Goal: Task Accomplishment & Management: Use online tool/utility

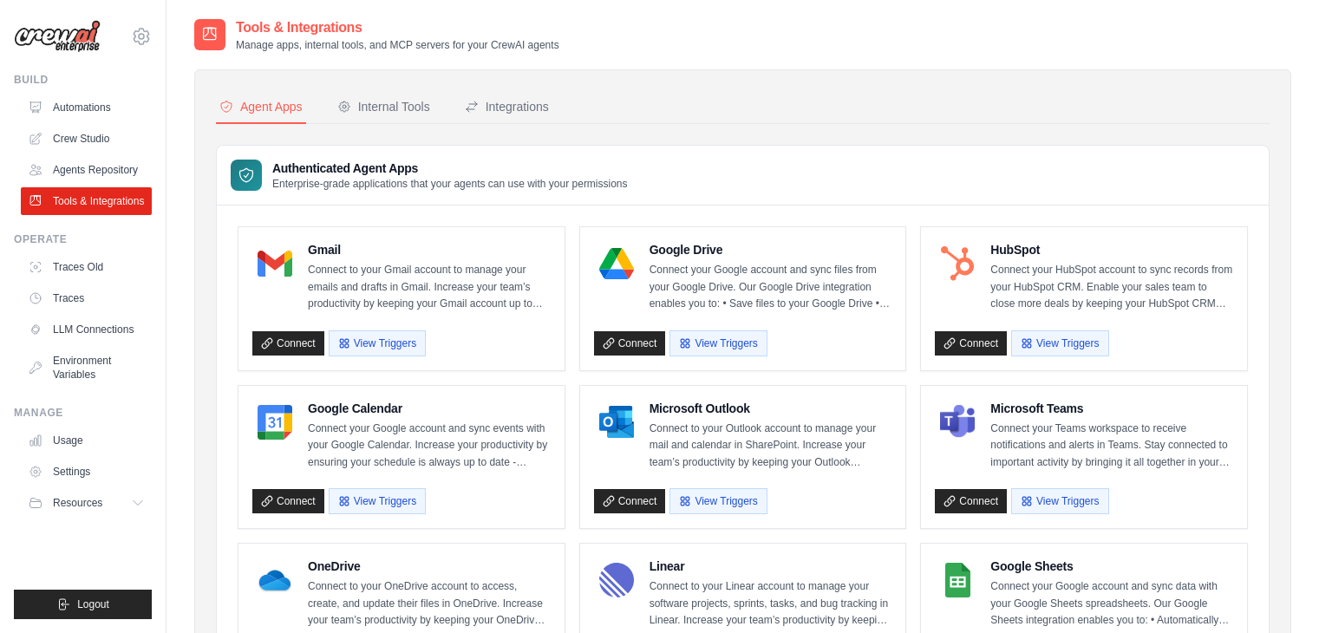
scroll to position [208, 0]
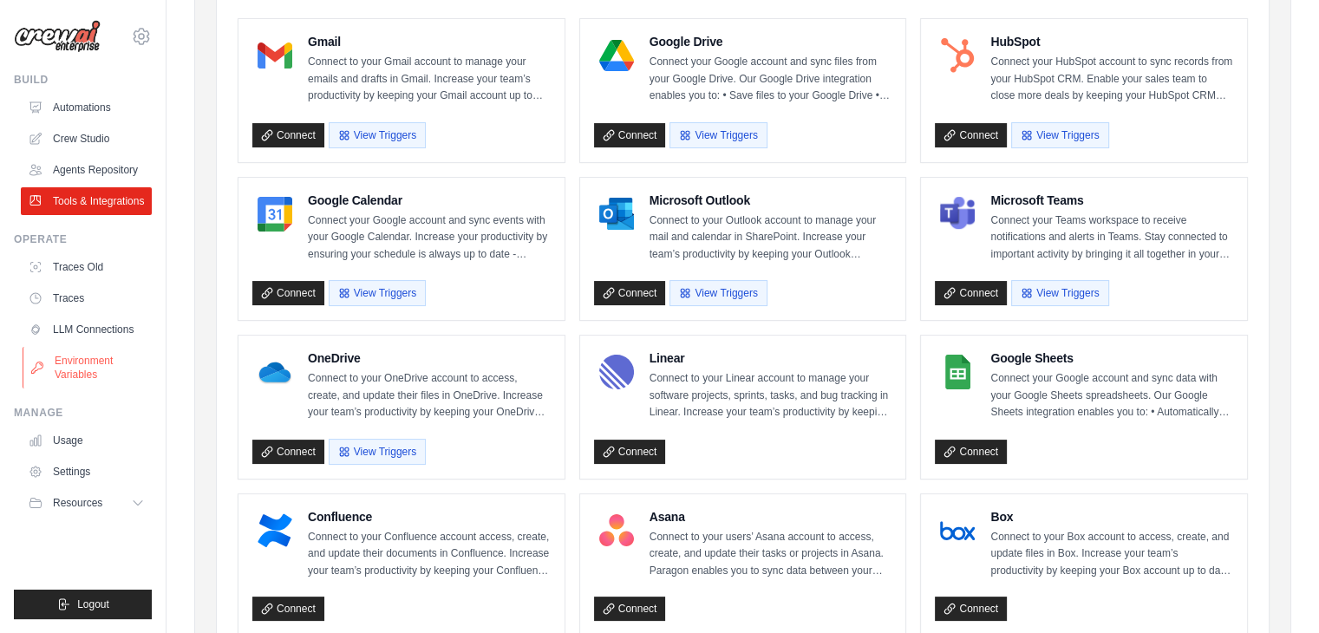
click at [82, 368] on link "Environment Variables" at bounding box center [88, 368] width 131 height 42
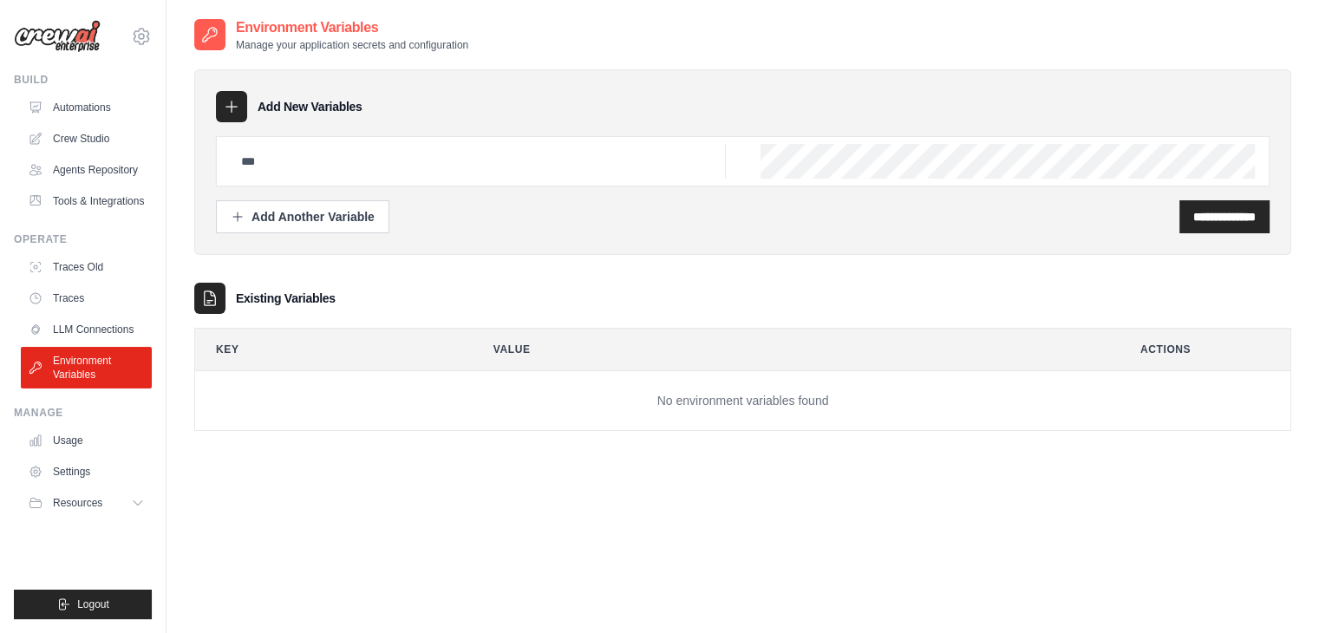
click at [232, 107] on icon at bounding box center [231, 106] width 11 height 11
click at [269, 211] on div "Add Another Variable" at bounding box center [303, 215] width 144 height 17
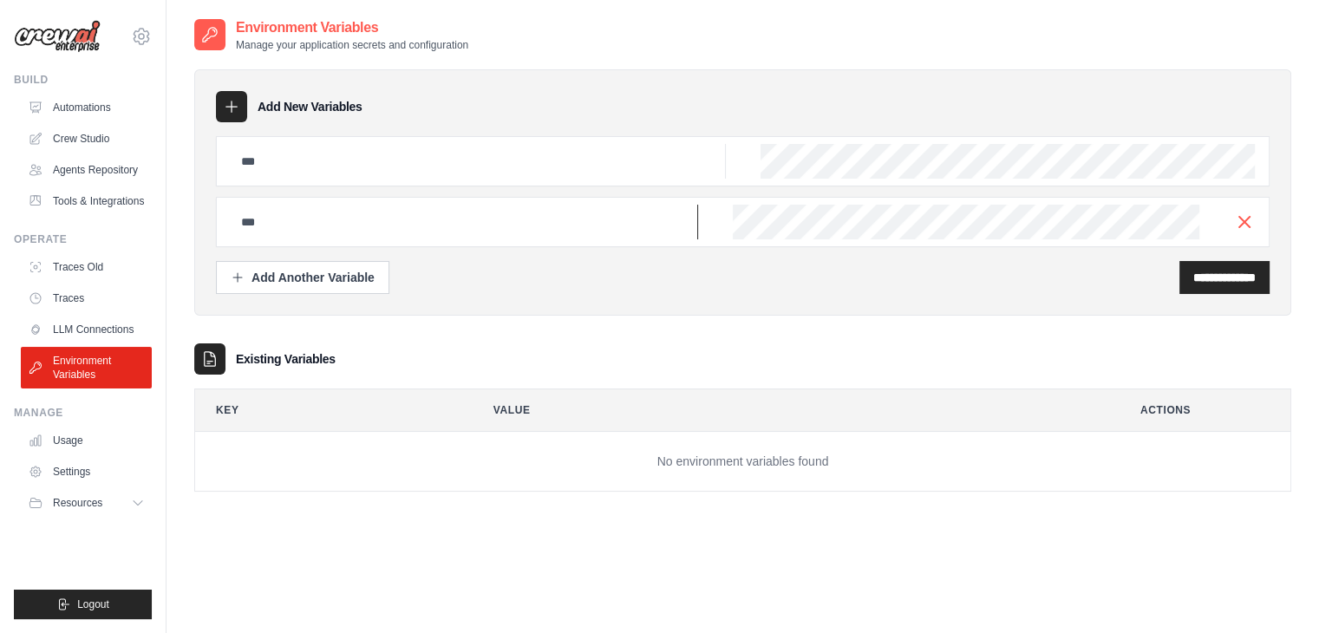
click at [450, 224] on input "text" at bounding box center [464, 222] width 467 height 35
click at [126, 322] on link "LLM Connections" at bounding box center [88, 330] width 131 height 28
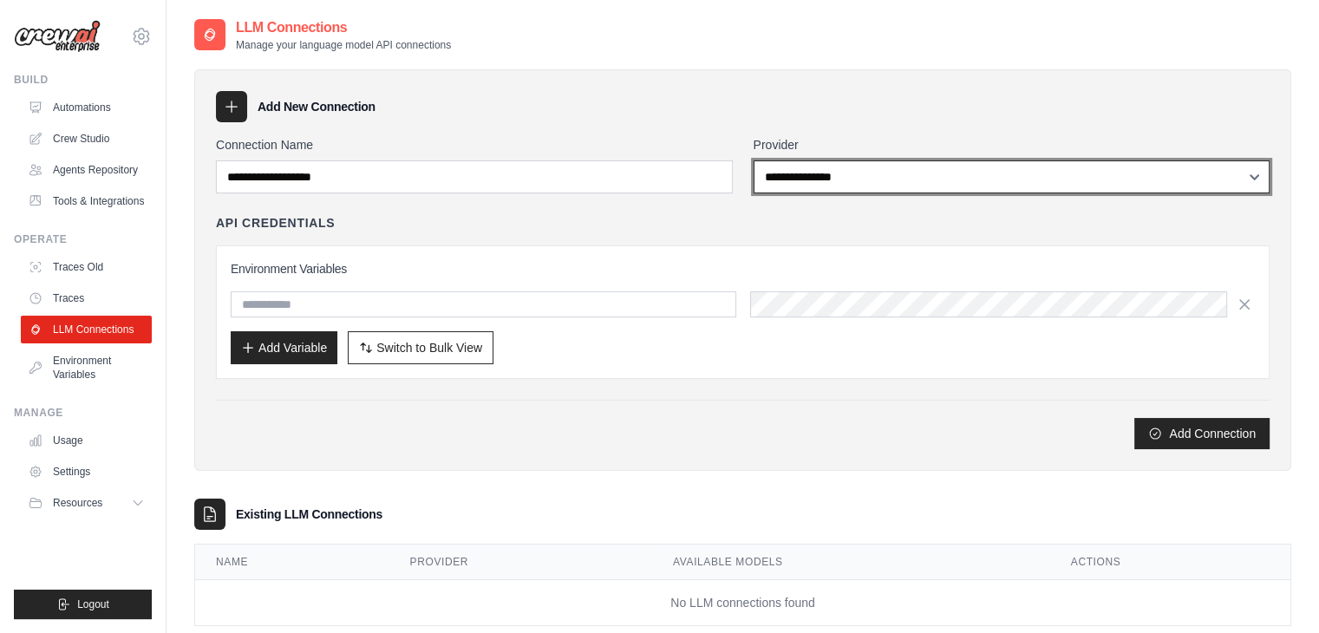
click at [909, 175] on select "**********" at bounding box center [1012, 176] width 517 height 33
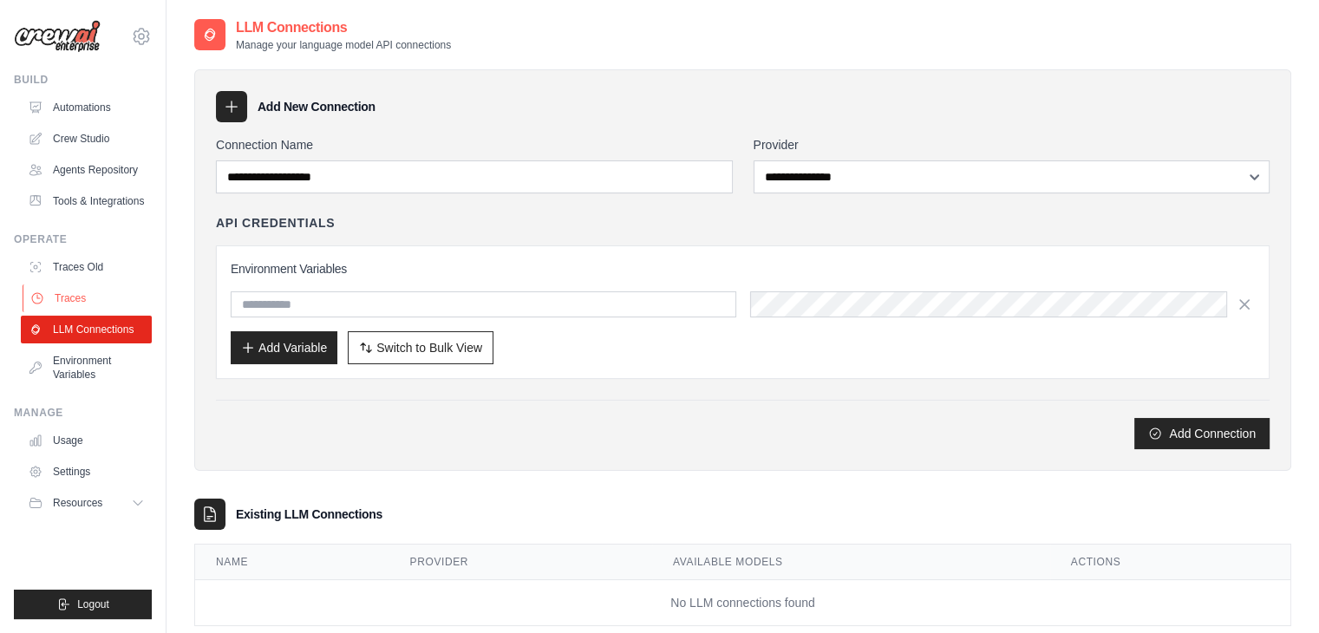
click at [120, 297] on link "Traces" at bounding box center [88, 298] width 131 height 28
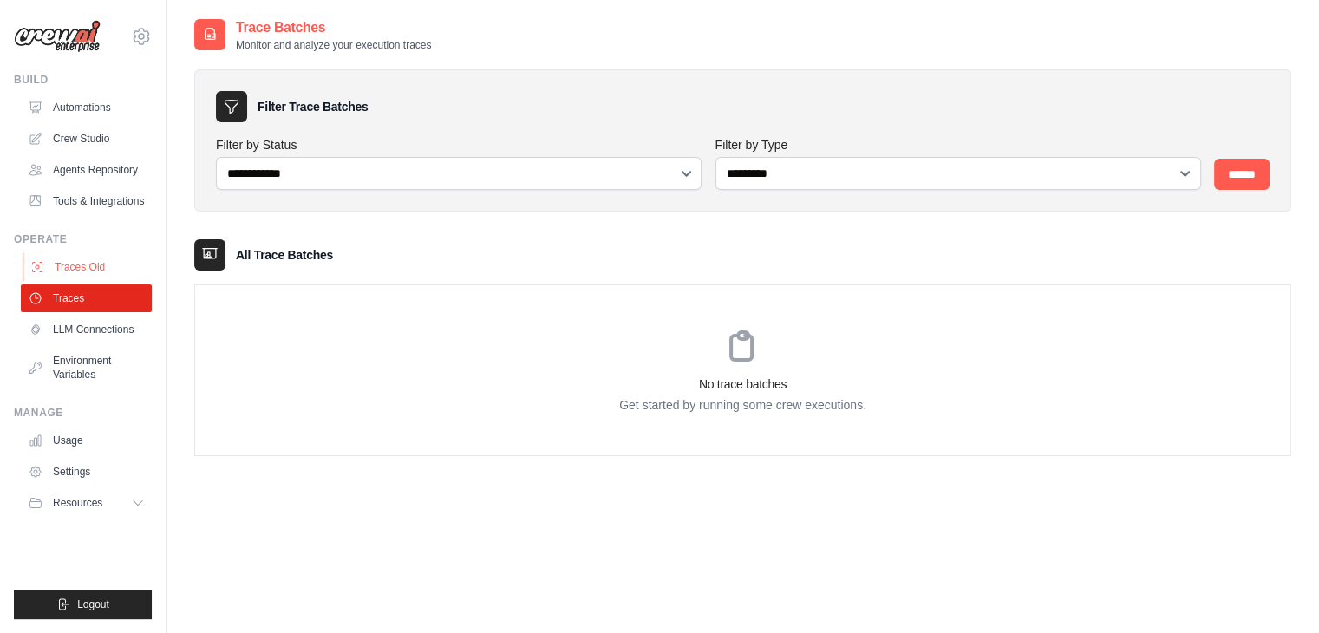
click at [107, 264] on link "Traces Old" at bounding box center [88, 267] width 131 height 28
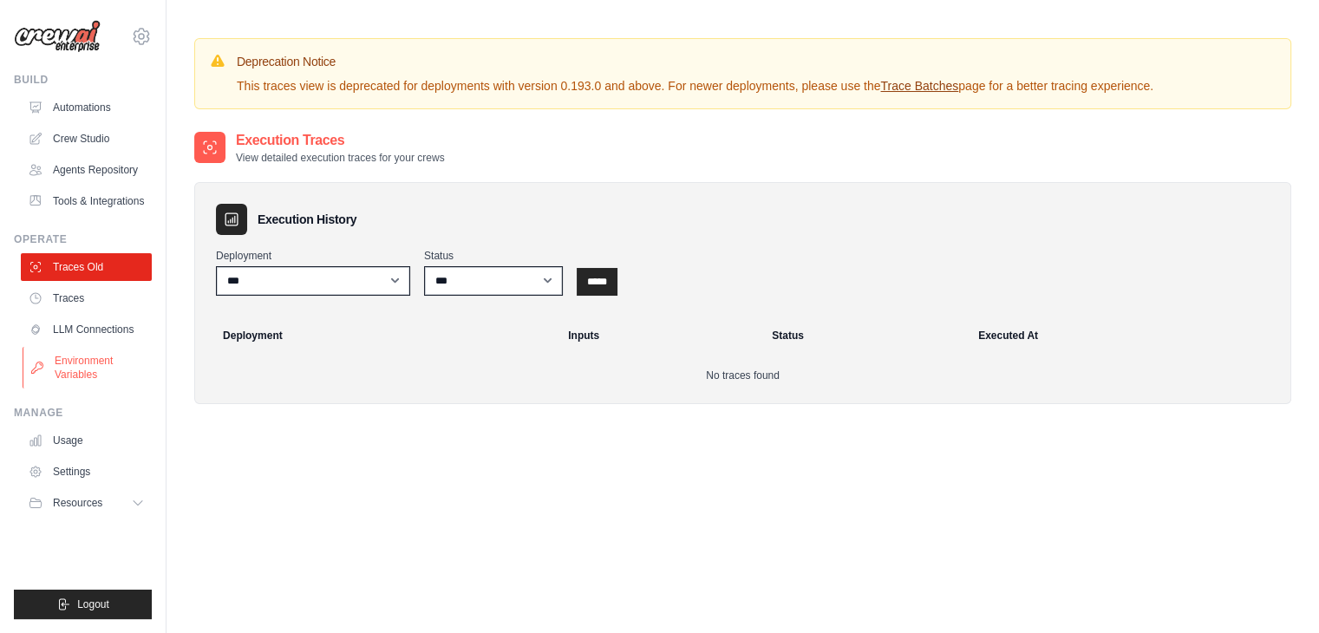
click at [104, 369] on link "Environment Variables" at bounding box center [88, 368] width 131 height 42
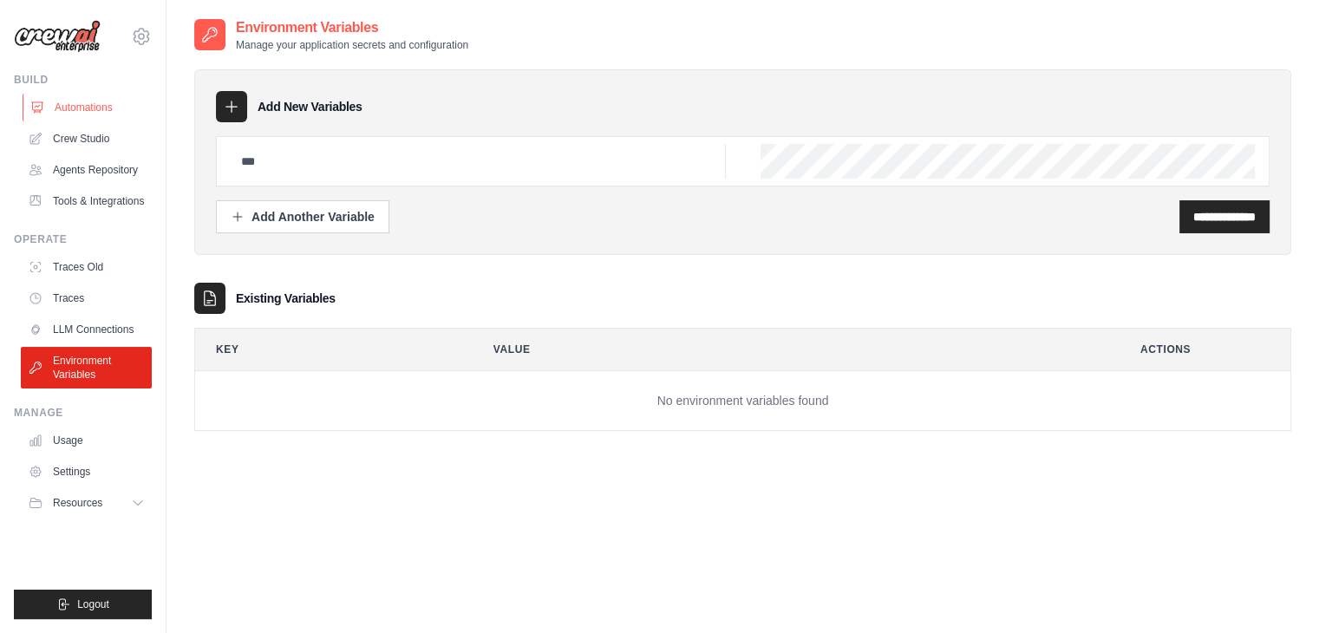
click at [85, 105] on link "Automations" at bounding box center [88, 108] width 131 height 28
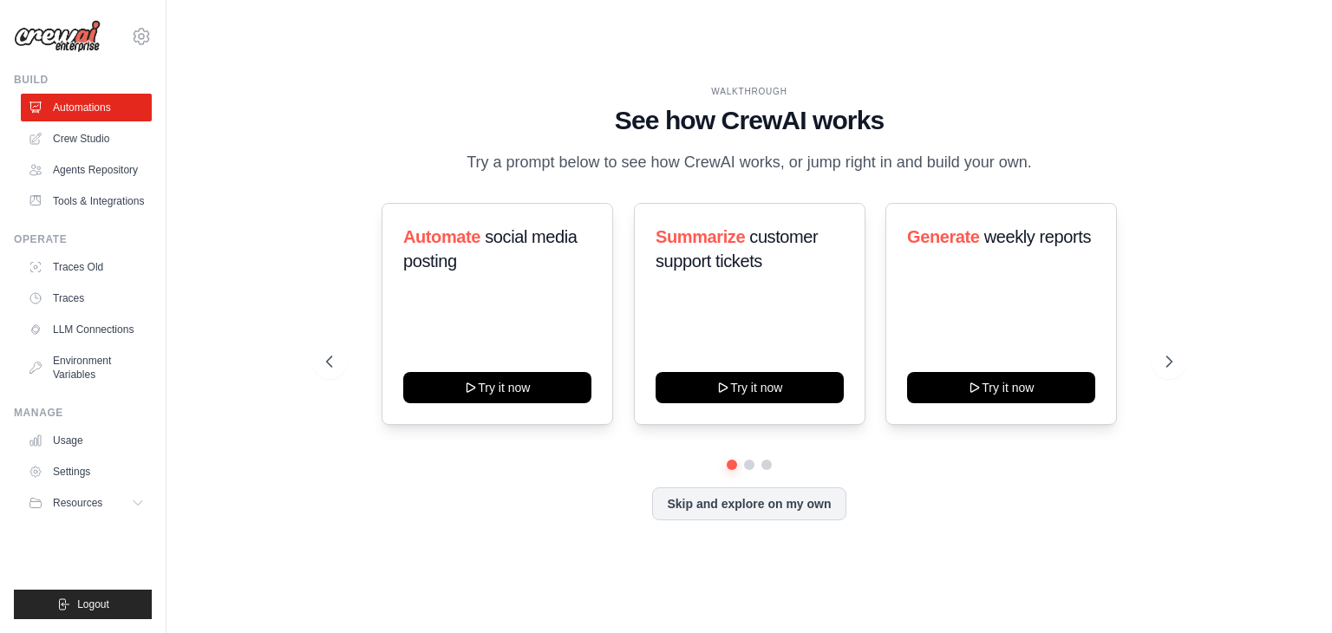
click at [85, 141] on link "Crew Studio" at bounding box center [86, 139] width 131 height 28
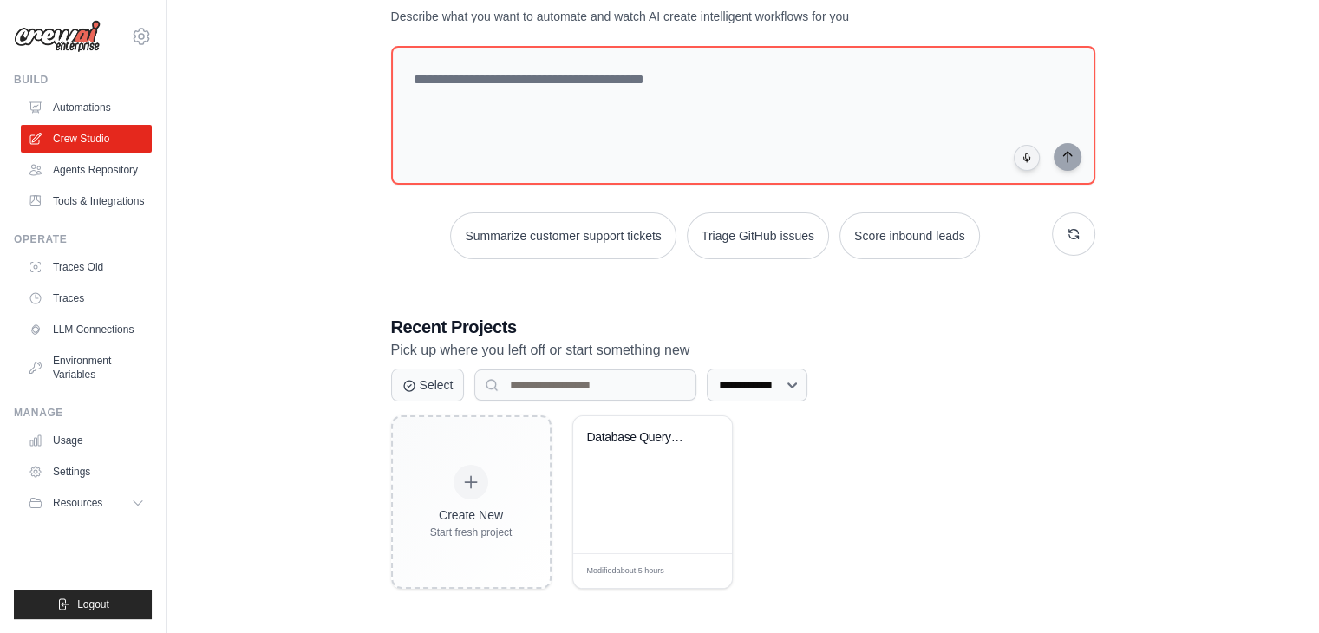
click at [1201, 10] on div "**********" at bounding box center [742, 284] width 1097 height 664
click at [877, 477] on div "Create New Start fresh project Database Query Priority Response Sy... Modified …" at bounding box center [743, 501] width 704 height 173
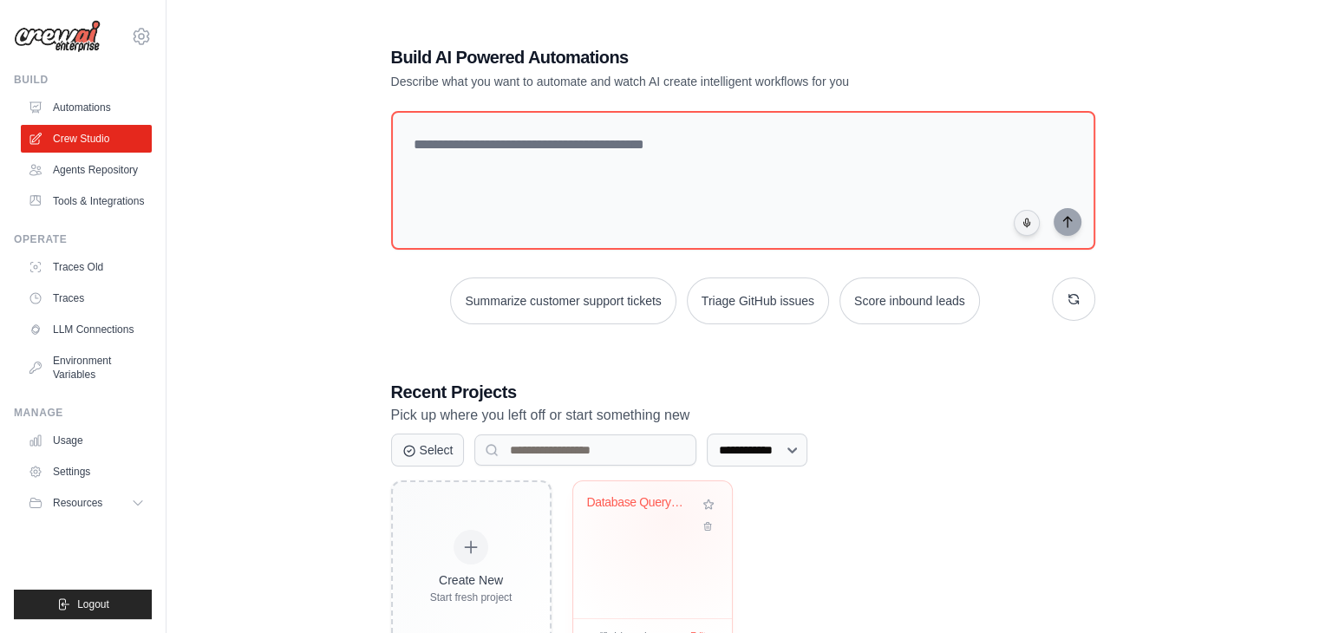
drag, startPoint x: 670, startPoint y: 518, endPoint x: 675, endPoint y: 554, distance: 36.7
click at [676, 565] on div "Database Query Priority Response Sy..." at bounding box center [652, 549] width 159 height 137
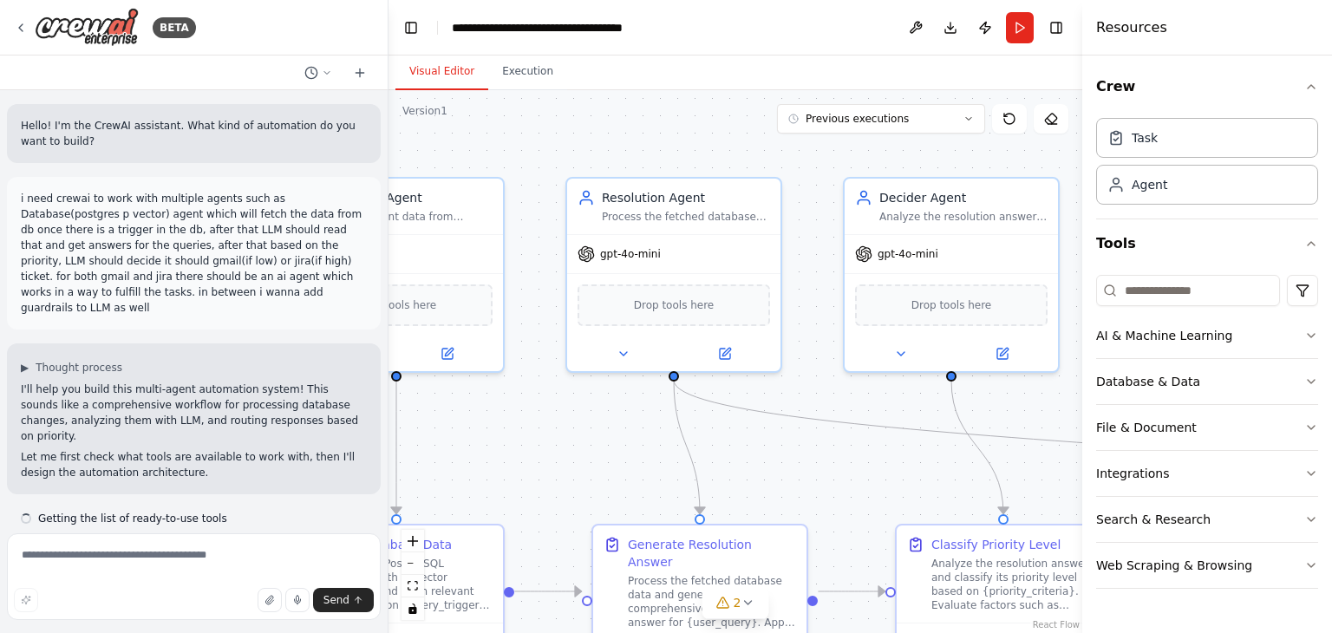
scroll to position [4426, 0]
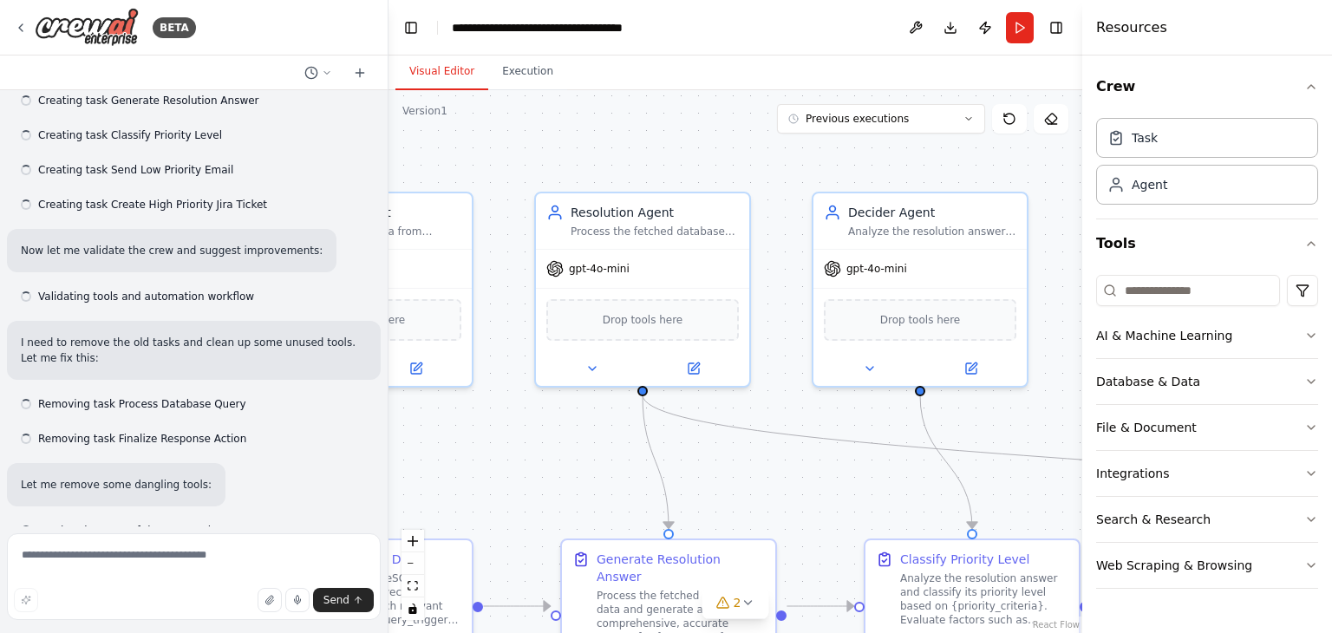
drag, startPoint x: 805, startPoint y: 458, endPoint x: 578, endPoint y: 467, distance: 227.4
click at [586, 473] on div ".deletable-edge-delete-btn { width: 20px; height: 20px; border: 0px solid #ffff…" at bounding box center [735, 361] width 694 height 543
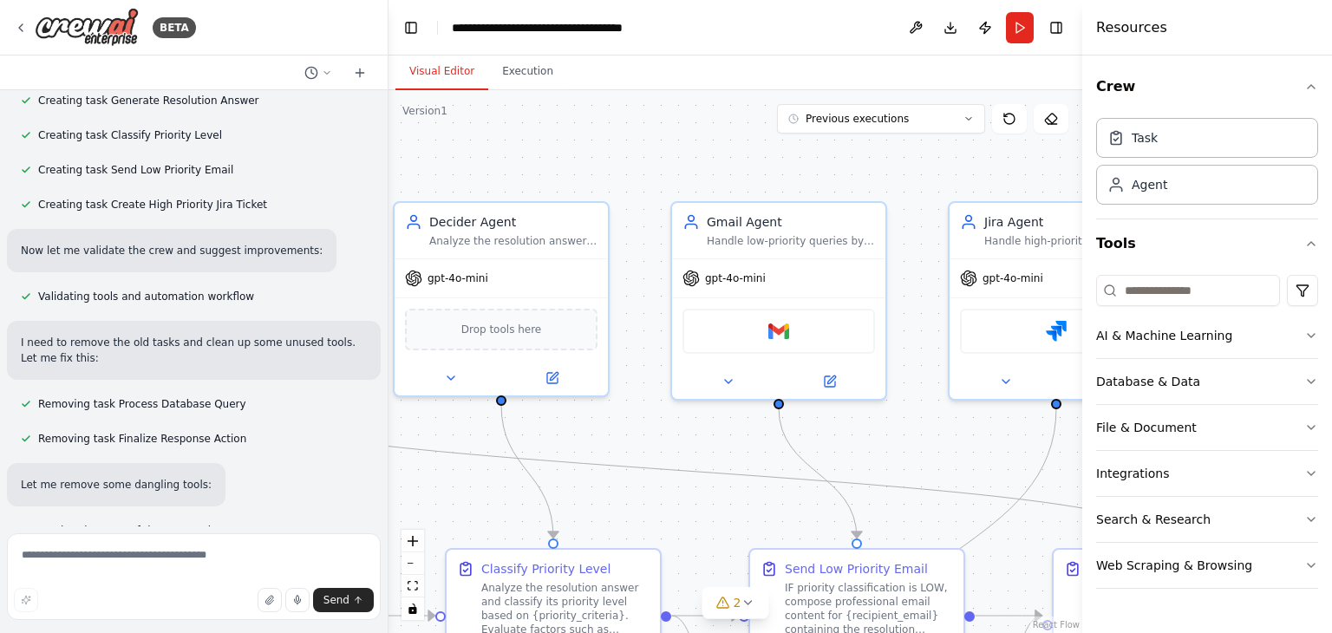
drag, startPoint x: 878, startPoint y: 524, endPoint x: 459, endPoint y: 533, distance: 419.0
click at [459, 533] on div ".deletable-edge-delete-btn { width: 20px; height: 20px; border: 0px solid #ffff…" at bounding box center [735, 361] width 694 height 543
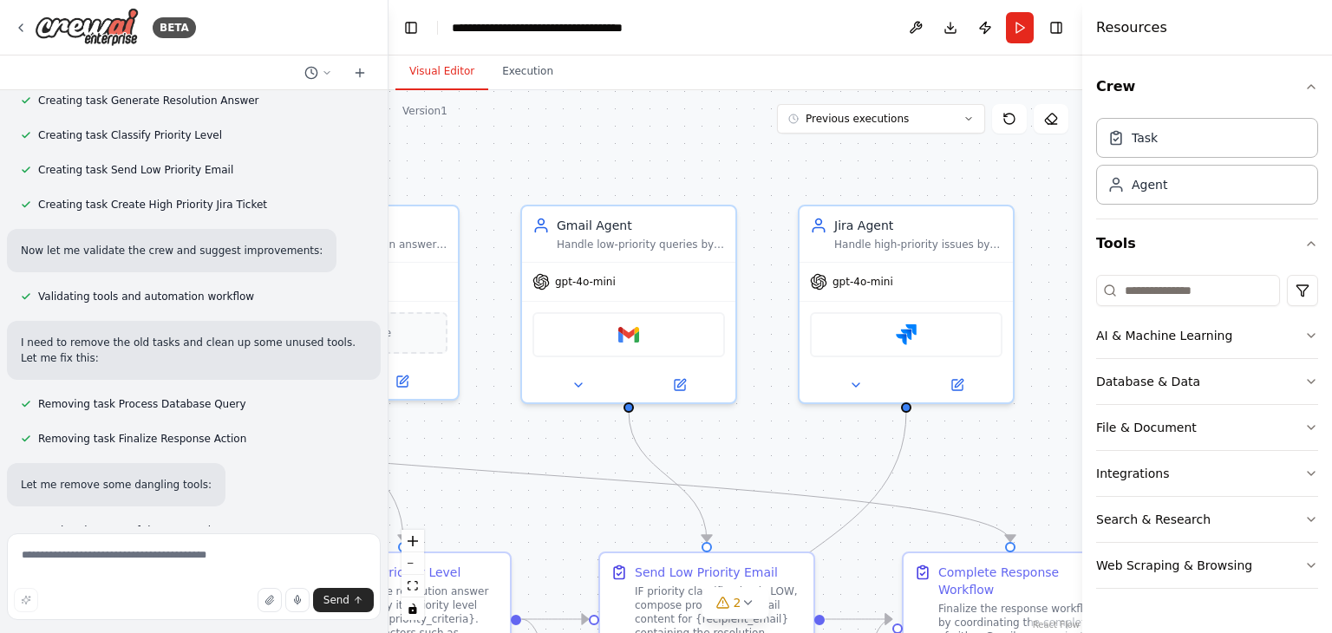
drag, startPoint x: 682, startPoint y: 500, endPoint x: 531, endPoint y: 504, distance: 151.8
click at [531, 504] on div ".deletable-edge-delete-btn { width: 20px; height: 20px; border: 0px solid #ffff…" at bounding box center [735, 361] width 694 height 543
click at [571, 384] on icon at bounding box center [577, 382] width 14 height 14
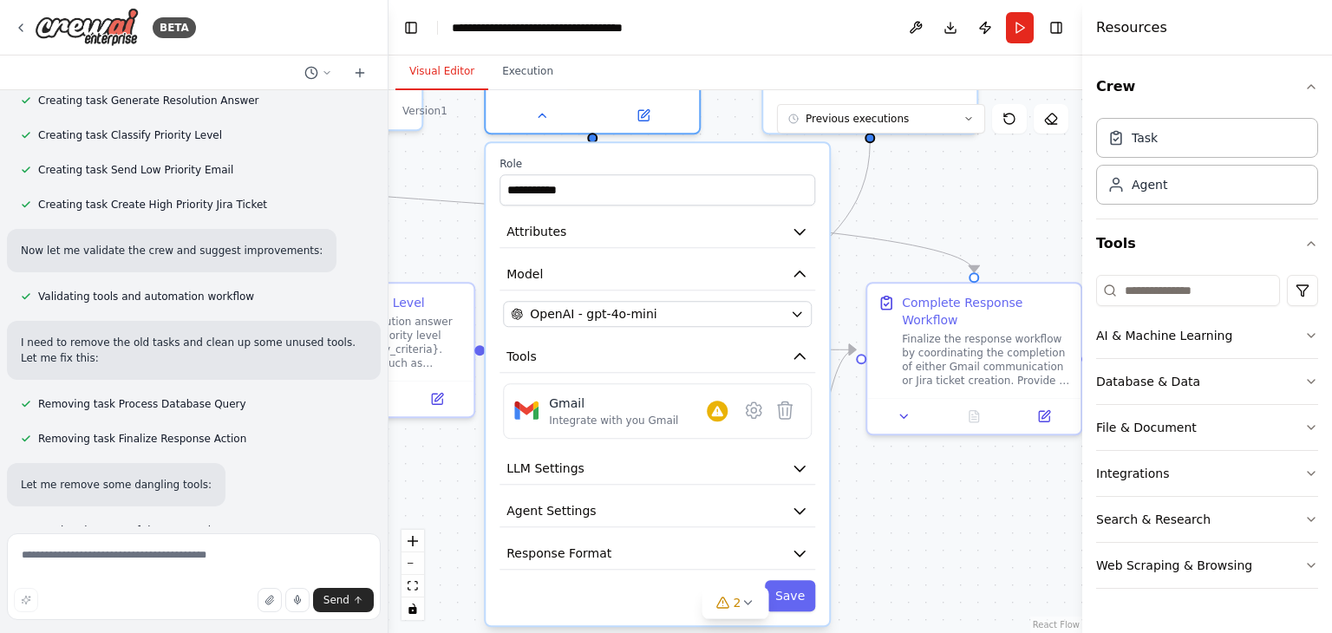
drag, startPoint x: 1002, startPoint y: 473, endPoint x: 960, endPoint y: 237, distance: 240.5
click at [960, 202] on div ".deletable-edge-delete-btn { width: 20px; height: 20px; border: 0px solid #ffff…" at bounding box center [735, 361] width 694 height 543
click at [590, 549] on span "Response Format" at bounding box center [558, 552] width 105 height 17
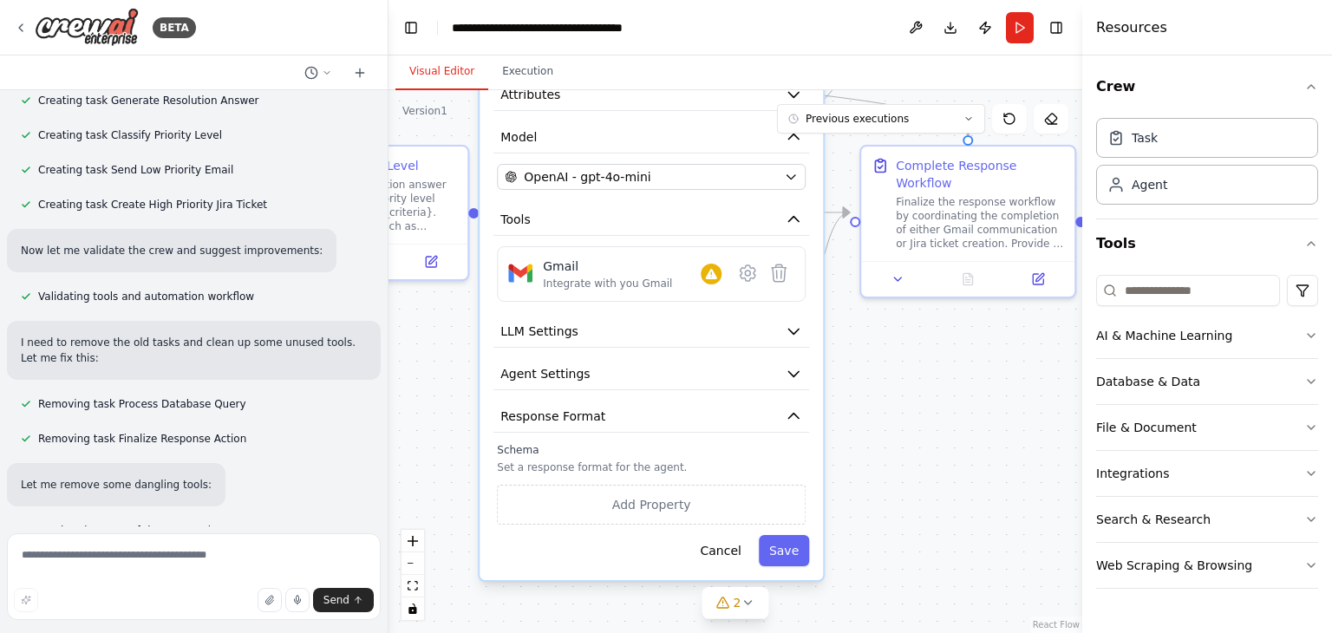
drag, startPoint x: 922, startPoint y: 530, endPoint x: 916, endPoint y: 390, distance: 139.7
click at [916, 390] on div ".deletable-edge-delete-btn { width: 20px; height: 20px; border: 0px solid #ffff…" at bounding box center [735, 361] width 694 height 543
click at [731, 539] on button "Cancel" at bounding box center [720, 550] width 62 height 31
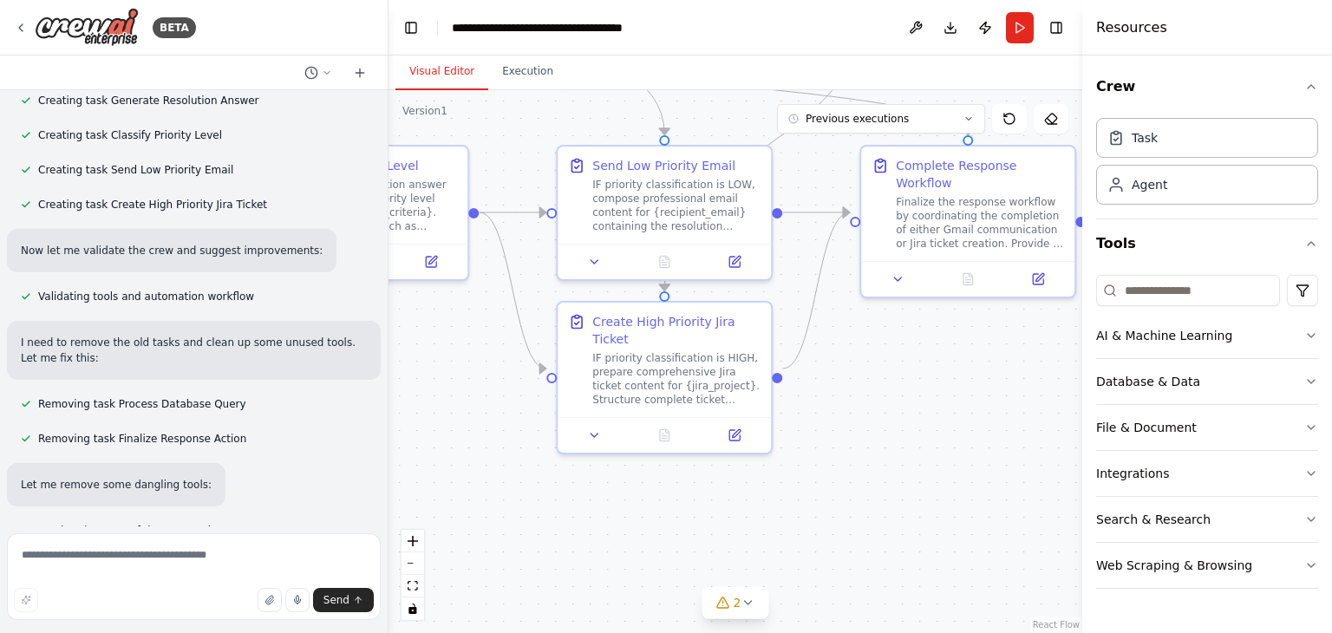
scroll to position [10863, 0]
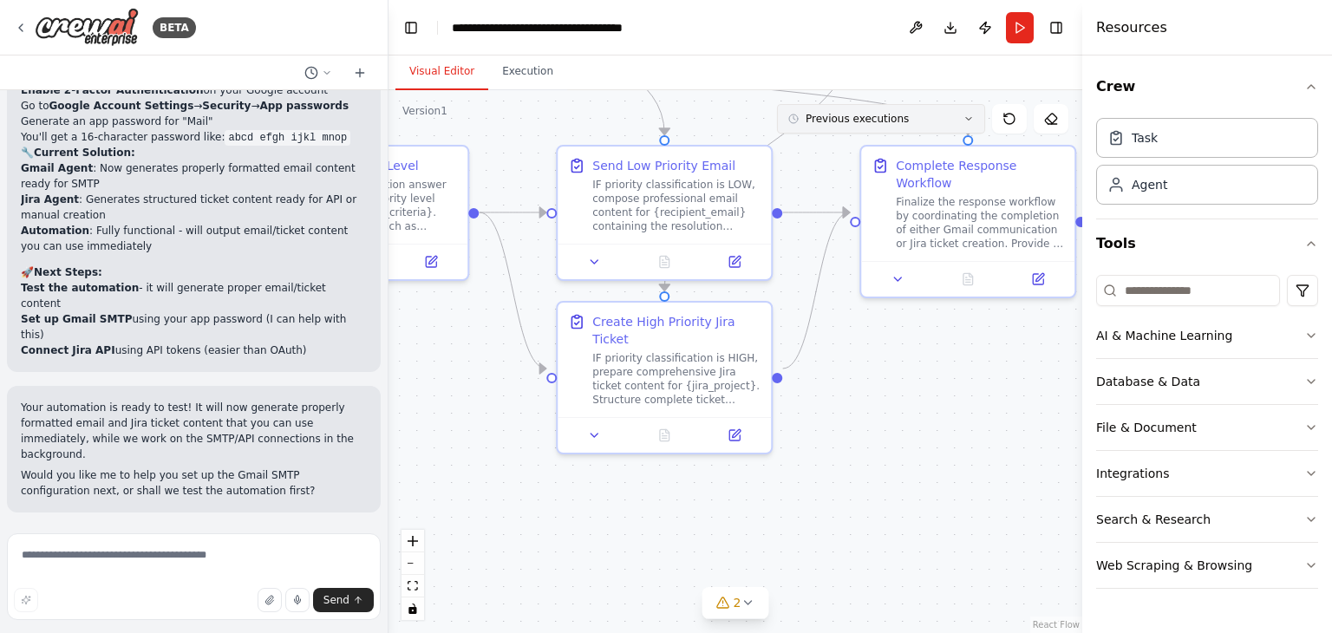
click at [896, 115] on button "Previous executions" at bounding box center [881, 118] width 208 height 29
click at [497, 81] on button "Execution" at bounding box center [527, 72] width 79 height 36
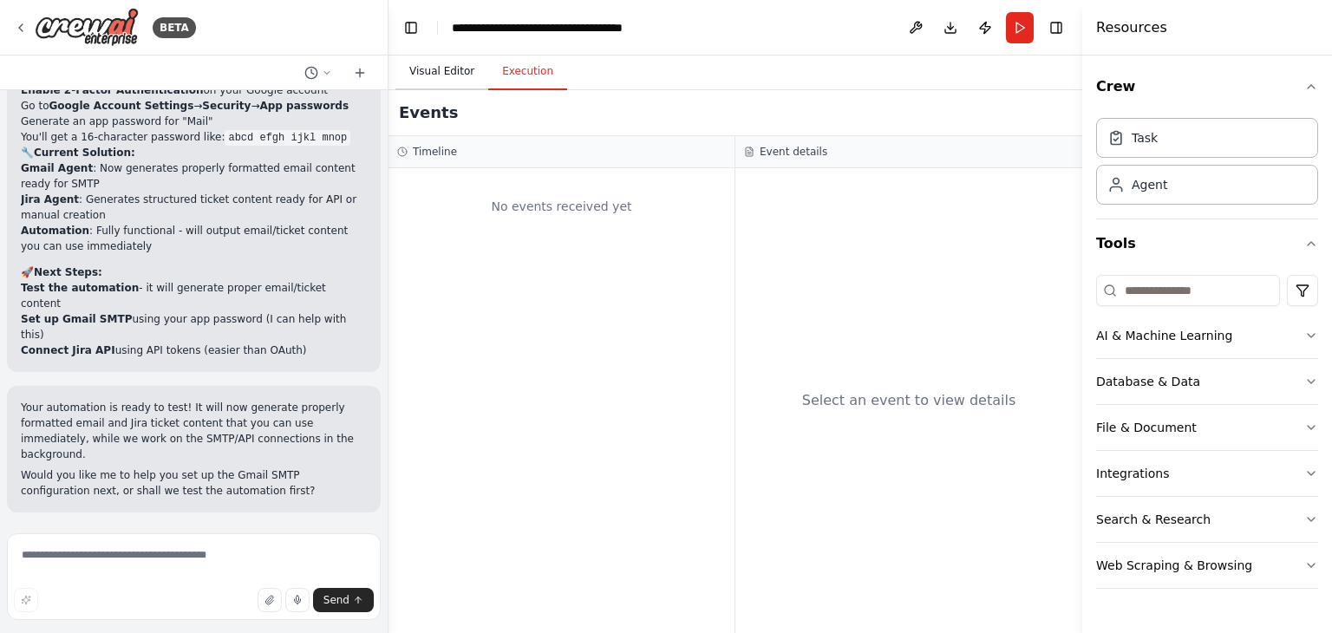
click at [433, 81] on button "Visual Editor" at bounding box center [441, 72] width 93 height 36
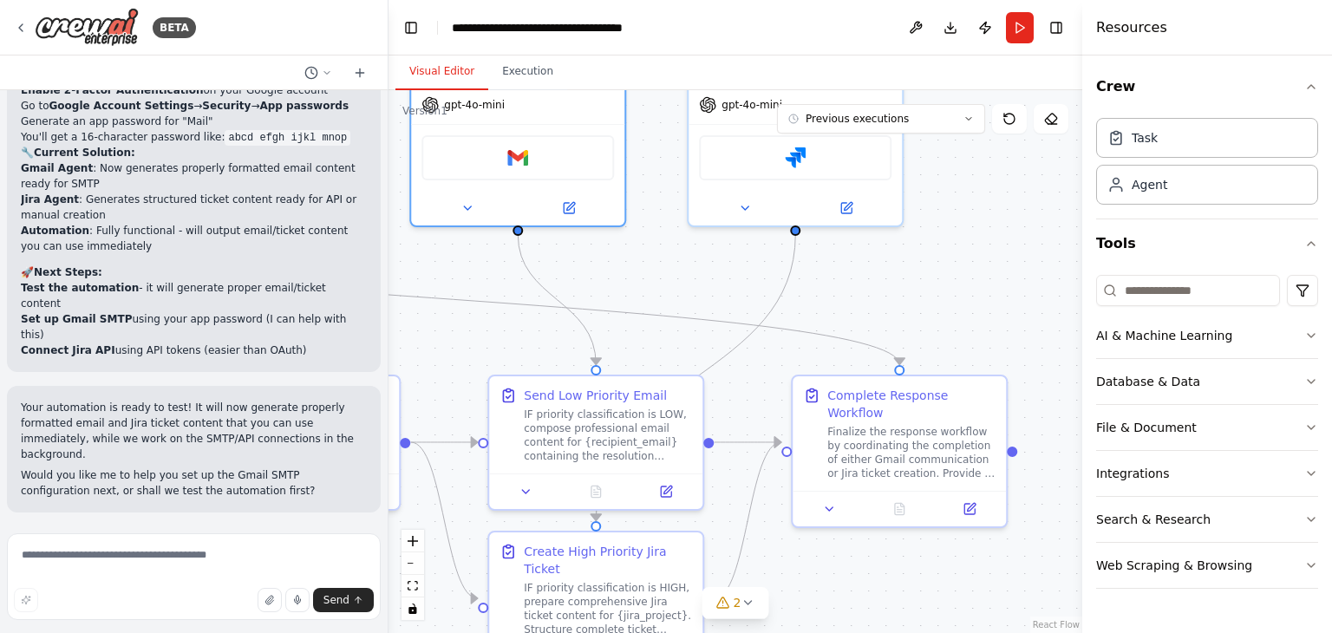
drag, startPoint x: 910, startPoint y: 529, endPoint x: 806, endPoint y: 673, distance: 177.1
click at [806, 632] on html "BETA Hello! I'm the CrewAI assistant. What kind of automation do you want to bu…" at bounding box center [666, 316] width 1332 height 633
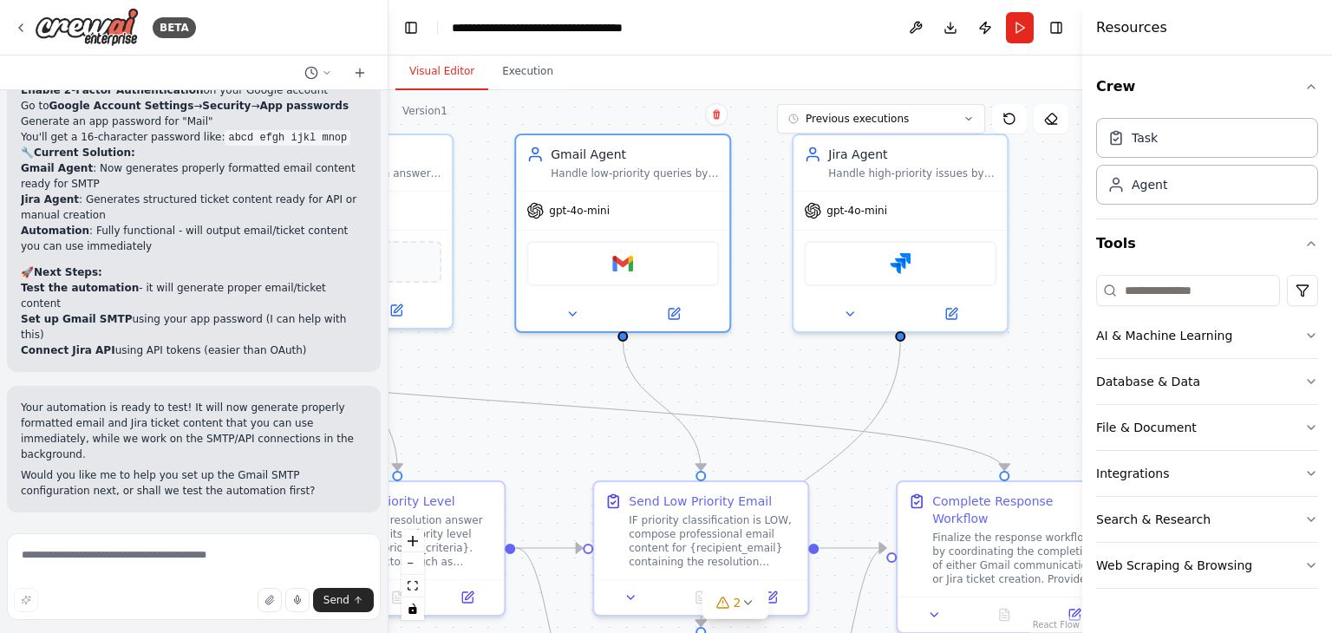
drag, startPoint x: 646, startPoint y: 303, endPoint x: 757, endPoint y: 386, distance: 138.7
click at [757, 386] on div ".deletable-edge-delete-btn { width: 20px; height: 20px; border: 0px solid #ffff…" at bounding box center [735, 361] width 694 height 543
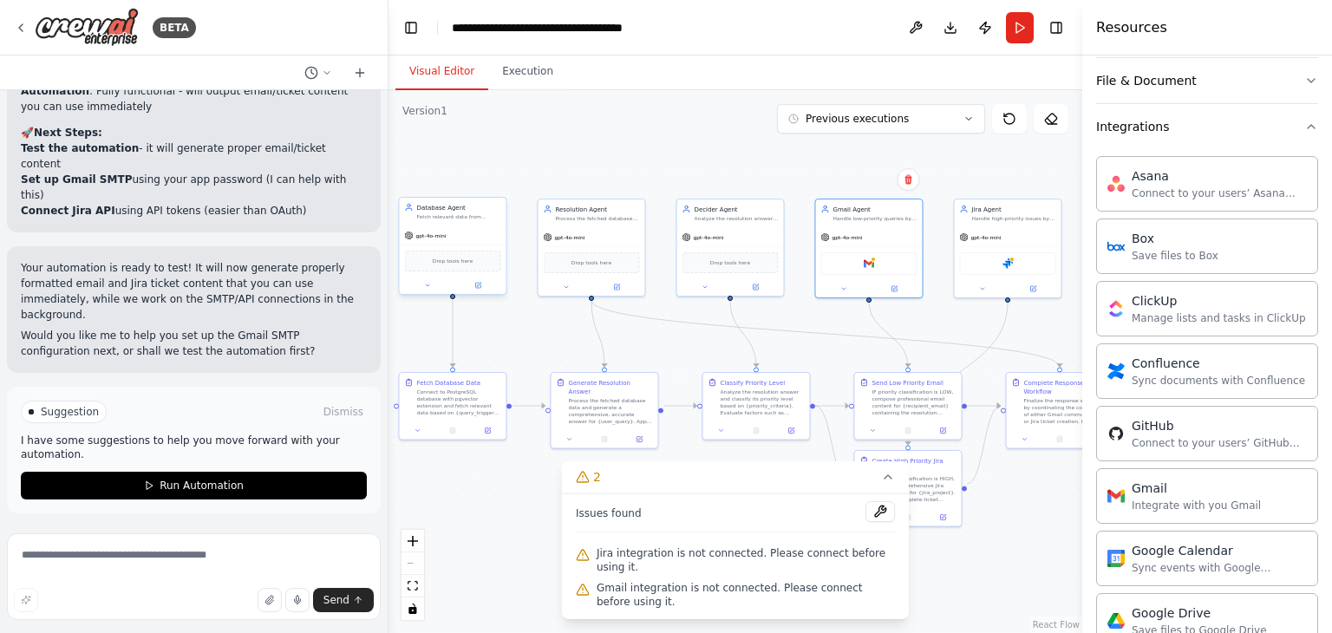
click at [467, 219] on div "Database Agent Fetch relevant data from PostgreSQL with pgvector database based…" at bounding box center [453, 212] width 107 height 28
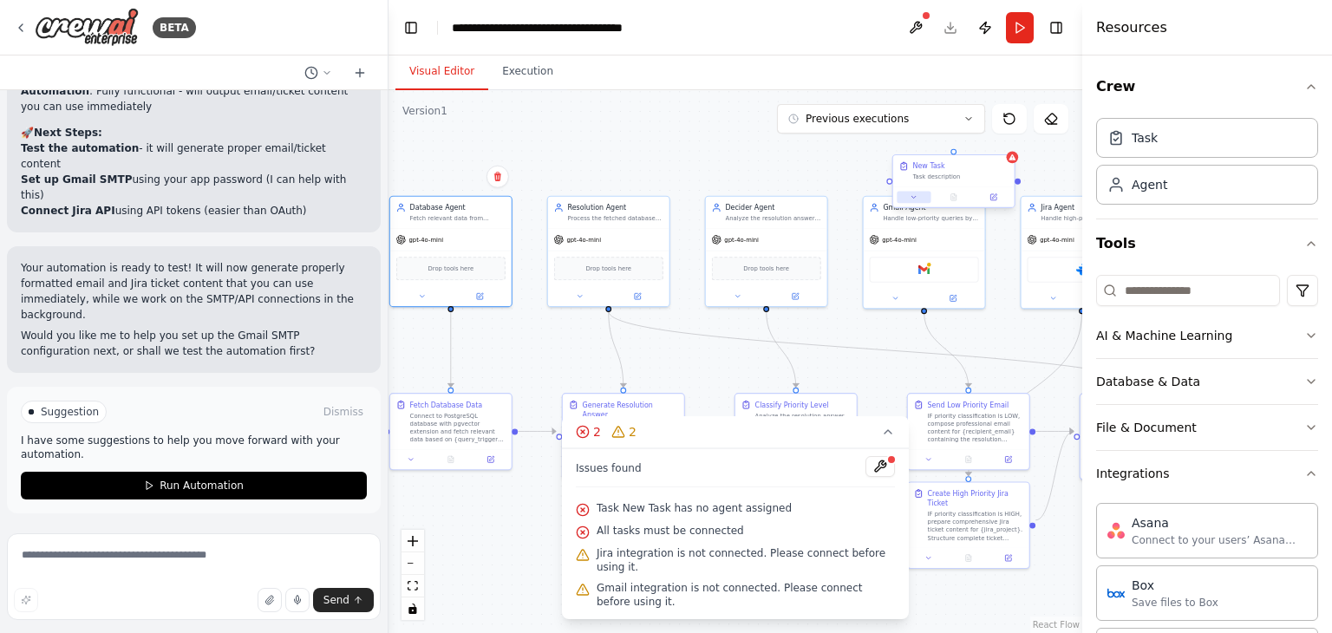
click at [914, 199] on icon at bounding box center [914, 197] width 8 height 8
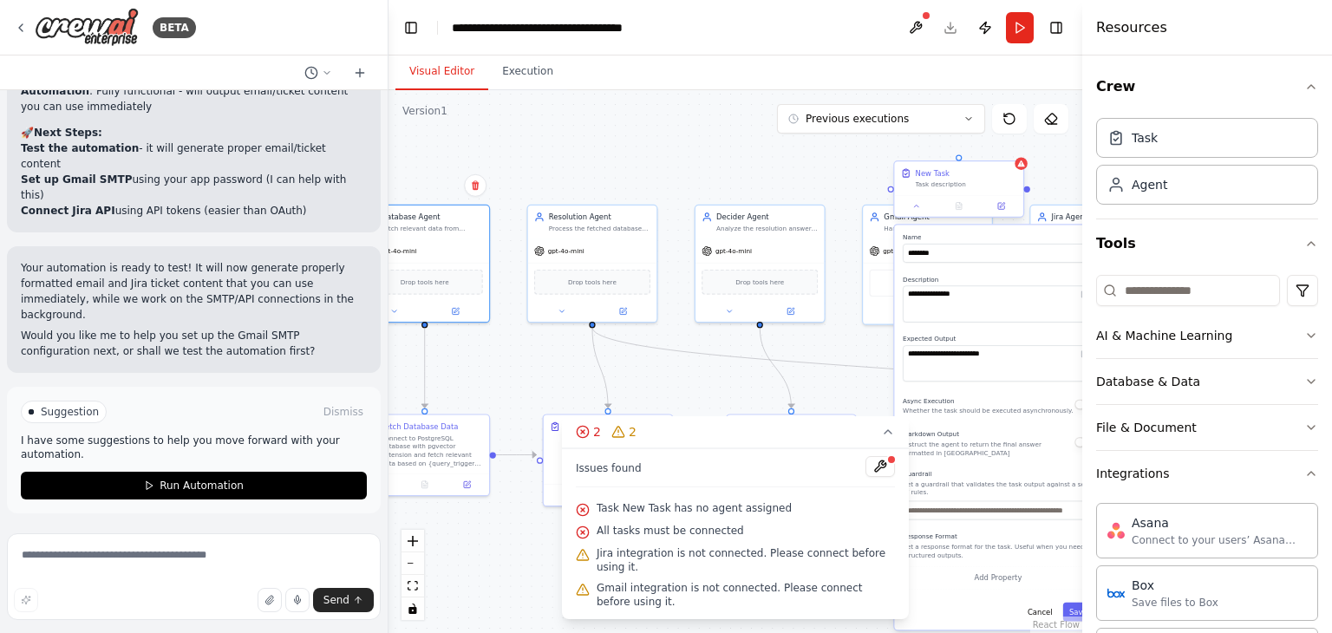
click at [992, 170] on div "New Task" at bounding box center [966, 173] width 101 height 10
click at [1015, 153] on button at bounding box center [1009, 145] width 23 height 23
click at [961, 140] on button "Confirm" at bounding box center [961, 145] width 62 height 21
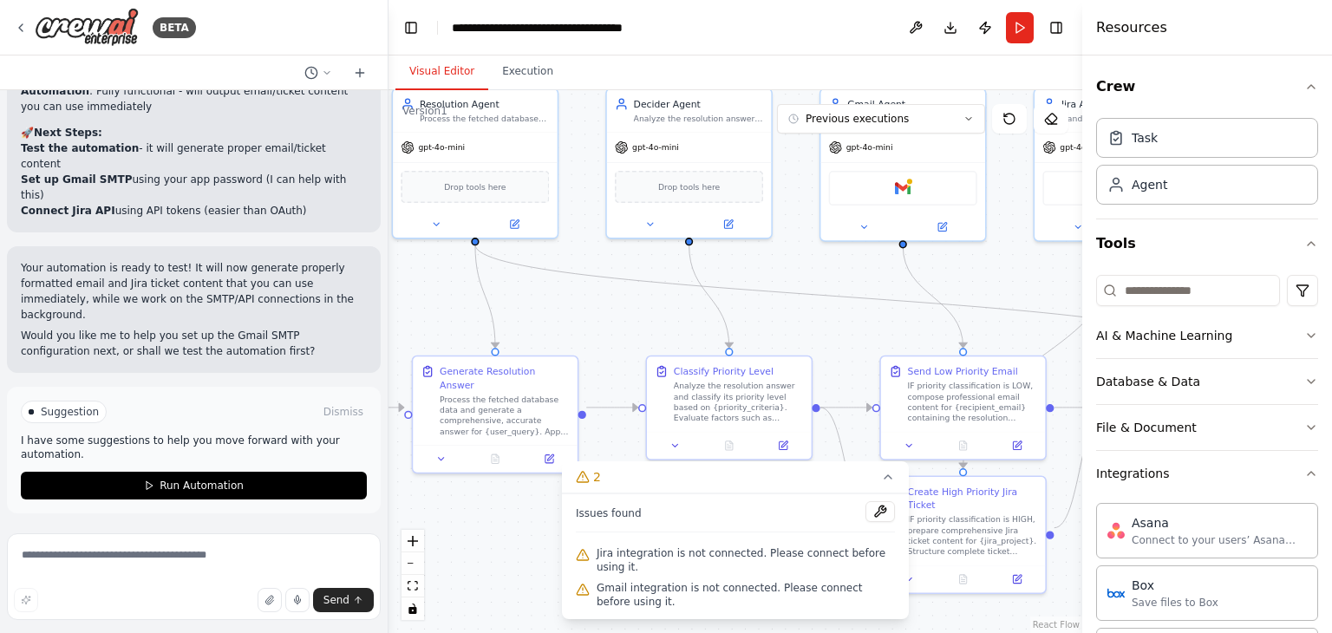
drag, startPoint x: 749, startPoint y: 400, endPoint x: 637, endPoint y: 279, distance: 164.4
click at [637, 279] on div ".deletable-edge-delete-btn { width: 20px; height: 20px; border: 0px solid #ffff…" at bounding box center [735, 361] width 694 height 543
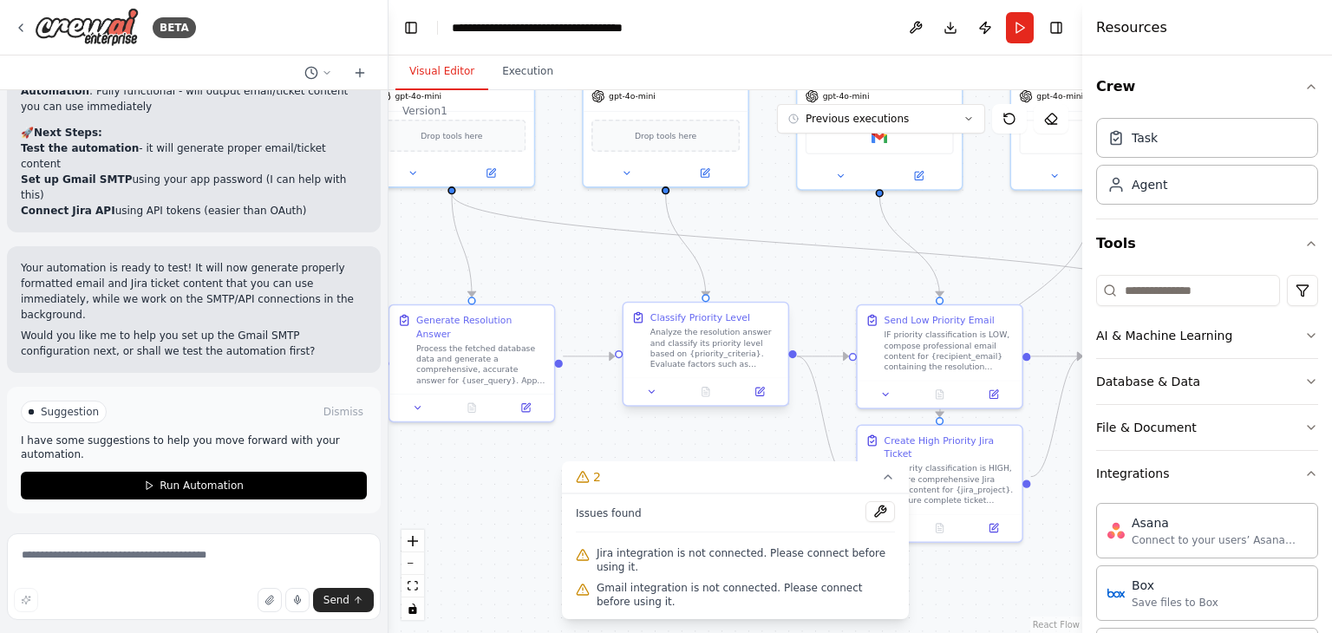
click at [702, 351] on div "Analyze the resolution answer and classify its priority level based on {priorit…" at bounding box center [715, 348] width 130 height 42
click at [649, 392] on icon at bounding box center [651, 392] width 10 height 10
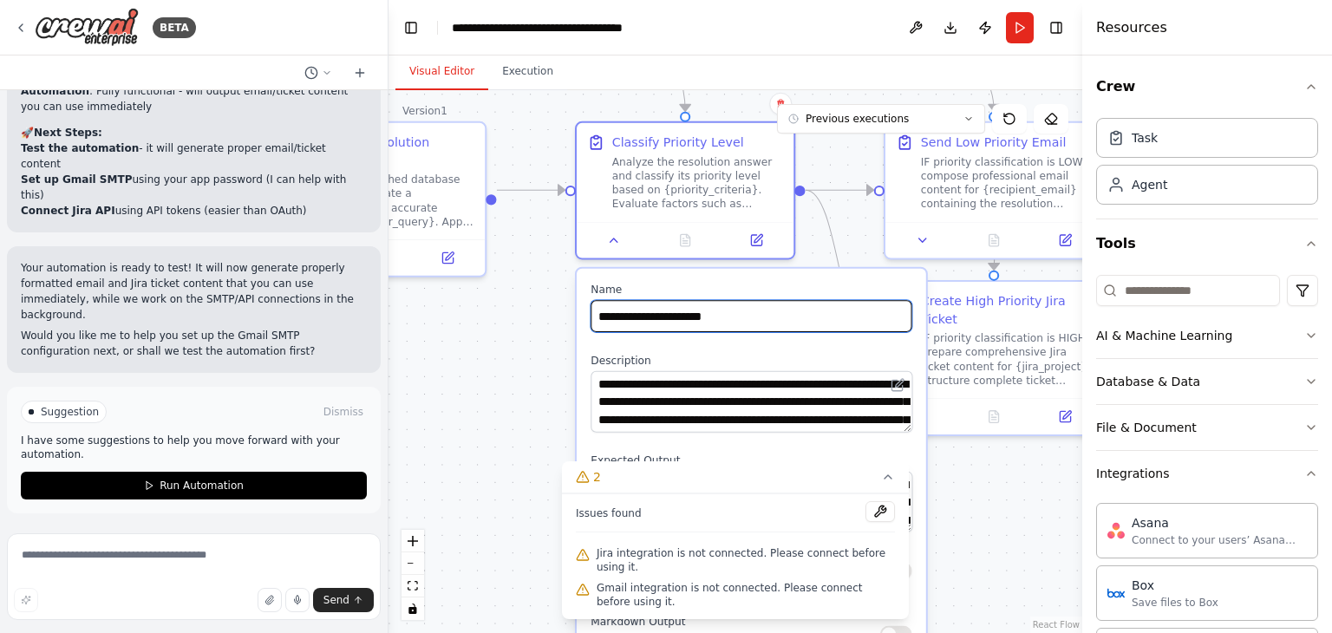
drag, startPoint x: 836, startPoint y: 304, endPoint x: 850, endPoint y: 136, distance: 168.8
click at [850, 136] on div ".deletable-edge-delete-btn { width: 20px; height: 20px; border: 0px solid #ffff…" at bounding box center [735, 361] width 694 height 543
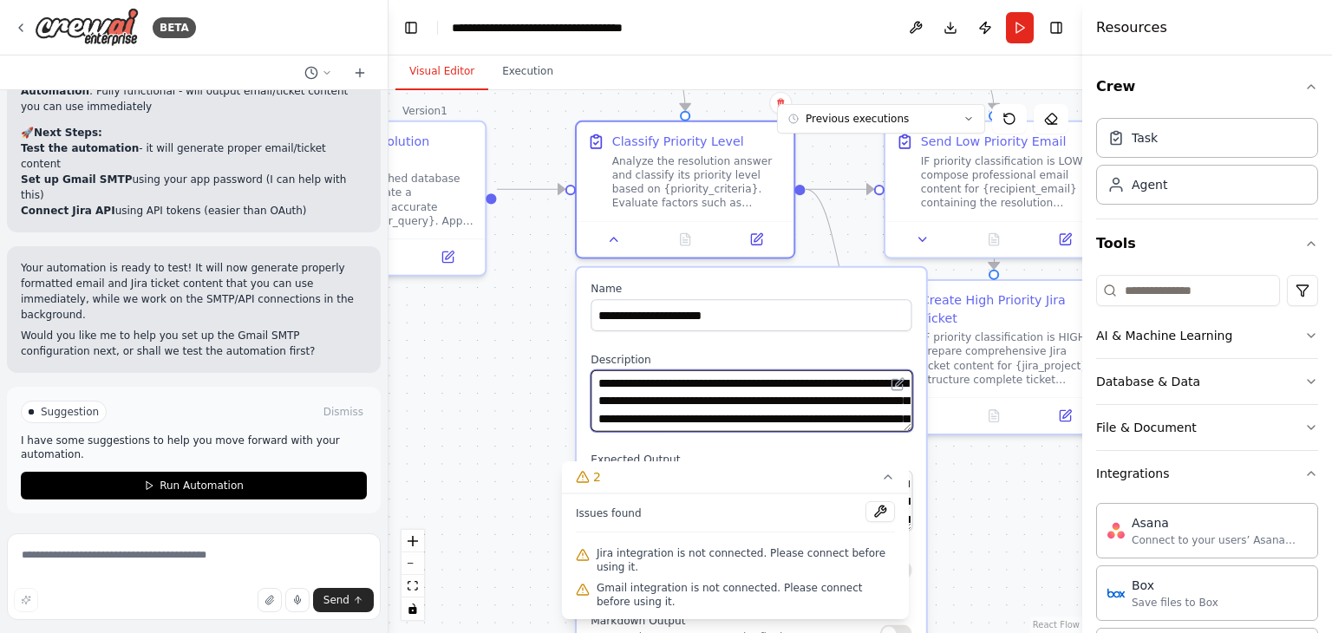
click at [723, 412] on textarea "**********" at bounding box center [752, 401] width 322 height 62
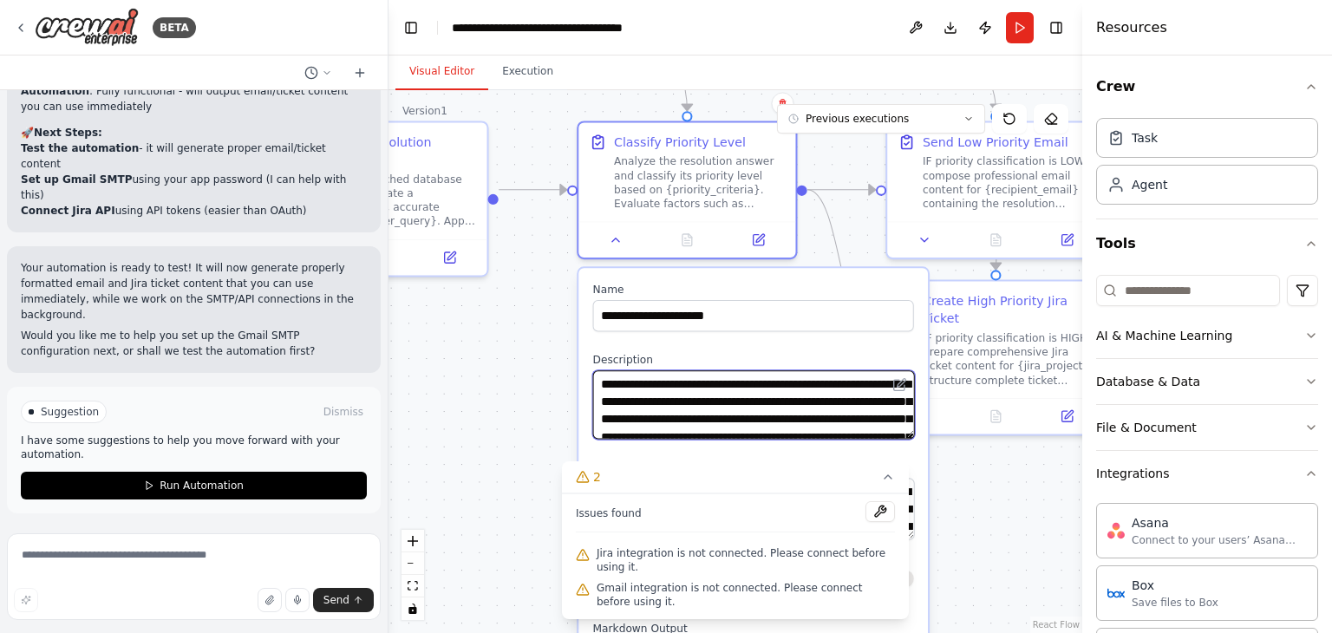
drag, startPoint x: 909, startPoint y: 428, endPoint x: 912, endPoint y: 440, distance: 11.8
click at [912, 439] on textarea "**********" at bounding box center [754, 404] width 322 height 69
click at [805, 417] on textarea "**********" at bounding box center [754, 405] width 322 height 71
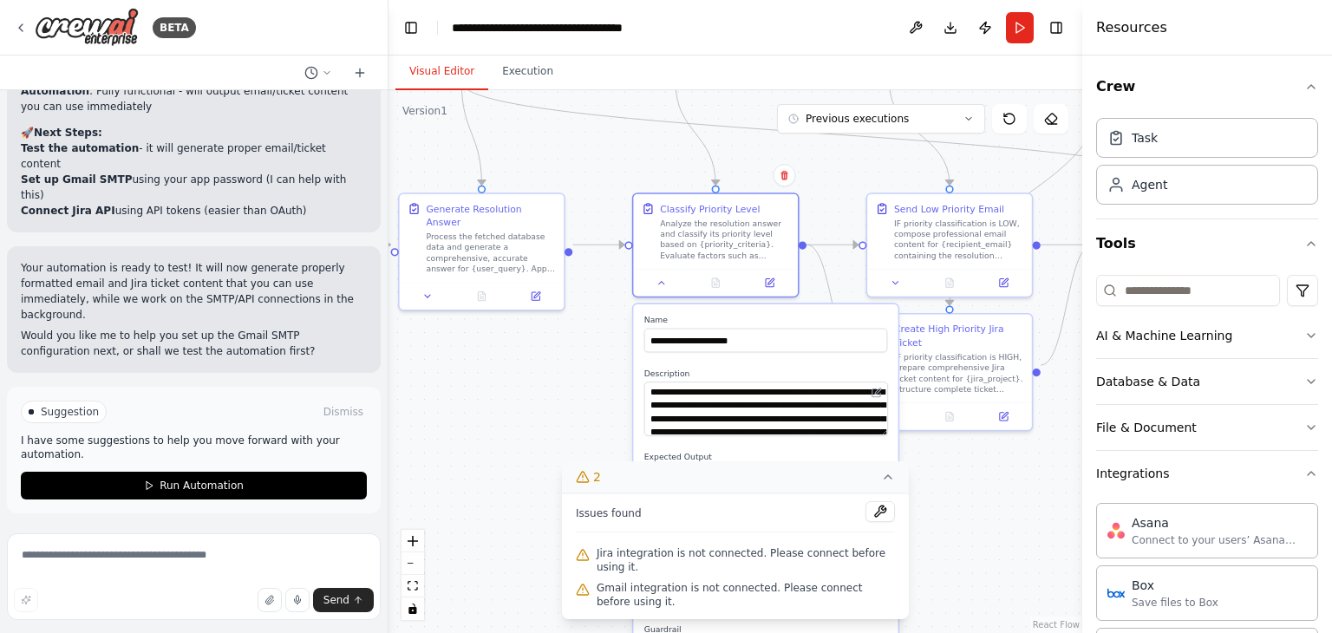
click at [886, 479] on icon at bounding box center [888, 476] width 7 height 3
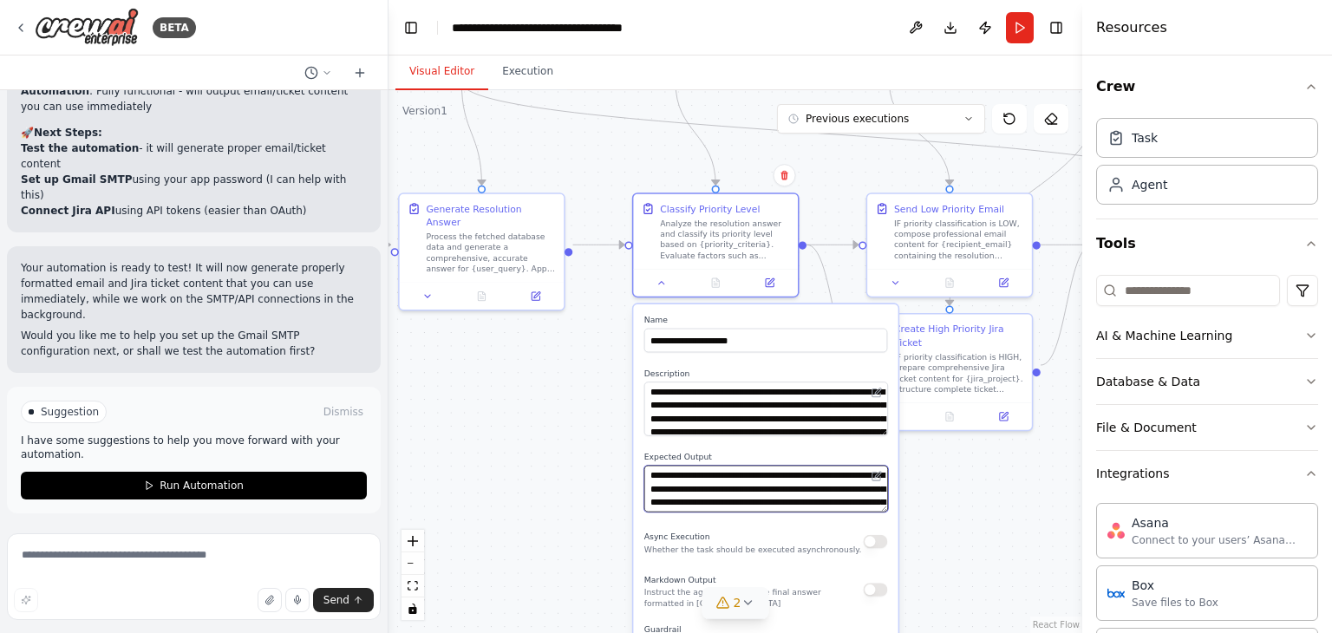
click at [717, 495] on textarea "**********" at bounding box center [766, 489] width 244 height 47
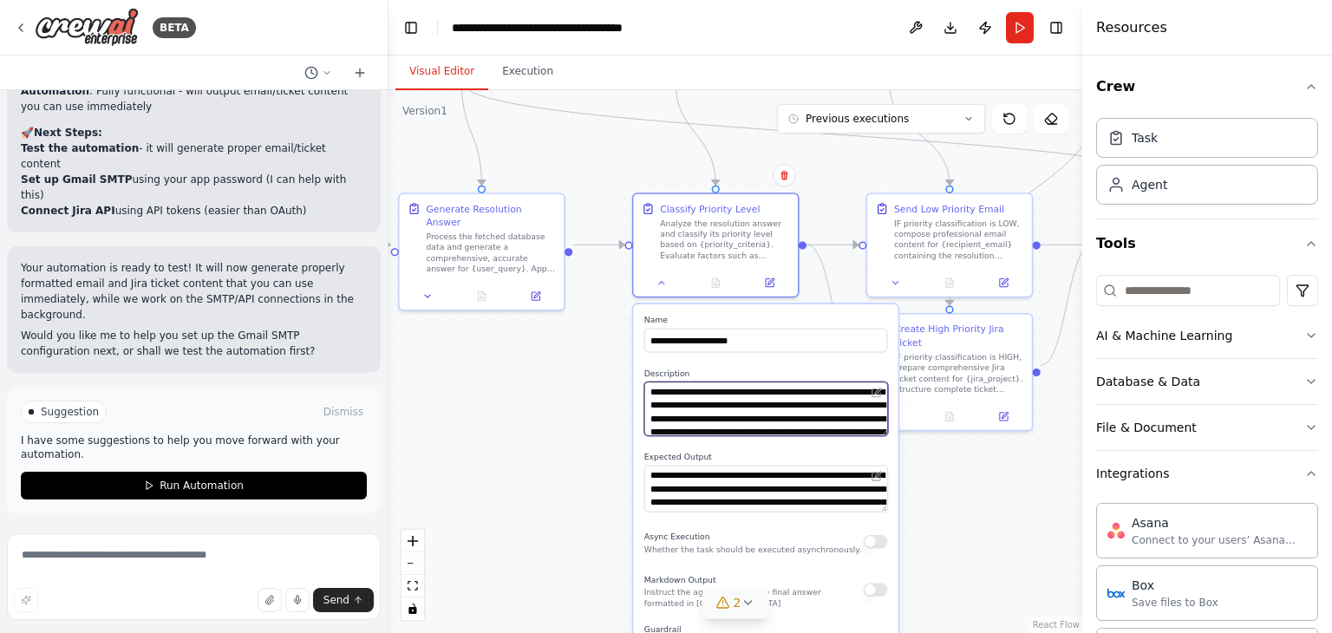
click at [692, 396] on textarea "**********" at bounding box center [766, 409] width 244 height 54
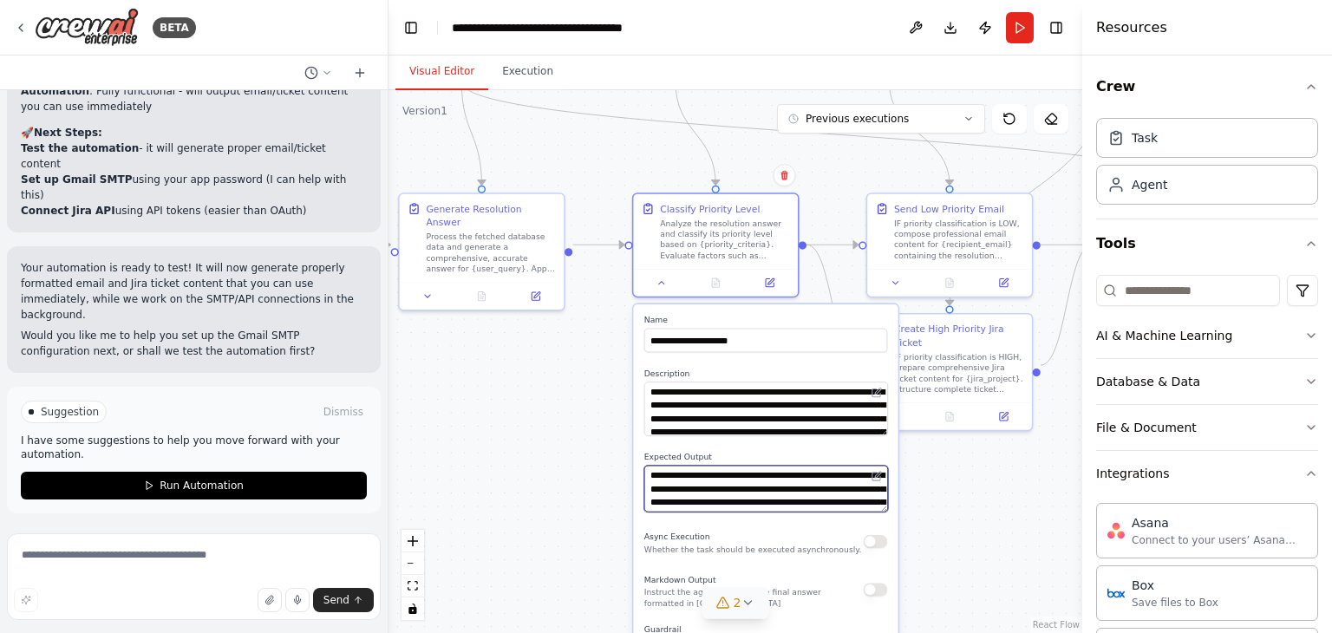
click at [732, 495] on textarea "**********" at bounding box center [766, 489] width 244 height 47
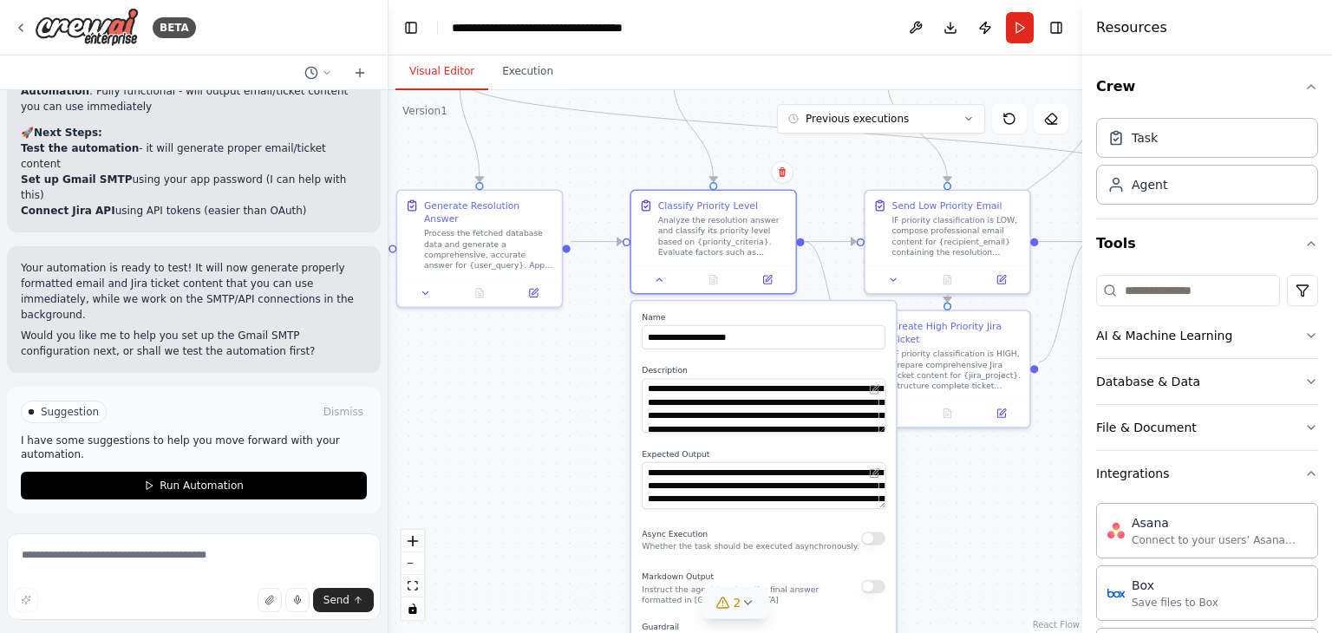
click at [1028, 540] on div ".deletable-edge-delete-btn { width: 20px; height: 20px; border: 0px solid #ffff…" at bounding box center [735, 361] width 694 height 543
click at [651, 277] on button at bounding box center [660, 277] width 46 height 16
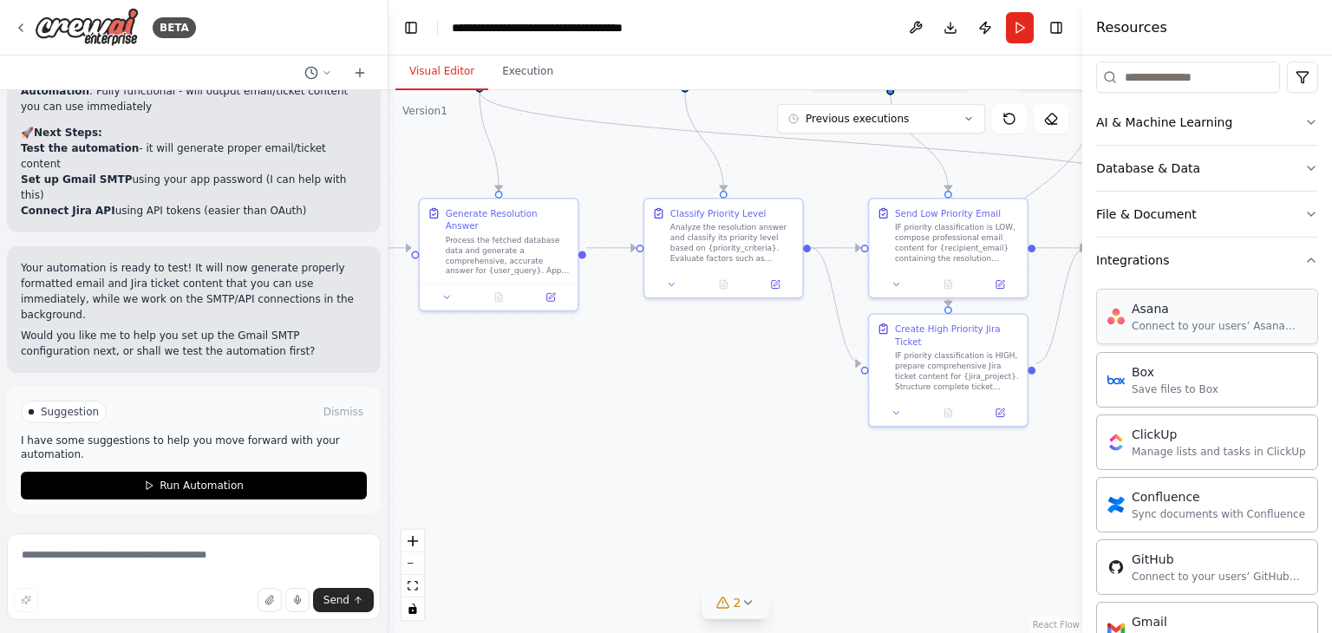
scroll to position [214, 0]
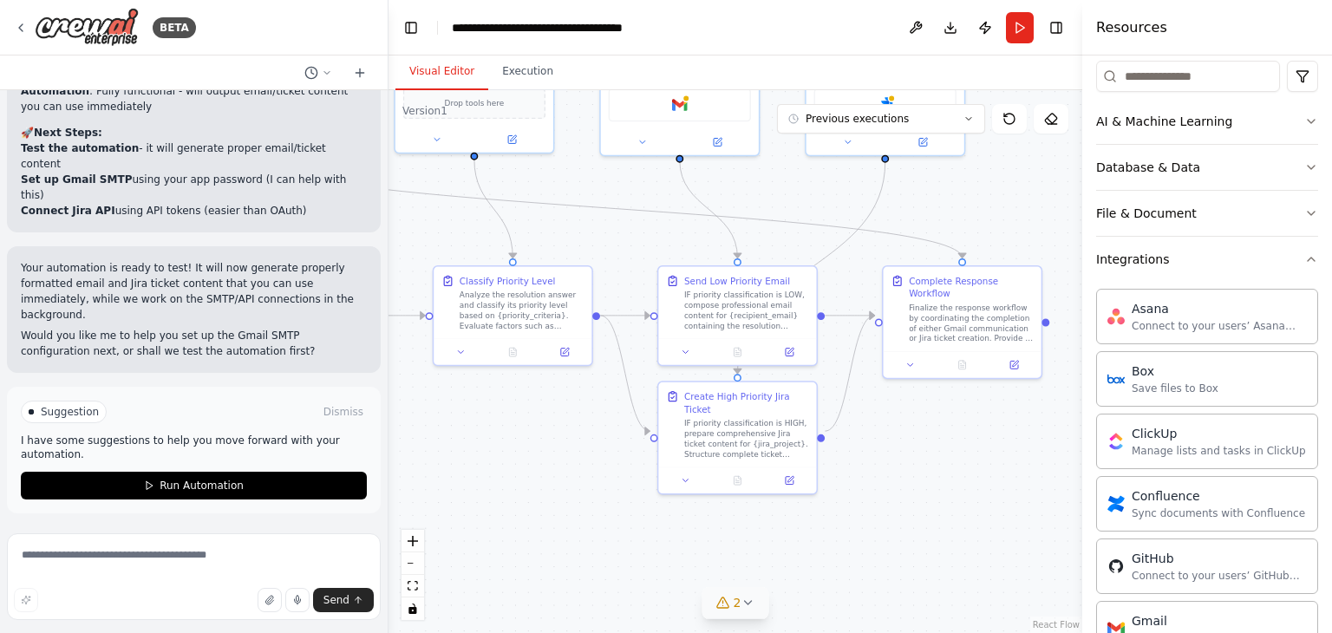
drag, startPoint x: 766, startPoint y: 414, endPoint x: 555, endPoint y: 481, distance: 221.3
click at [555, 481] on div ".deletable-edge-delete-btn { width: 20px; height: 20px; border: 0px solid #ffff…" at bounding box center [735, 361] width 694 height 543
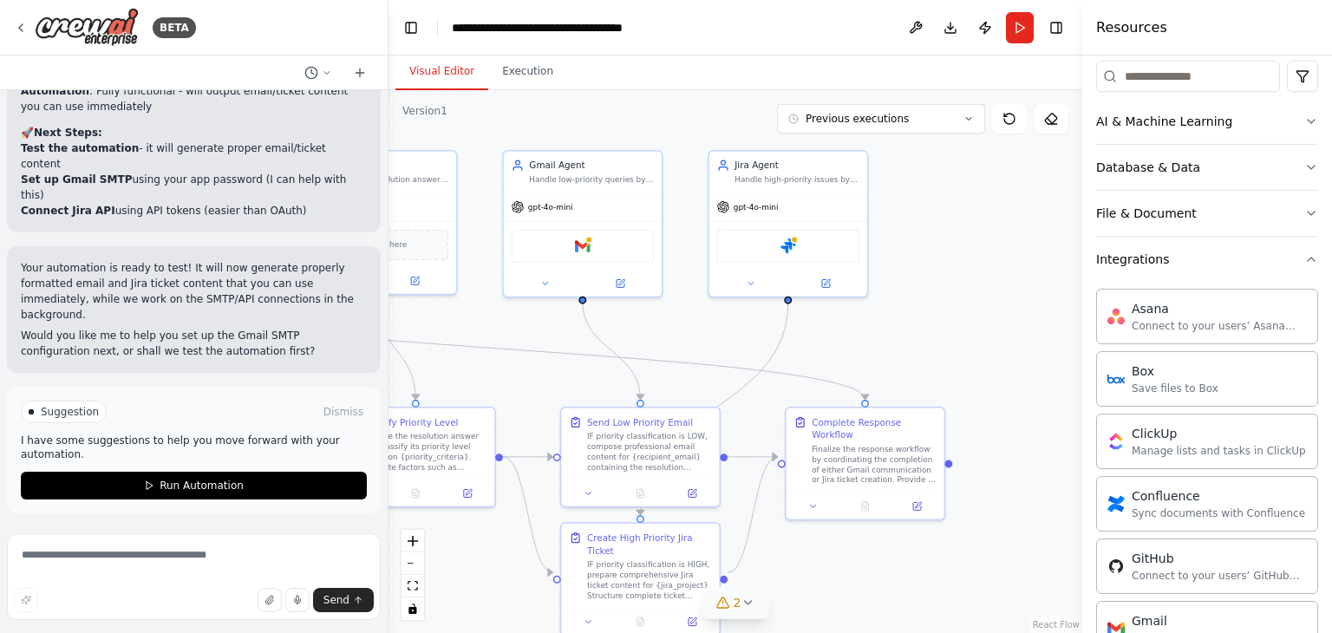
drag, startPoint x: 992, startPoint y: 456, endPoint x: 918, endPoint y: 575, distance: 139.8
click at [918, 575] on div ".deletable-edge-delete-btn { width: 20px; height: 20px; border: 0px solid #ffff…" at bounding box center [735, 361] width 694 height 543
click at [771, 247] on div "Jira" at bounding box center [788, 244] width 142 height 34
click at [794, 247] on img at bounding box center [788, 244] width 16 height 16
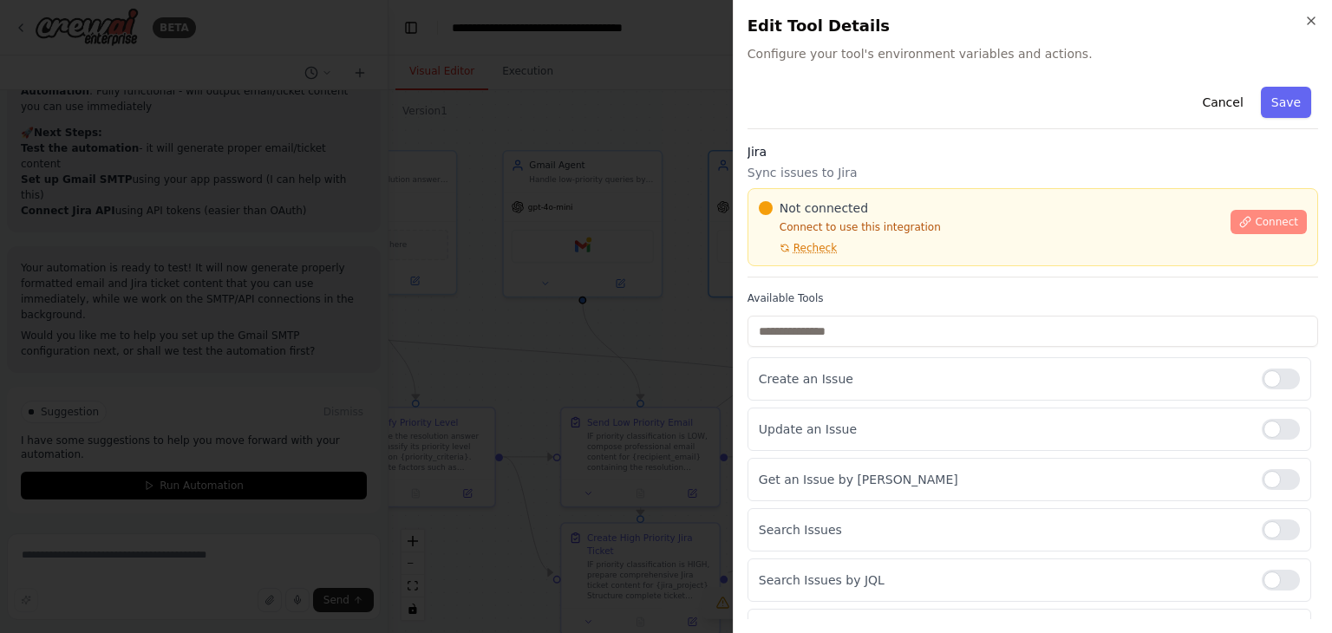
click at [1239, 221] on icon at bounding box center [1245, 222] width 12 height 12
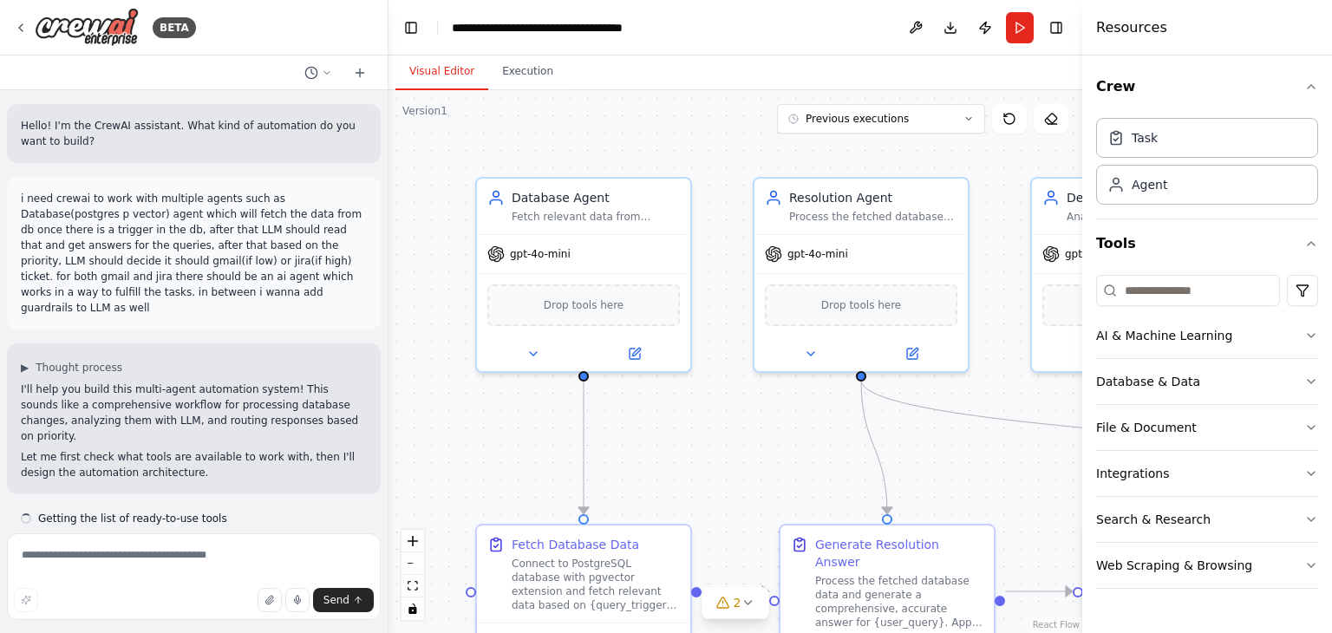
scroll to position [10863, 0]
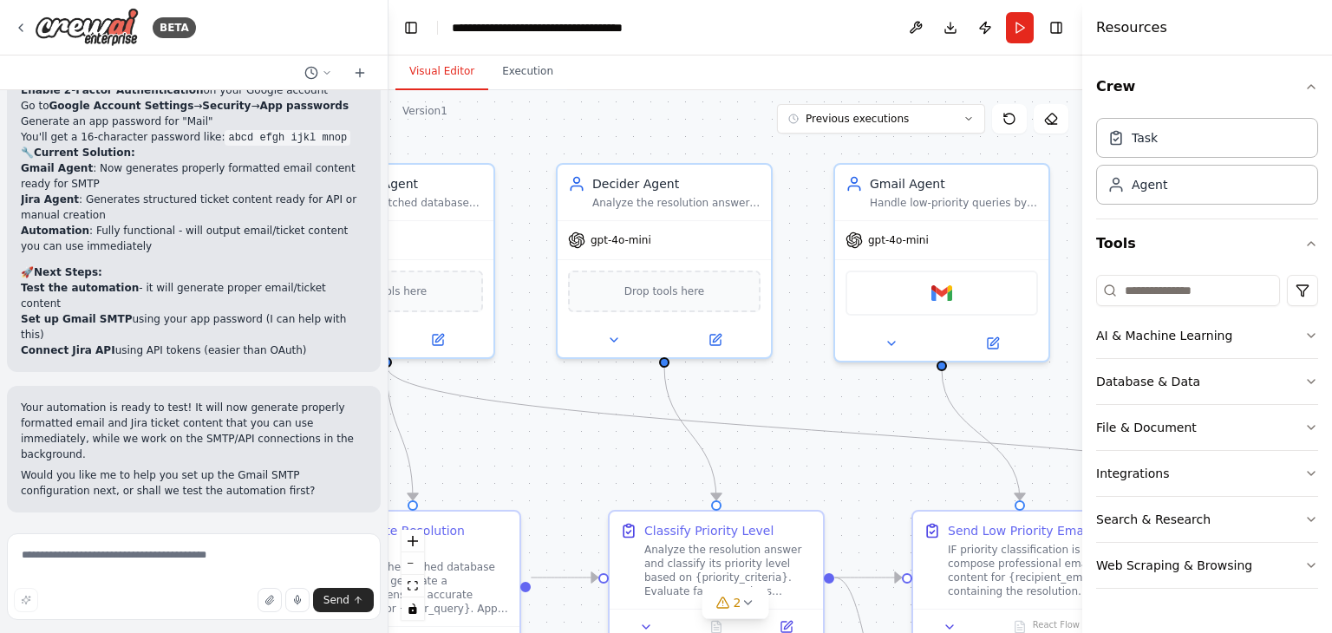
drag, startPoint x: 988, startPoint y: 372, endPoint x: 448, endPoint y: 356, distance: 539.6
click at [448, 358] on div ".deletable-edge-delete-btn { width: 20px; height: 20px; border: 0px solid #ffff…" at bounding box center [735, 361] width 694 height 543
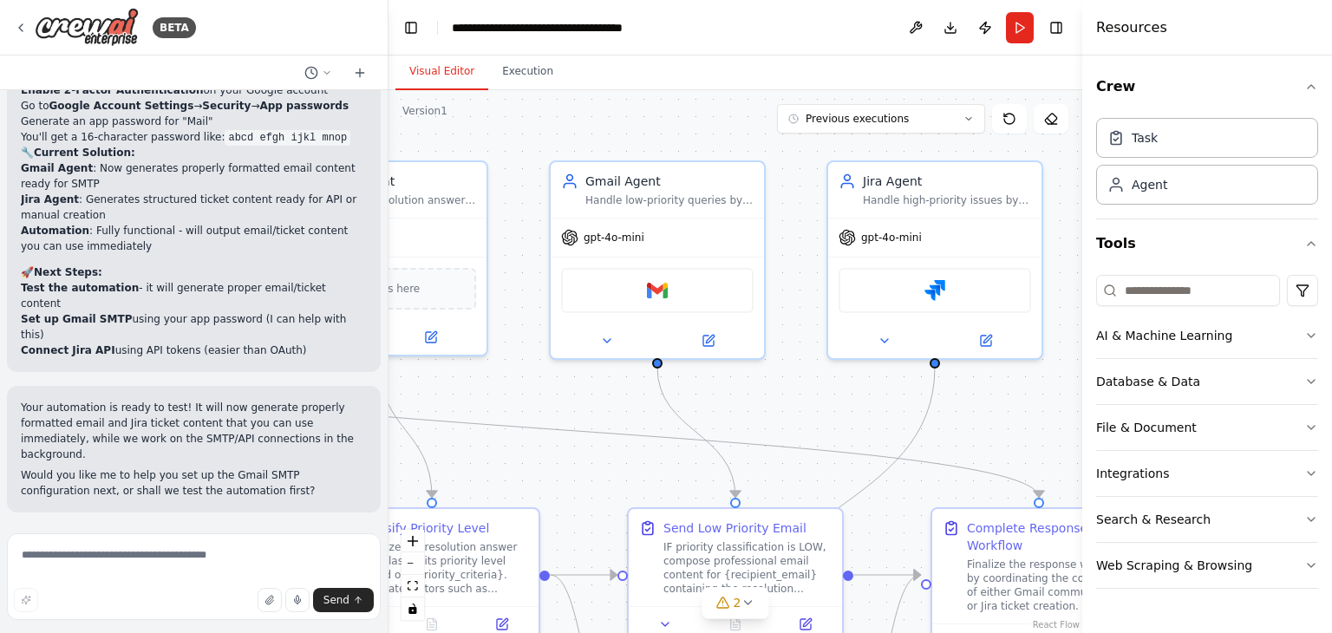
drag, startPoint x: 1002, startPoint y: 395, endPoint x: 809, endPoint y: 372, distance: 194.8
click at [783, 392] on div ".deletable-edge-delete-btn { width: 20px; height: 20px; border: 0px solid #ffff…" at bounding box center [735, 361] width 694 height 543
click at [943, 283] on img at bounding box center [934, 286] width 21 height 21
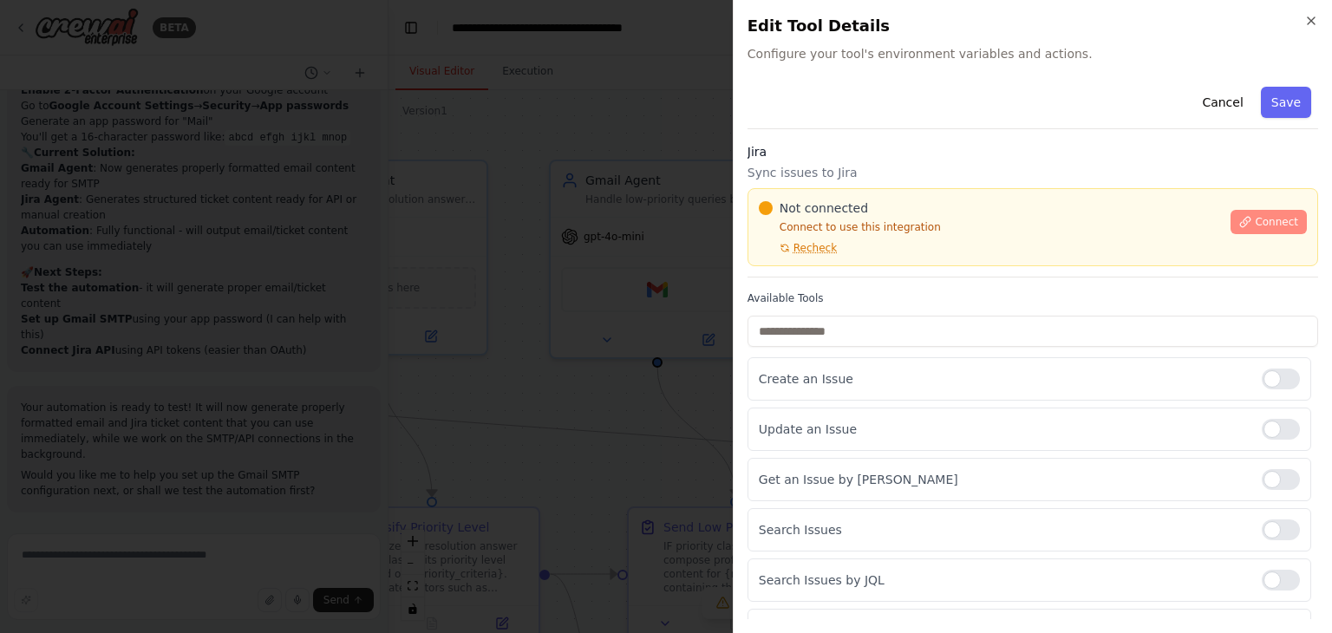
click at [1244, 215] on button "Connect" at bounding box center [1269, 222] width 76 height 24
click at [1264, 219] on span "Connect" at bounding box center [1276, 222] width 43 height 14
click at [824, 251] on span "Recheck" at bounding box center [814, 248] width 43 height 14
click at [821, 246] on span "Recheck" at bounding box center [814, 248] width 43 height 14
click at [1239, 216] on icon at bounding box center [1245, 222] width 12 height 12
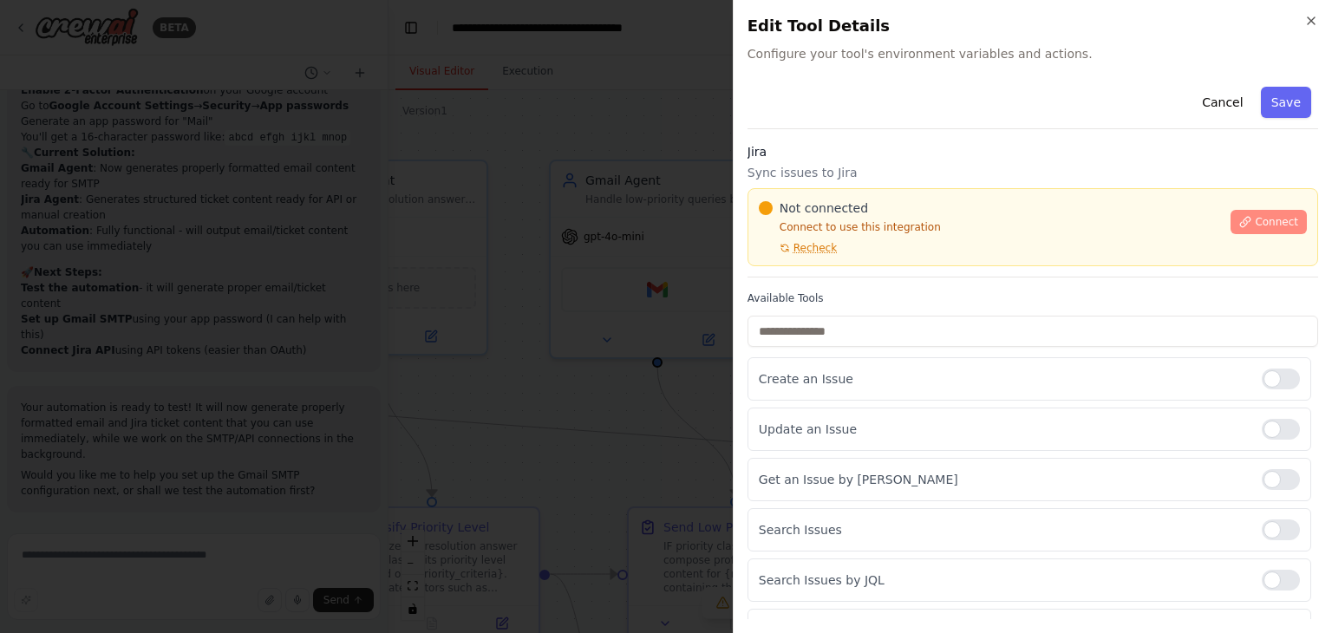
click at [1273, 219] on span "Connect" at bounding box center [1276, 222] width 43 height 14
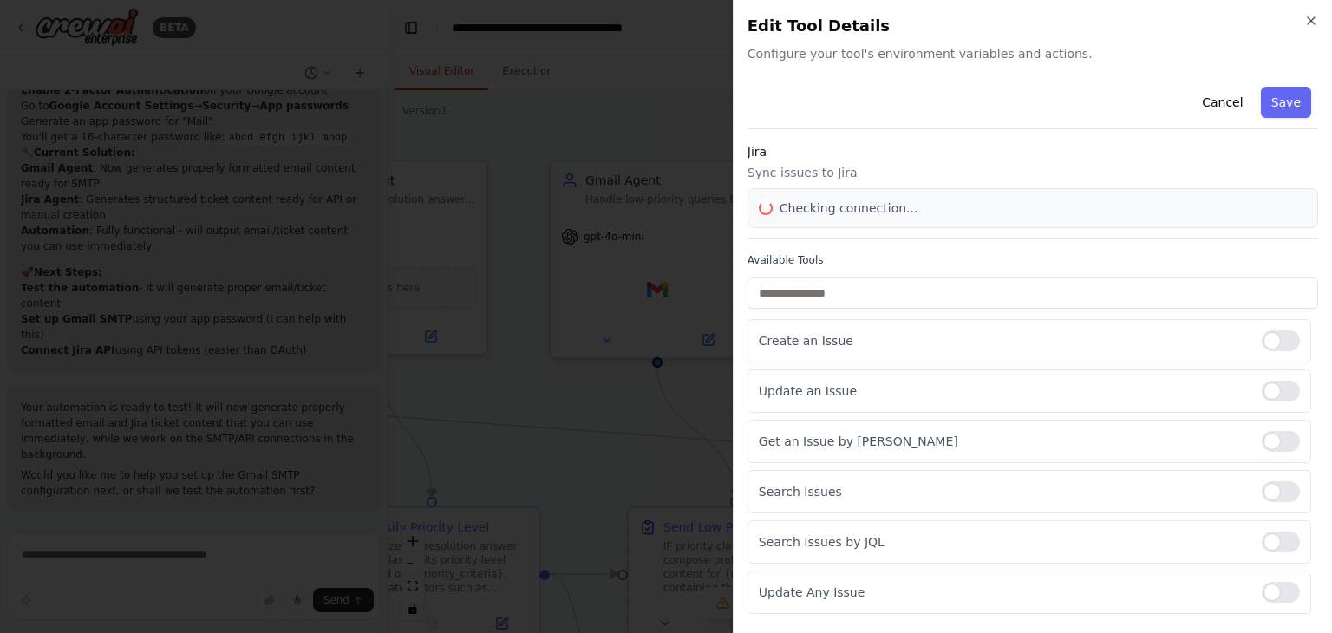
click at [1273, 219] on div "Checking connection..." at bounding box center [1033, 208] width 571 height 40
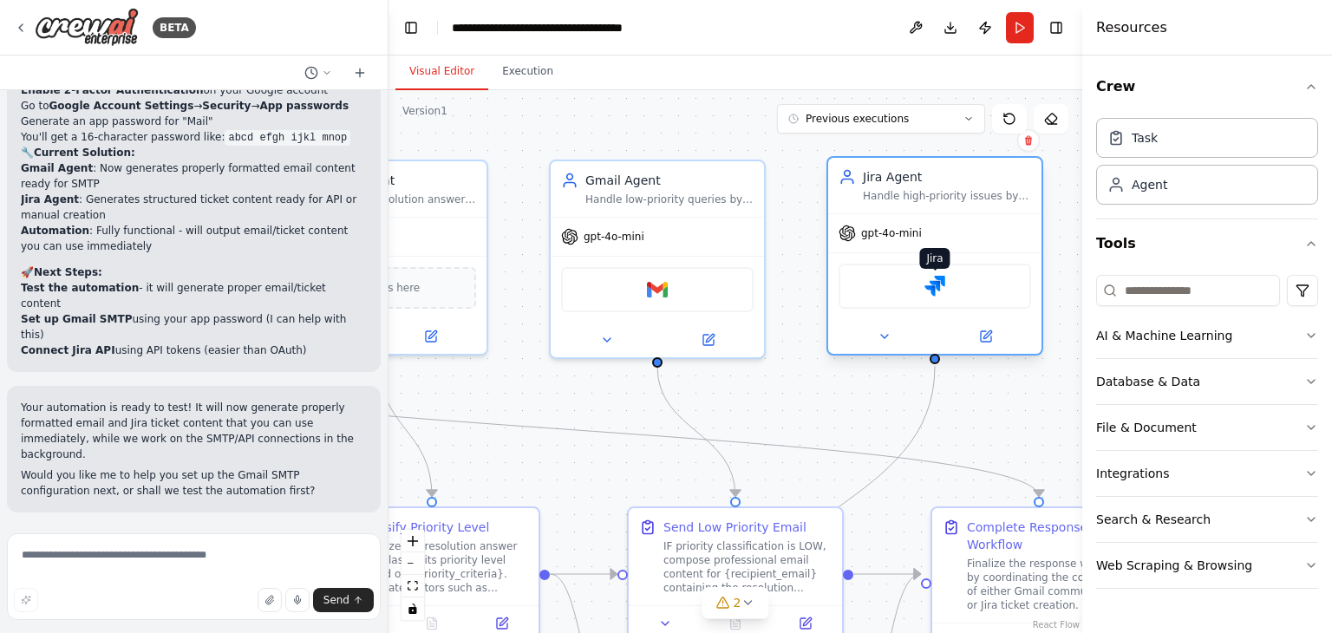
click at [927, 291] on img at bounding box center [934, 286] width 21 height 21
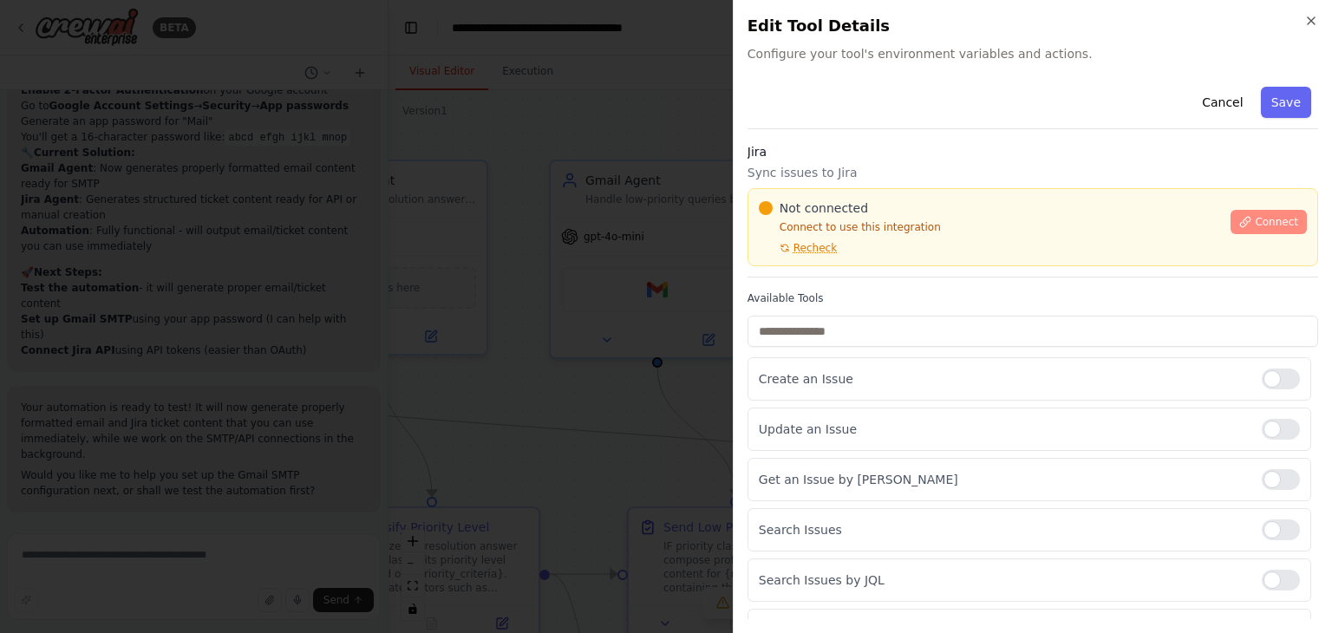
click at [1242, 223] on icon at bounding box center [1245, 222] width 12 height 12
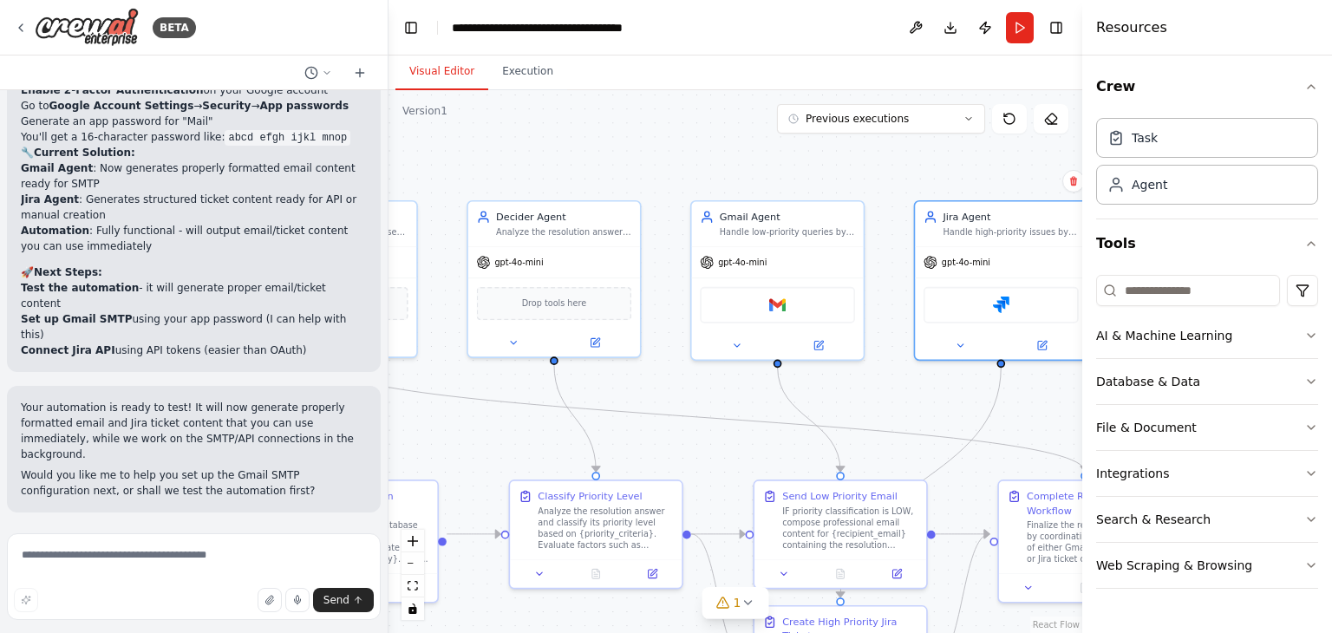
drag, startPoint x: 808, startPoint y: 395, endPoint x: 885, endPoint y: 400, distance: 76.5
click at [885, 400] on div ".deletable-edge-delete-btn { width: 20px; height: 20px; border: 0px solid #ffff…" at bounding box center [735, 361] width 694 height 543
click at [1003, 263] on div "gpt-4o-mini" at bounding box center [1001, 259] width 172 height 30
click at [1007, 306] on img at bounding box center [1001, 301] width 16 height 16
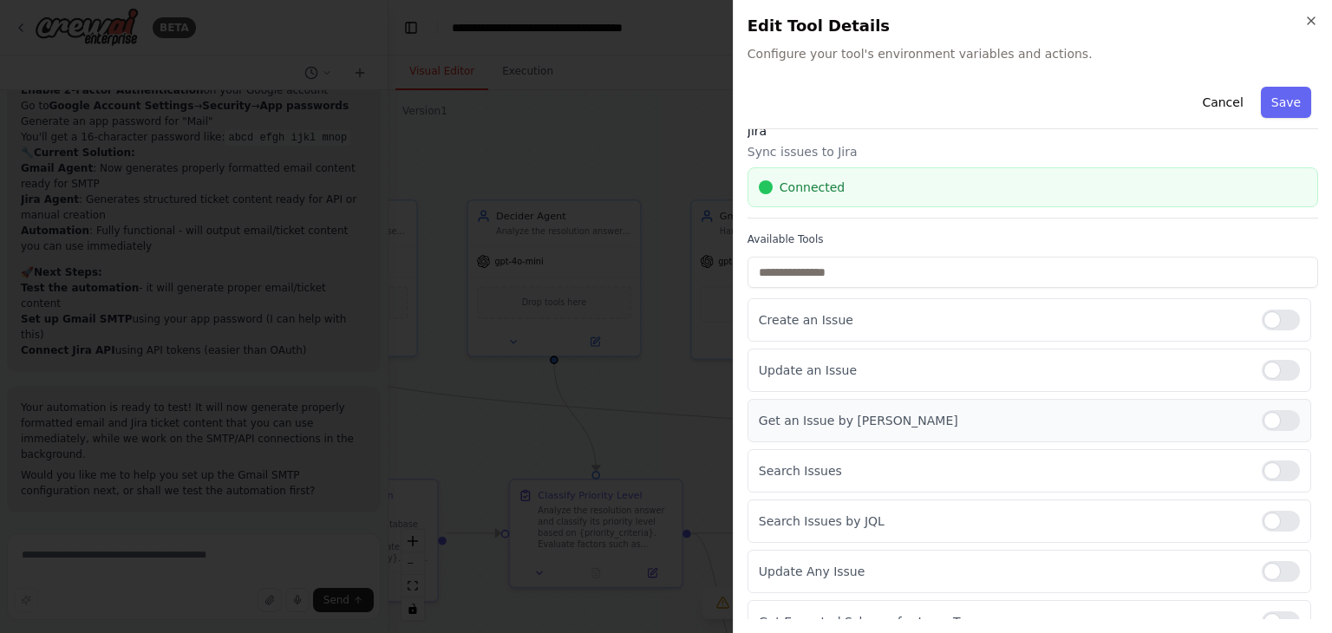
scroll to position [23, 0]
click at [1262, 363] on div at bounding box center [1281, 368] width 38 height 21
click at [839, 185] on div "Connected" at bounding box center [1033, 185] width 548 height 17
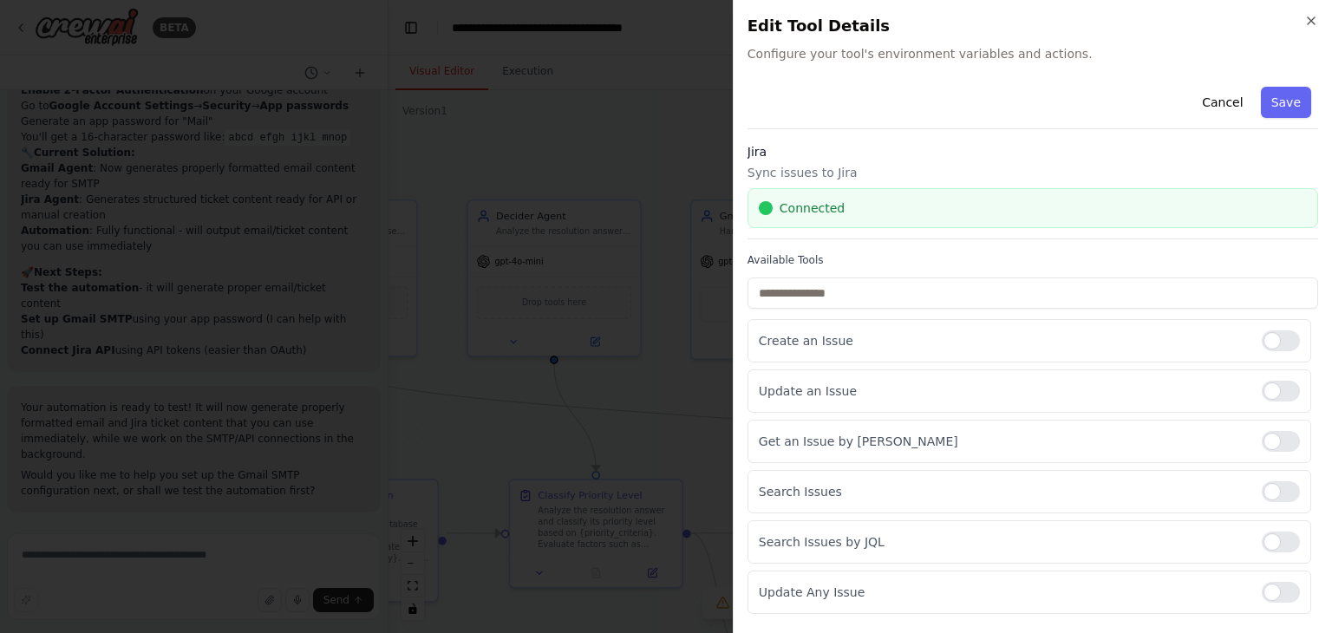
scroll to position [291, 0]
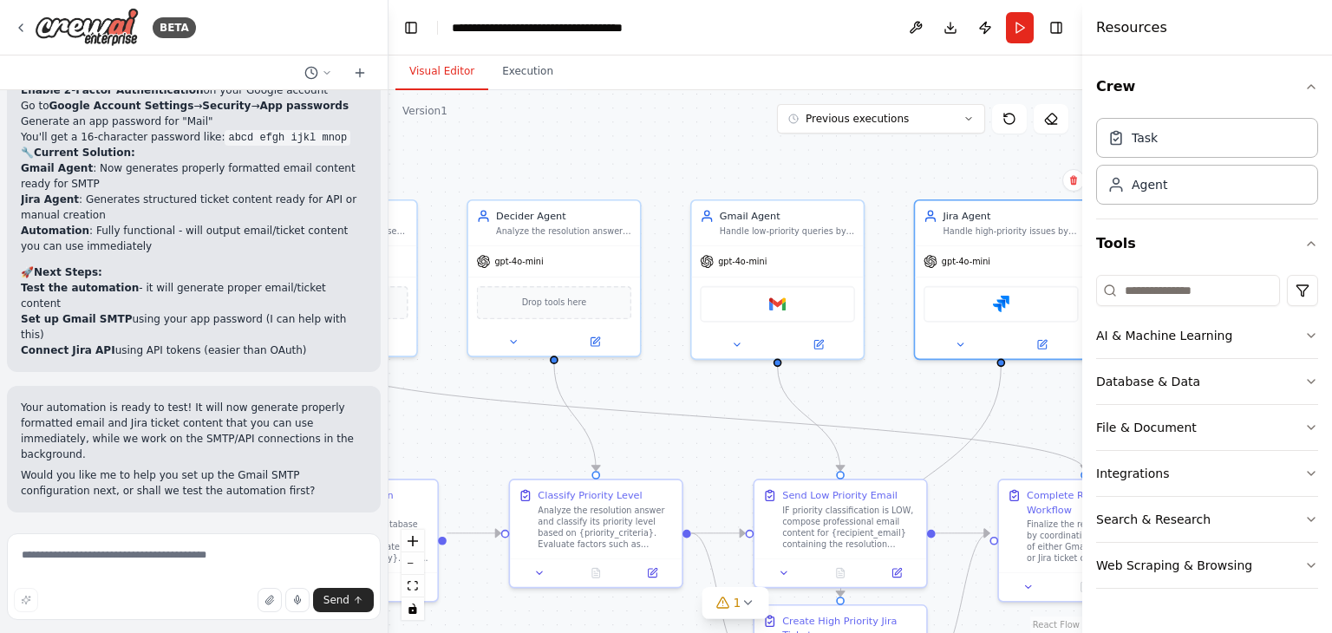
drag, startPoint x: 585, startPoint y: 452, endPoint x: 509, endPoint y: 422, distance: 81.8
click at [509, 422] on div ".deletable-edge-delete-btn { width: 20px; height: 20px; border: 0px solid #ffff…" at bounding box center [735, 361] width 694 height 543
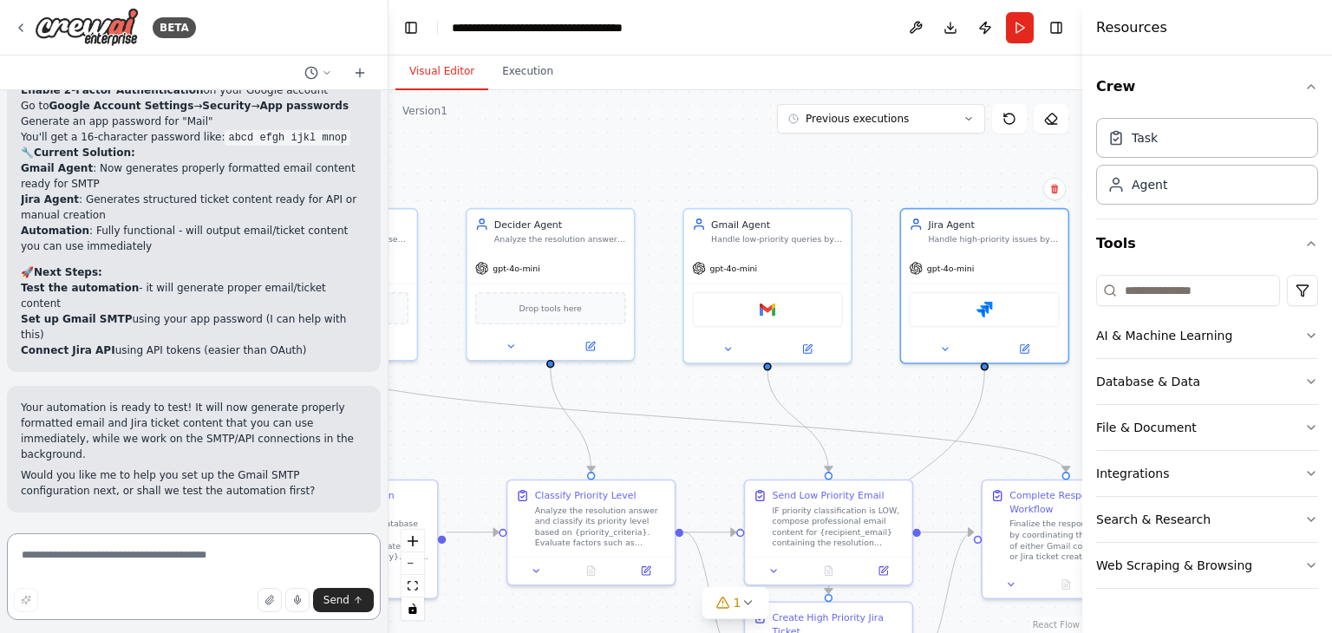
click at [130, 550] on textarea at bounding box center [194, 576] width 374 height 87
type textarea "**********"
click at [227, 577] on textarea "**********" at bounding box center [194, 576] width 374 height 87
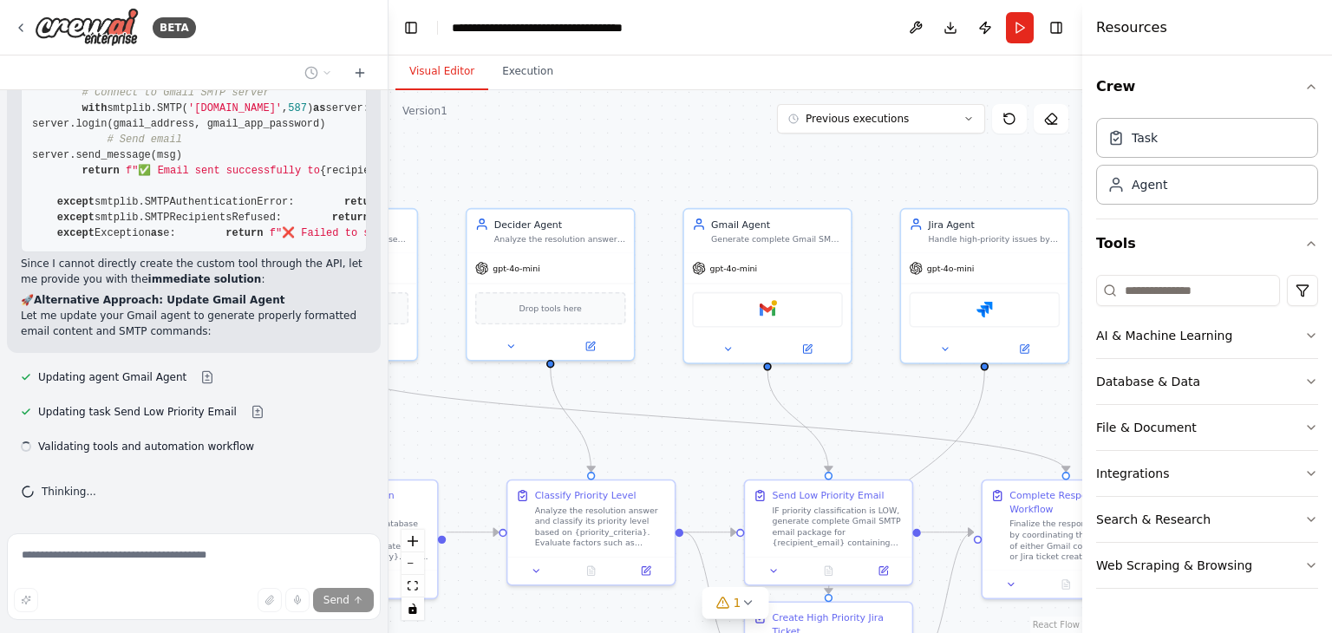
scroll to position [12918, 0]
click at [763, 313] on img at bounding box center [768, 307] width 16 height 16
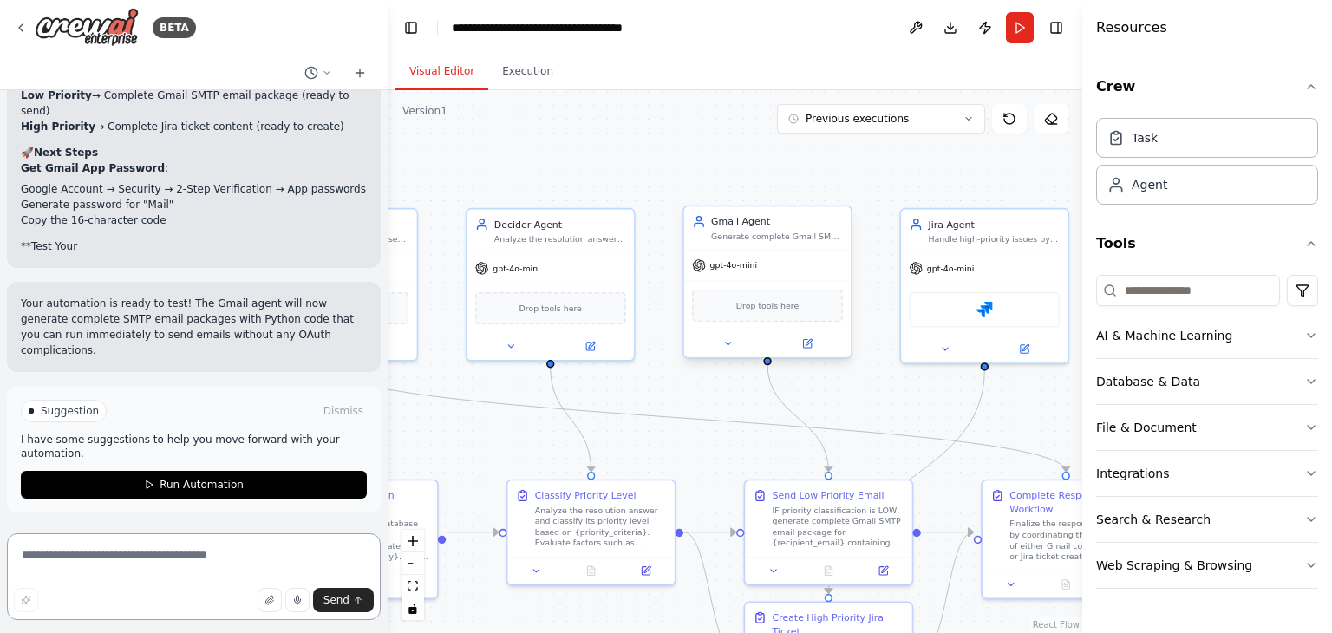
scroll to position [13612, 0]
click at [124, 553] on textarea at bounding box center [194, 576] width 374 height 87
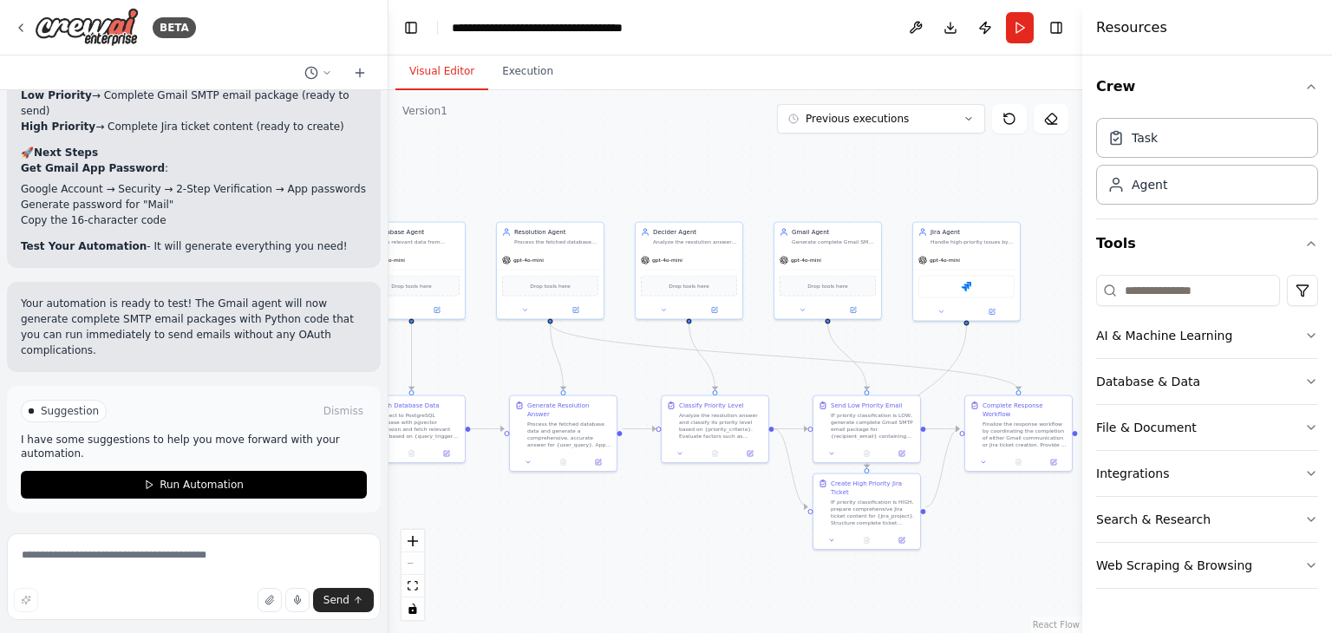
drag, startPoint x: 509, startPoint y: 428, endPoint x: 663, endPoint y: 362, distance: 167.0
click at [663, 362] on div ".deletable-edge-delete-btn { width: 20px; height: 20px; border: 0px solid #ffff…" at bounding box center [735, 361] width 694 height 543
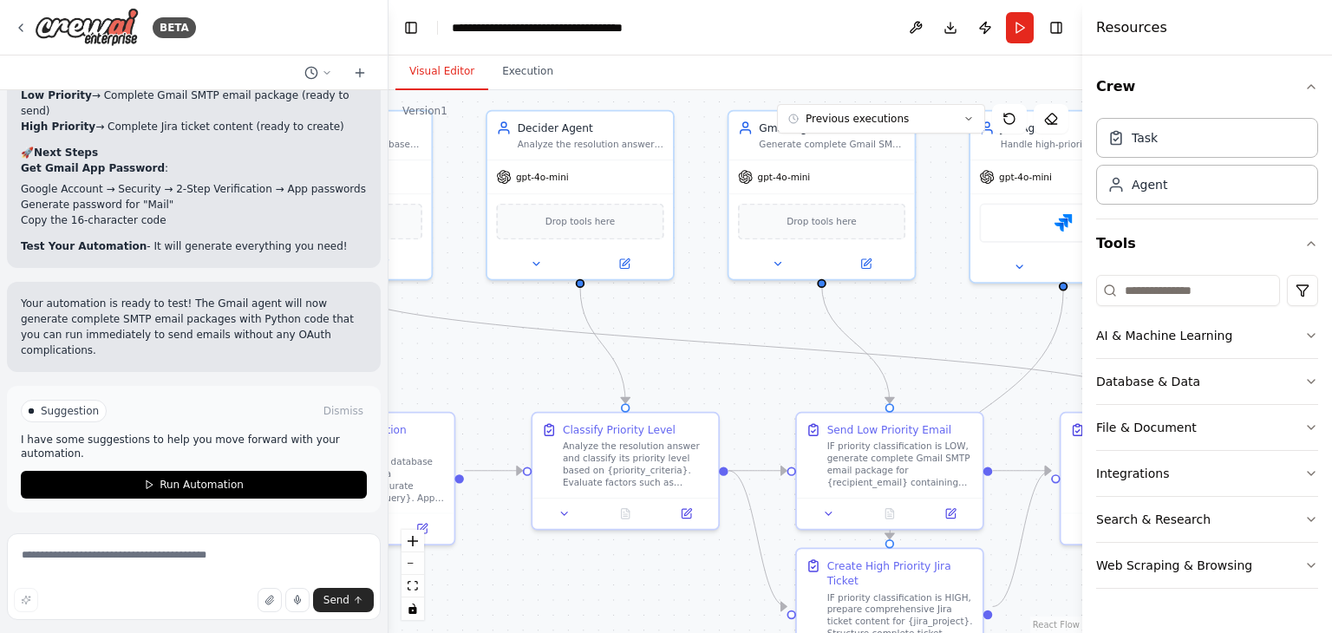
drag, startPoint x: 796, startPoint y: 364, endPoint x: 761, endPoint y: 351, distance: 37.0
click at [766, 356] on div ".deletable-edge-delete-btn { width: 20px; height: 20px; border: 0px solid #ffff…" at bounding box center [735, 361] width 694 height 543
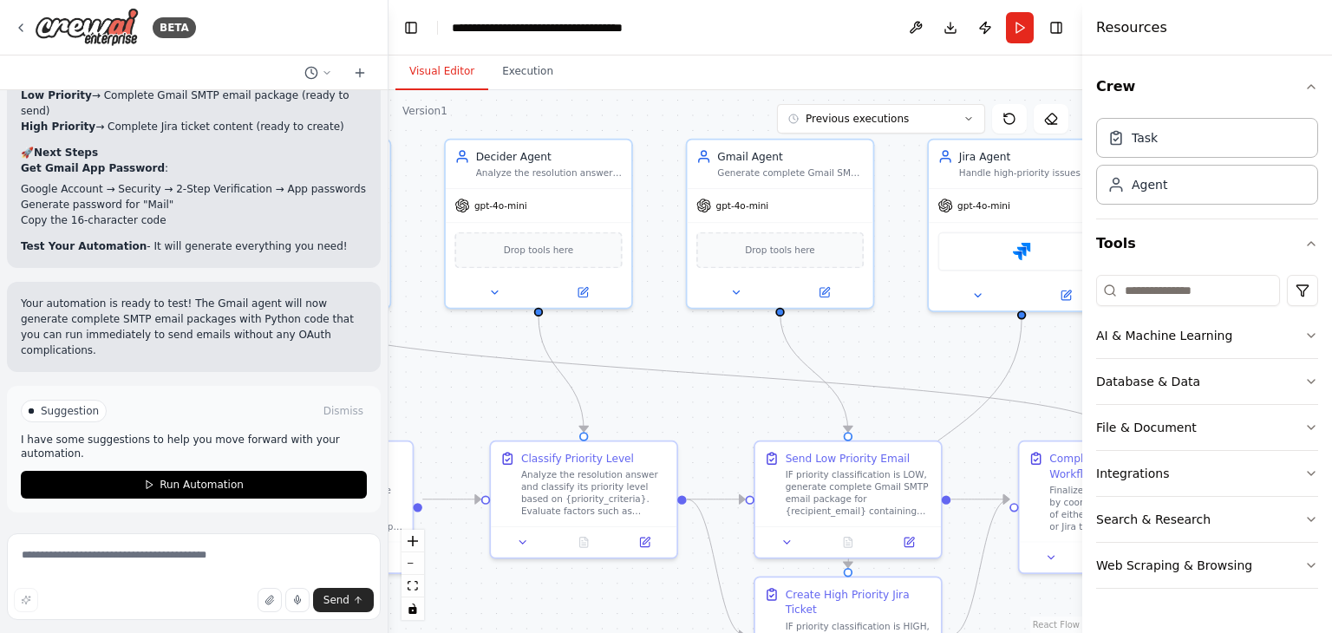
drag, startPoint x: 761, startPoint y: 351, endPoint x: 721, endPoint y: 382, distance: 51.3
click at [721, 382] on div ".deletable-edge-delete-btn { width: 20px; height: 20px; border: 0px solid #ffff…" at bounding box center [735, 361] width 694 height 543
click at [755, 244] on span "Drop tools here" at bounding box center [780, 246] width 70 height 15
click at [742, 285] on button at bounding box center [735, 289] width 85 height 18
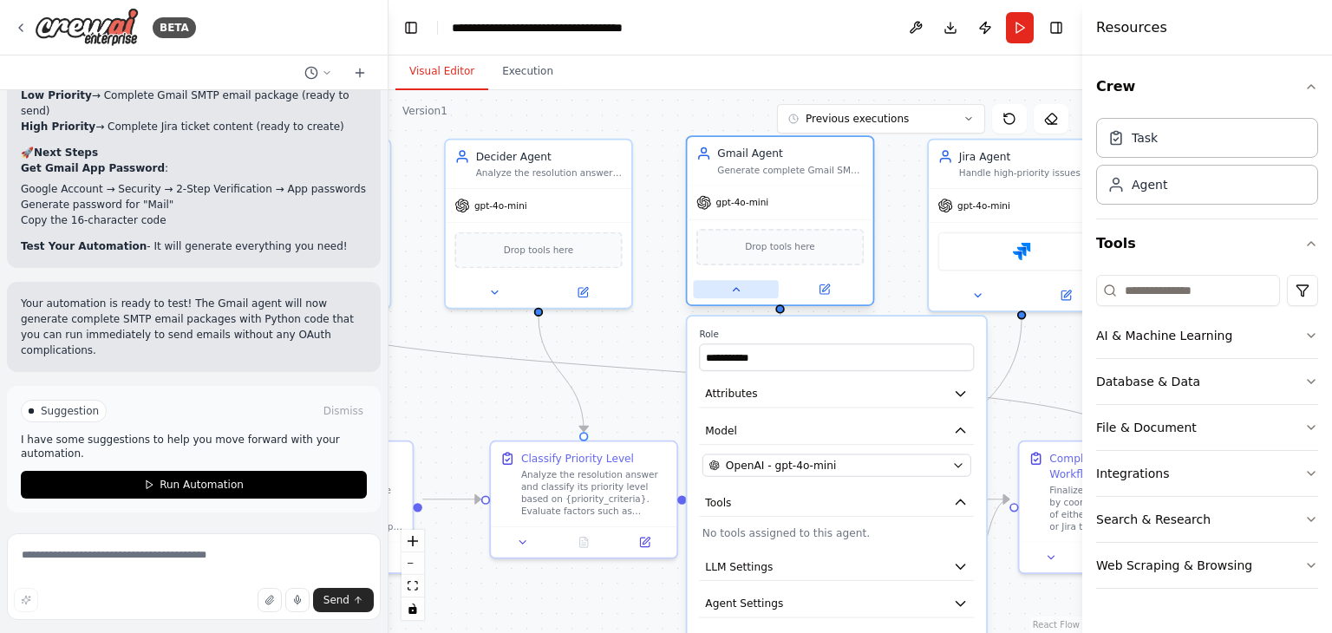
click at [742, 285] on button at bounding box center [735, 289] width 85 height 18
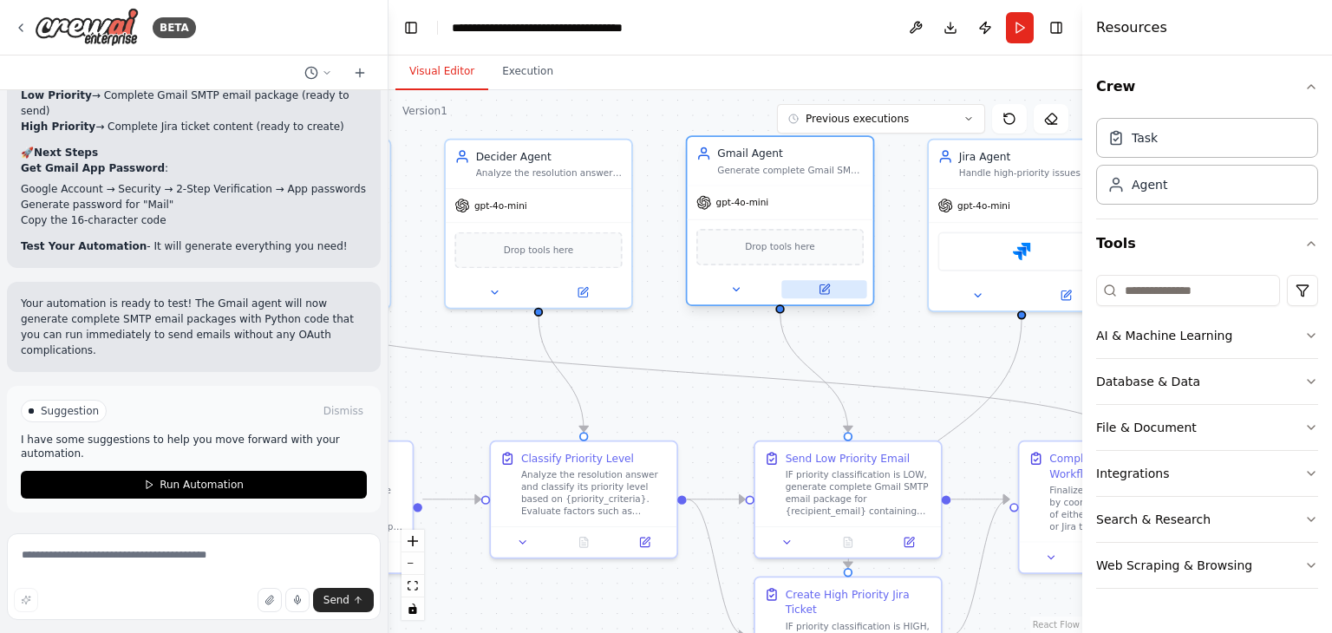
click at [829, 280] on button at bounding box center [823, 289] width 85 height 18
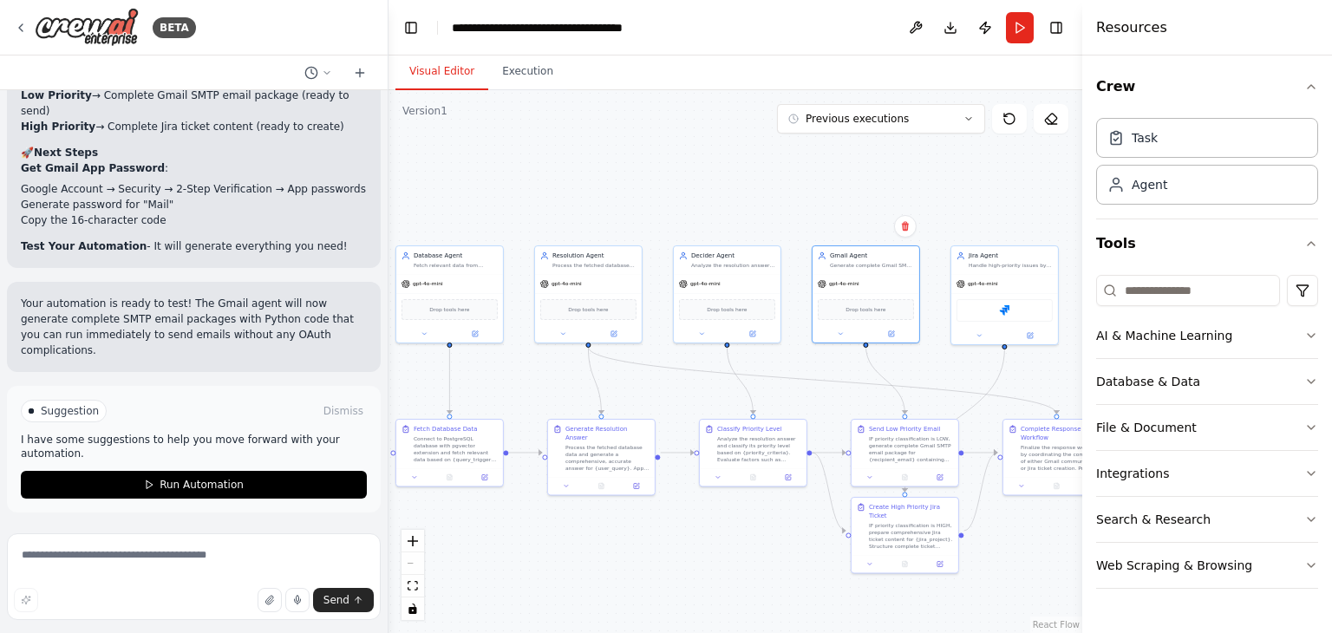
drag, startPoint x: 668, startPoint y: 388, endPoint x: 801, endPoint y: 388, distance: 133.5
click at [801, 388] on div ".deletable-edge-delete-btn { width: 20px; height: 20px; border: 0px solid #ffff…" at bounding box center [735, 361] width 694 height 543
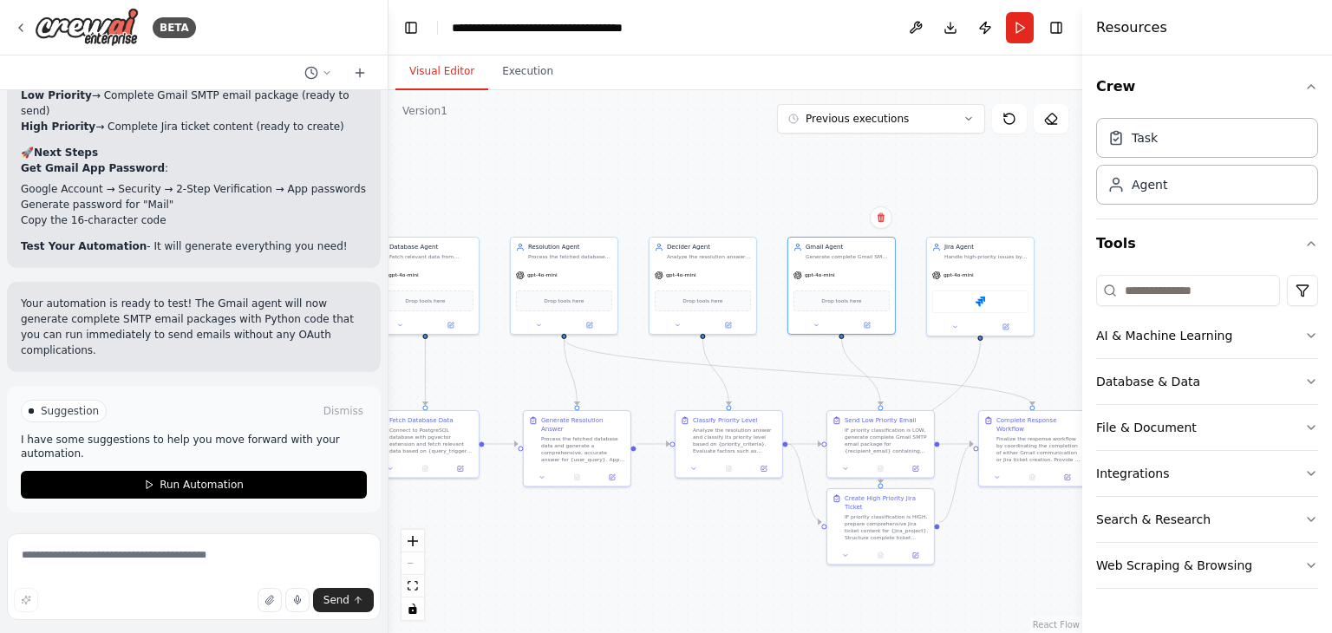
drag, startPoint x: 635, startPoint y: 404, endPoint x: 655, endPoint y: 388, distance: 25.9
click at [610, 395] on div ".deletable-edge-delete-btn { width: 20px; height: 20px; border: 0px solid #ffff…" at bounding box center [735, 361] width 694 height 543
click at [802, 377] on div ".deletable-edge-delete-btn { width: 20px; height: 20px; border: 0px solid #ffff…" at bounding box center [735, 361] width 694 height 543
click at [832, 264] on div "gpt-4o-mini" at bounding box center [841, 272] width 107 height 19
click at [1013, 24] on button "Run" at bounding box center [1020, 27] width 28 height 31
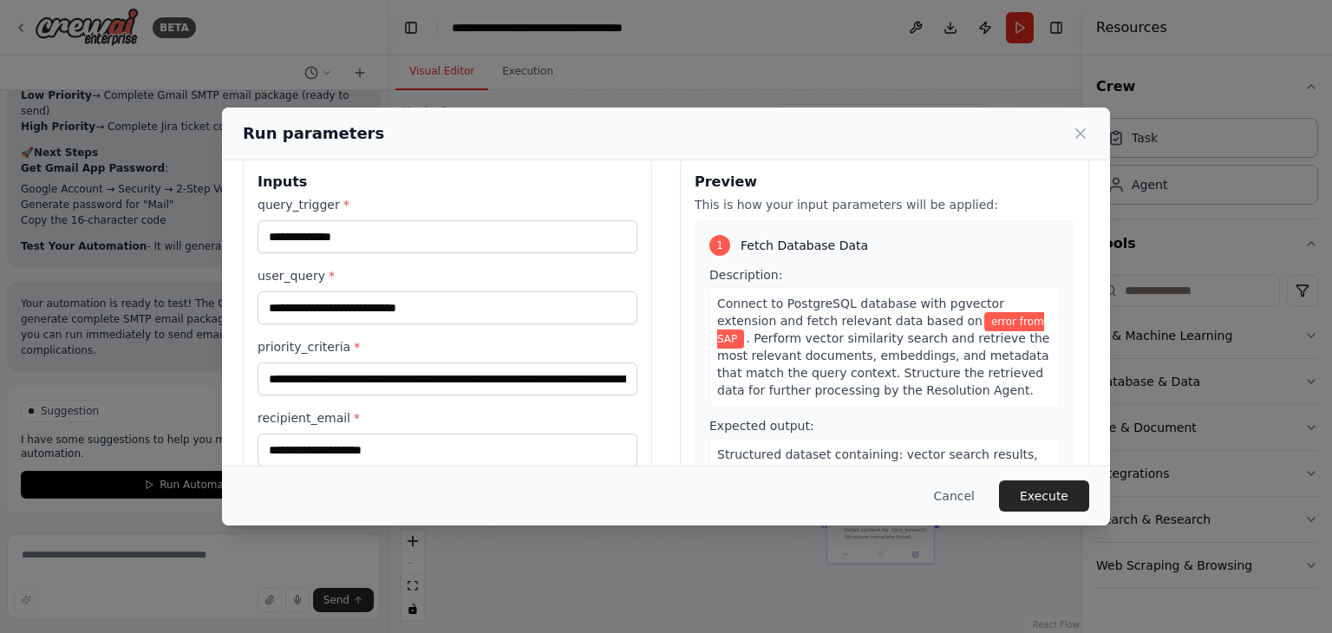
scroll to position [0, 0]
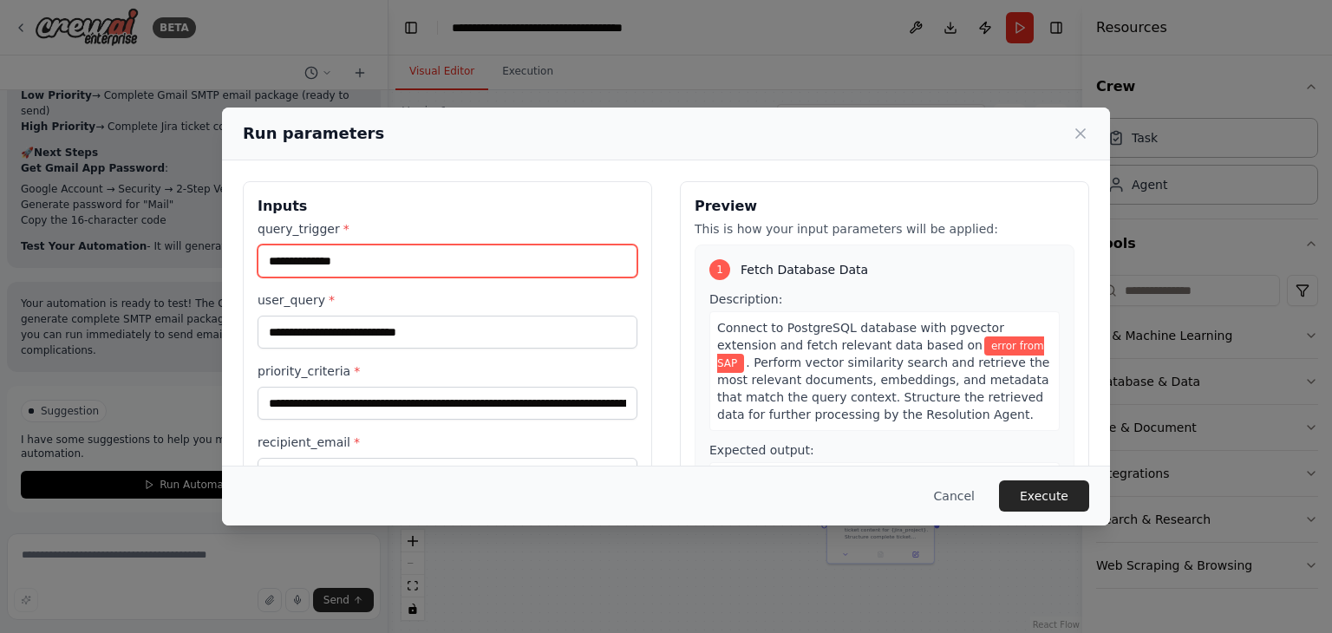
click at [361, 262] on input "**********" at bounding box center [448, 261] width 380 height 33
drag, startPoint x: 361, startPoint y: 261, endPoint x: 236, endPoint y: 267, distance: 125.0
click at [236, 267] on div "**********" at bounding box center [666, 386] width 888 height 453
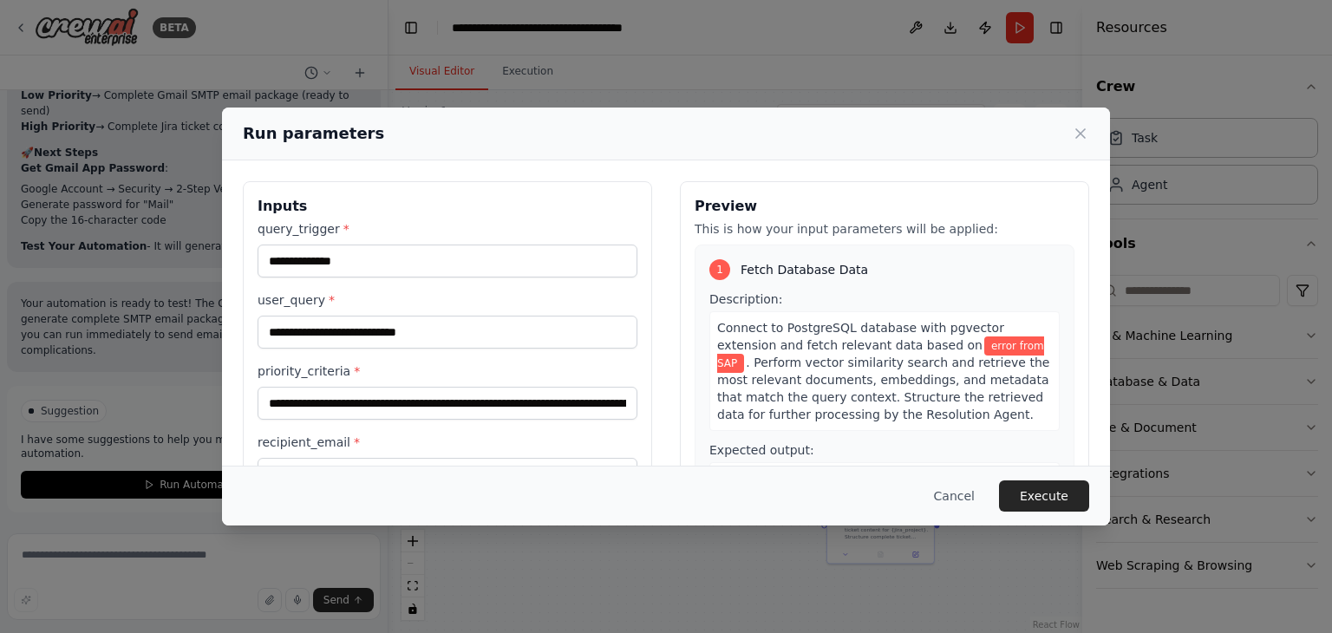
click at [920, 394] on span ". Perform vector similarity search and retrieve the most relevant documents, em…" at bounding box center [883, 389] width 332 height 66
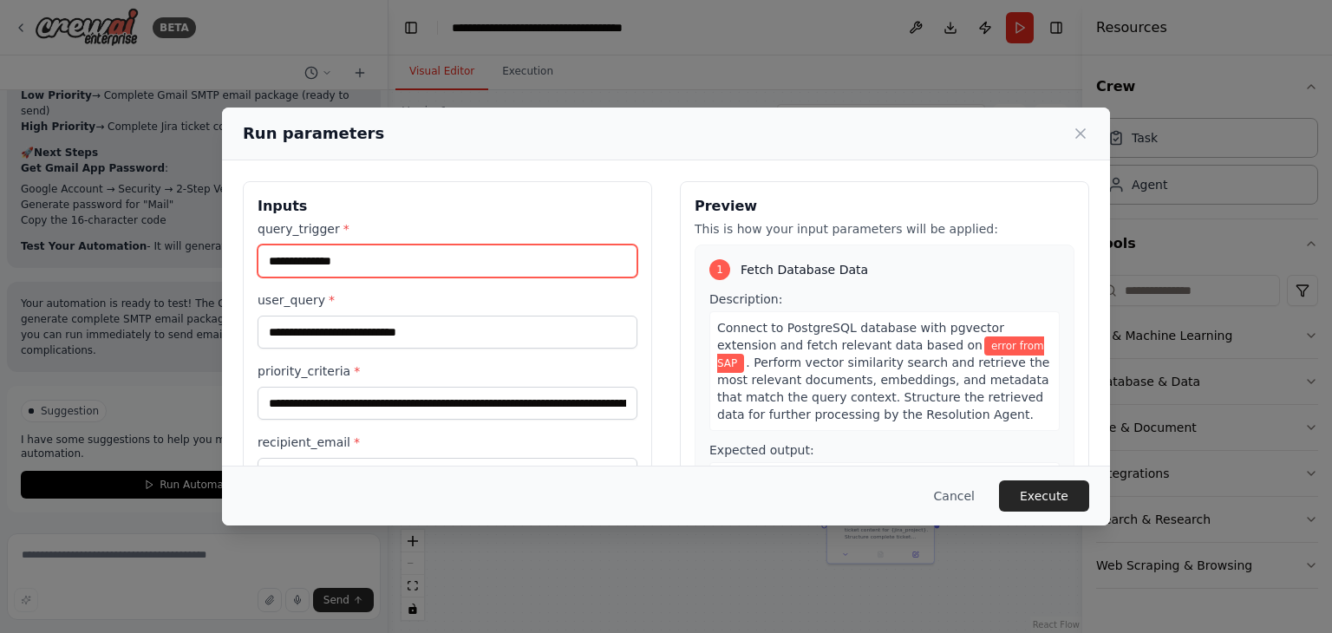
drag, startPoint x: 357, startPoint y: 268, endPoint x: 220, endPoint y: 264, distance: 137.1
click at [220, 264] on div "**********" at bounding box center [666, 316] width 1332 height 633
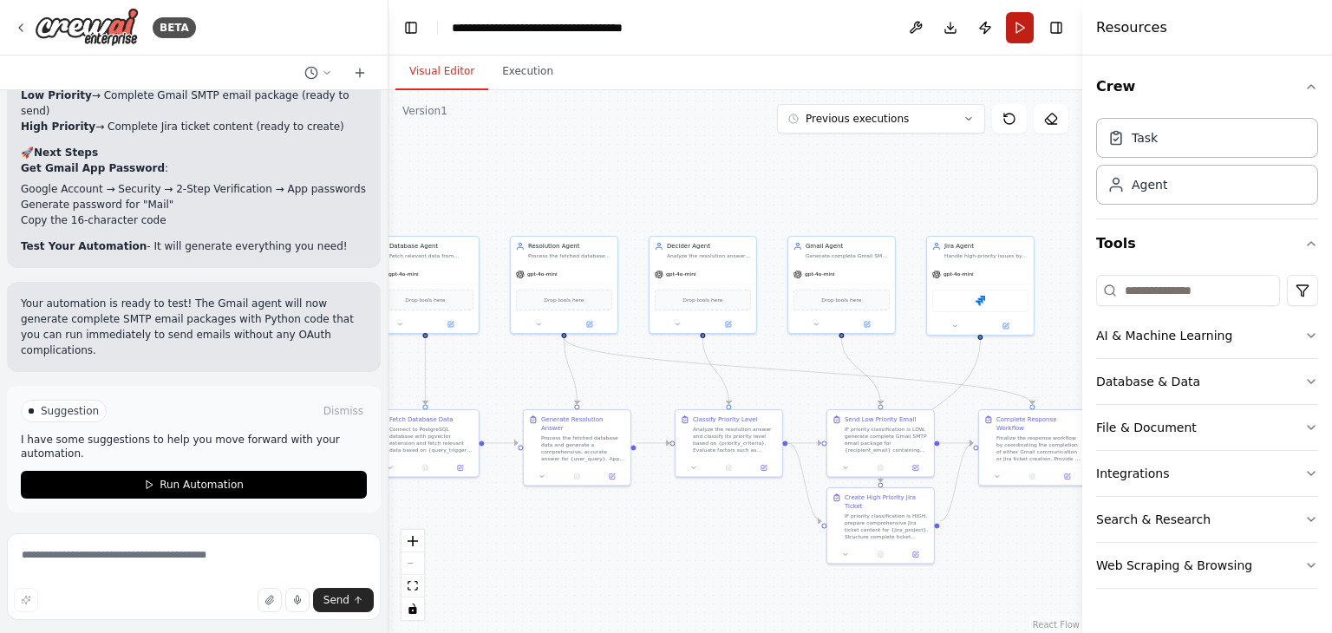
click at [1014, 39] on button "Run" at bounding box center [1020, 27] width 28 height 31
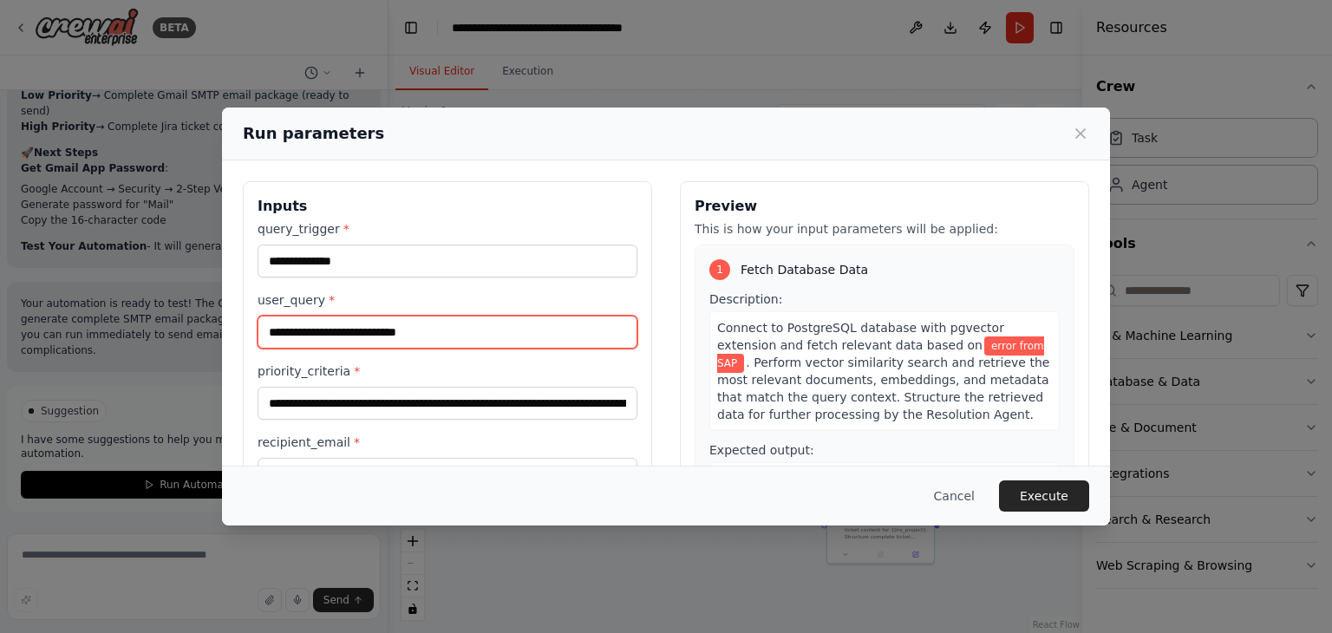
click at [470, 343] on input "**********" at bounding box center [448, 332] width 380 height 33
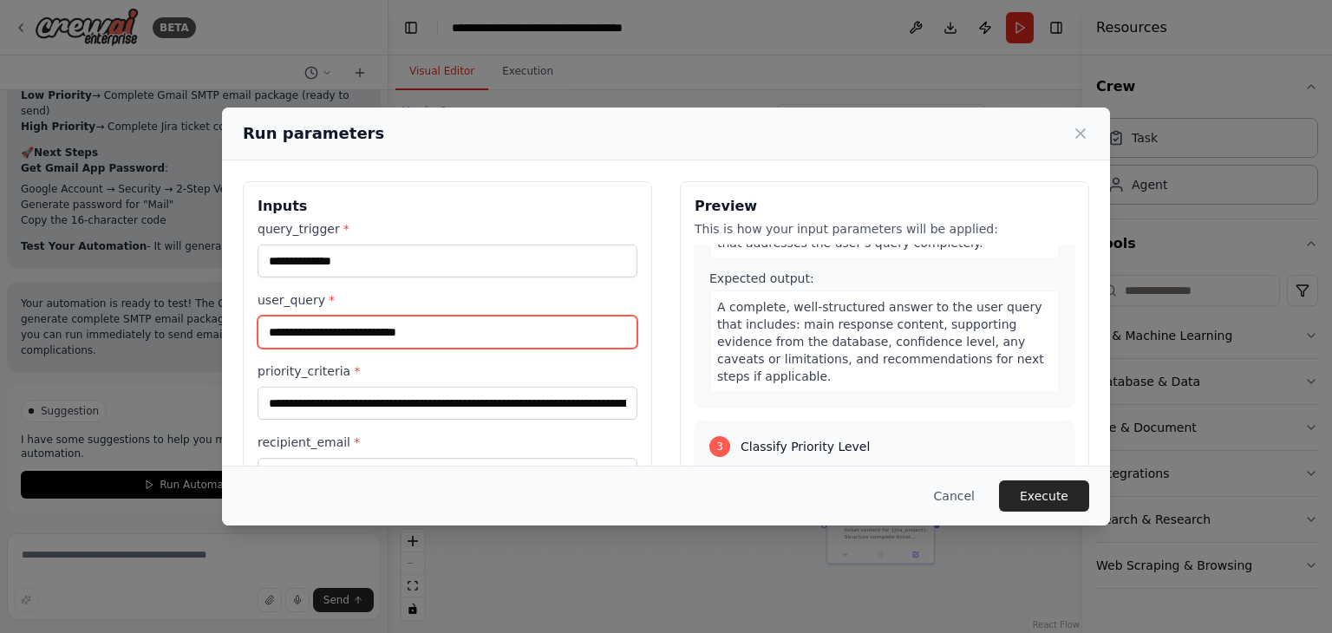
scroll to position [694, 0]
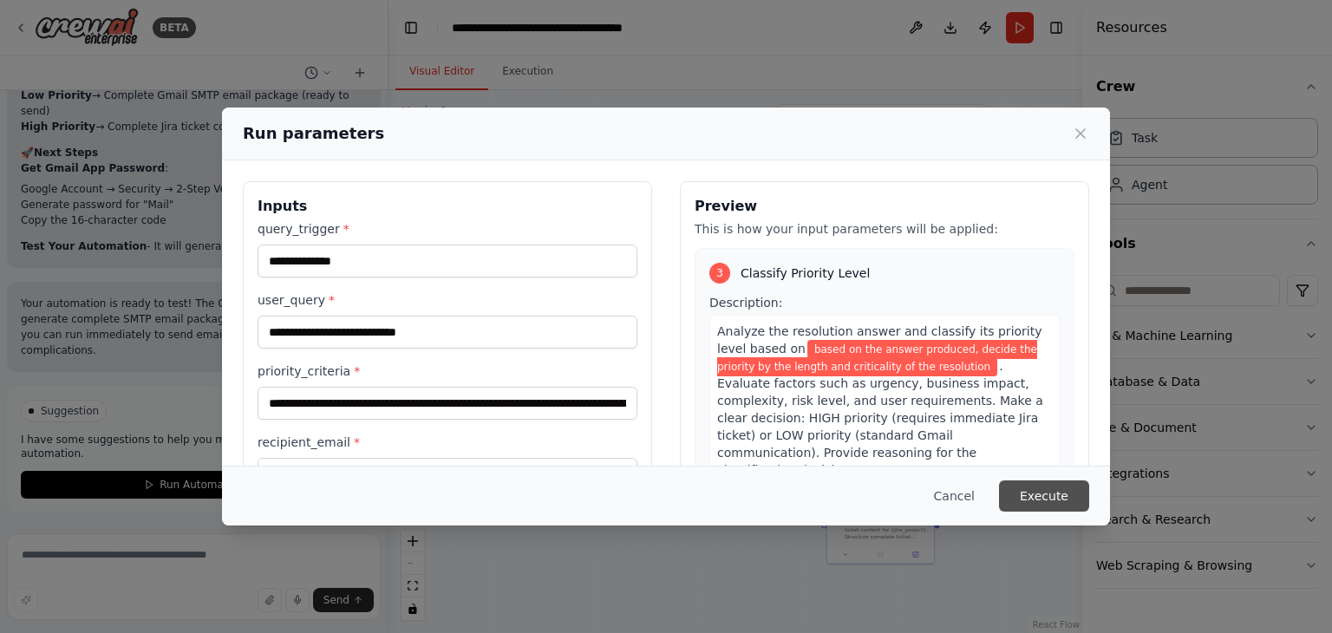
click at [1063, 497] on button "Execute" at bounding box center [1044, 495] width 90 height 31
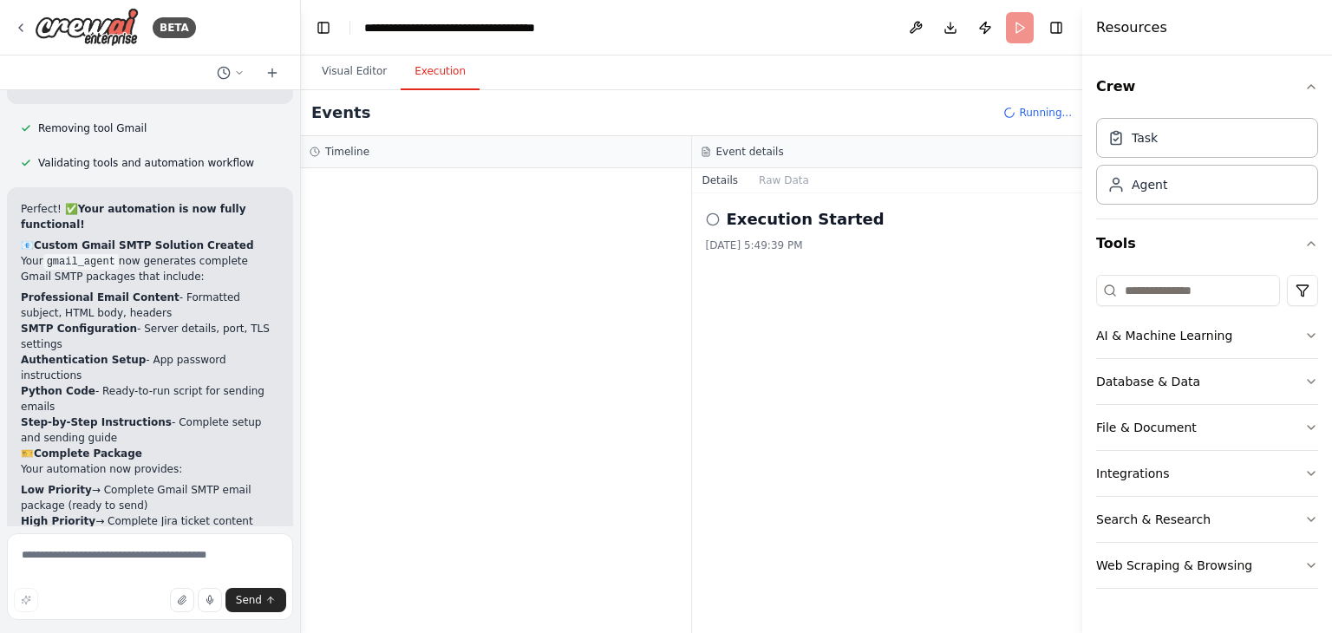
scroll to position [15777, 0]
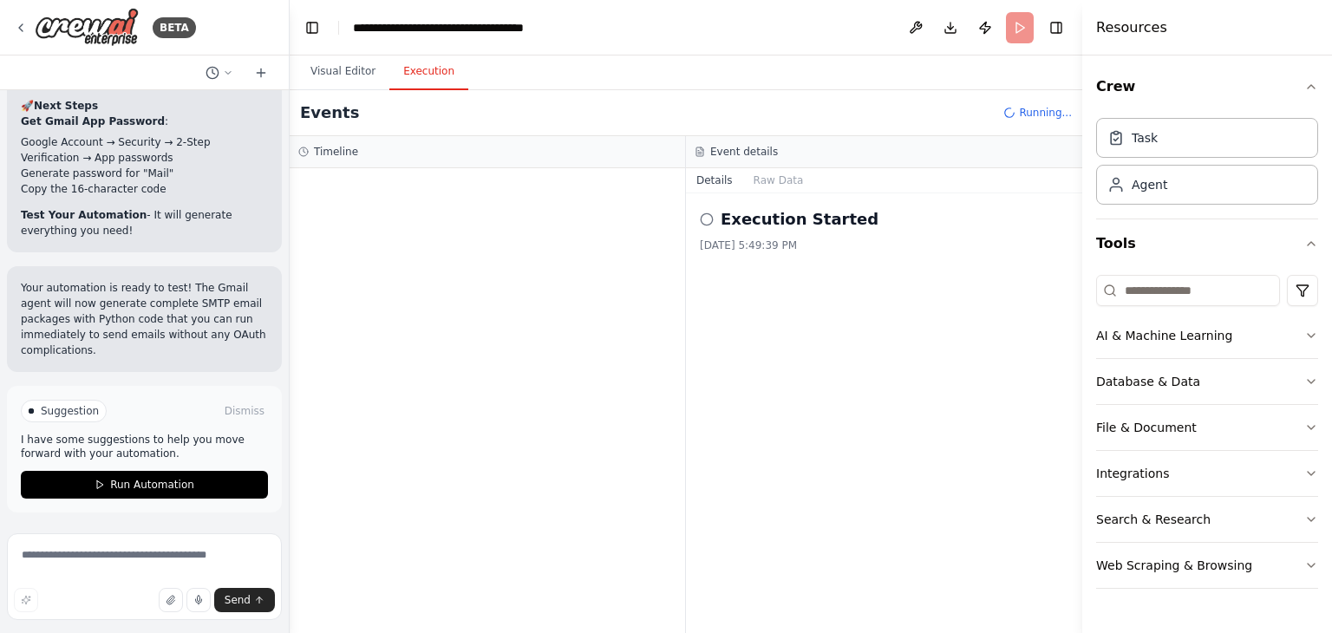
drag, startPoint x: 383, startPoint y: 74, endPoint x: 290, endPoint y: 74, distance: 93.7
click at [290, 74] on div "BETA Hello! I'm the CrewAI assistant. What kind of automation do you want to bu…" at bounding box center [666, 316] width 1332 height 633
click at [752, 181] on button "Raw Data" at bounding box center [778, 180] width 71 height 24
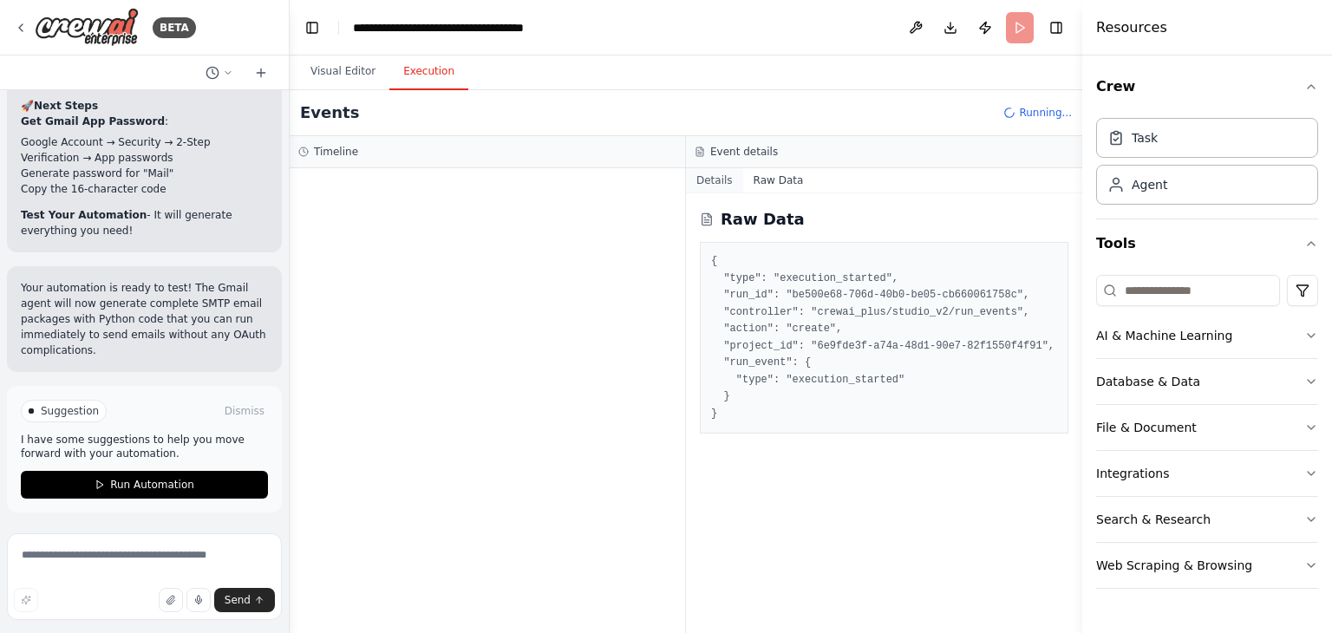
click at [723, 181] on button "Details" at bounding box center [714, 180] width 57 height 24
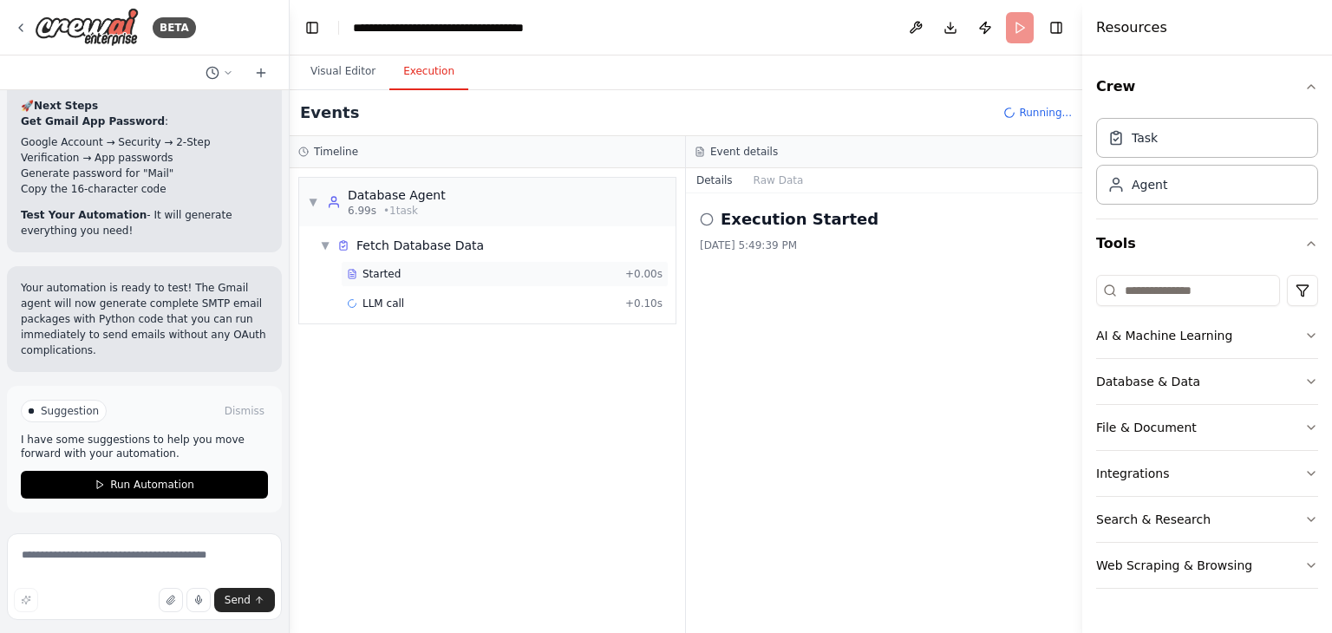
click at [378, 277] on span "Started" at bounding box center [381, 274] width 38 height 14
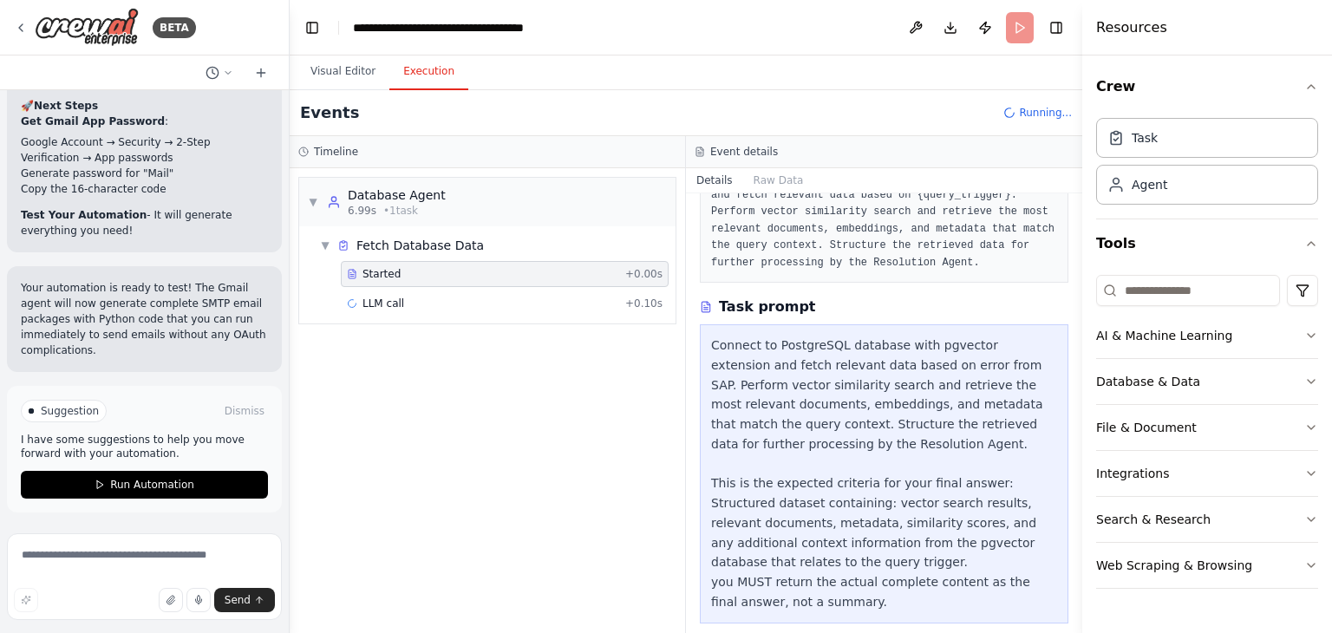
scroll to position [148, 0]
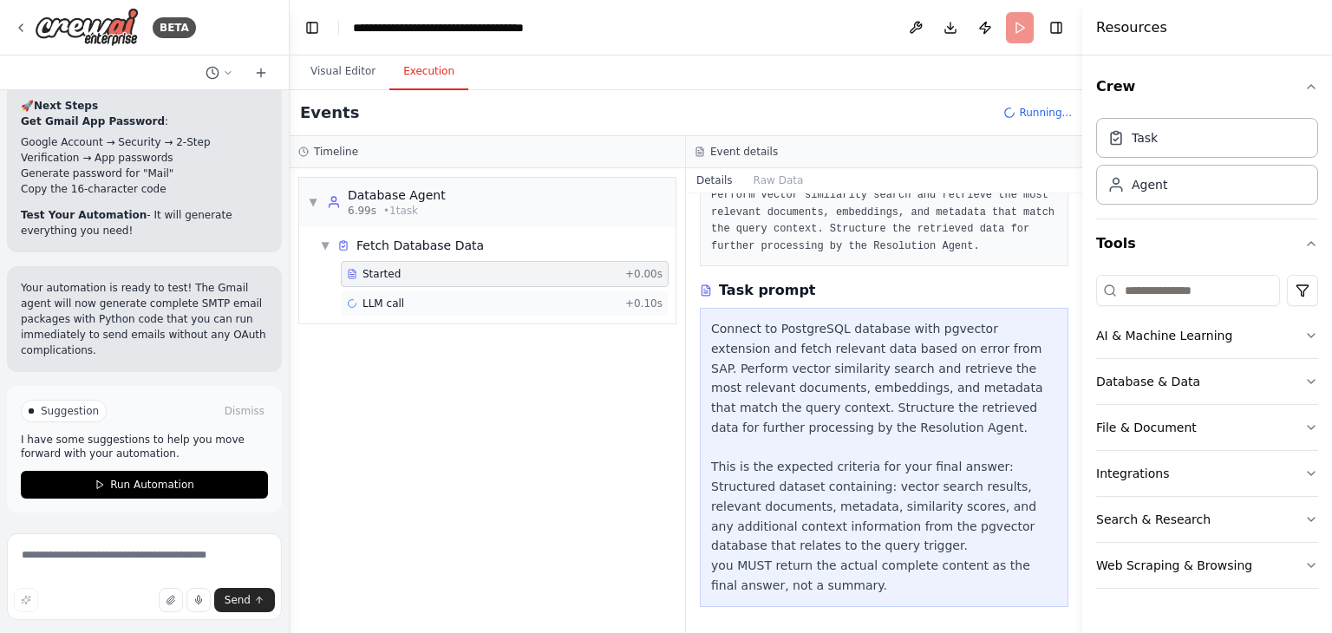
click at [392, 299] on span "LLM call" at bounding box center [383, 304] width 42 height 14
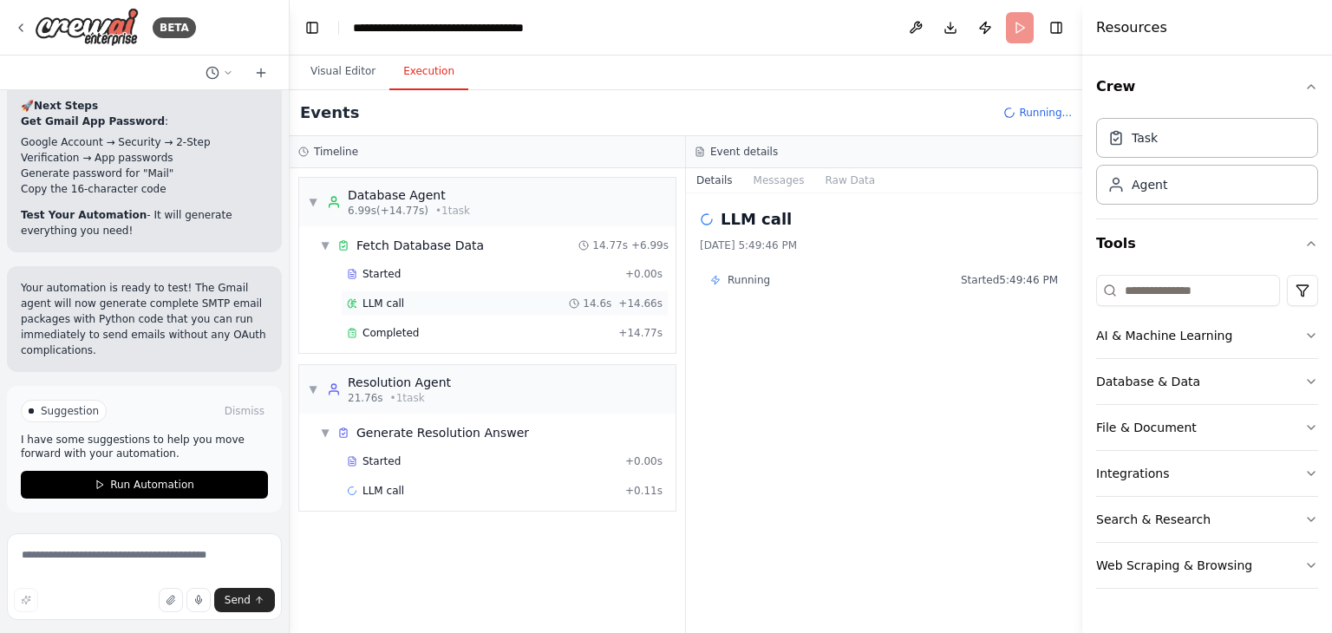
click at [388, 305] on span "LLM call" at bounding box center [383, 304] width 42 height 14
click at [773, 278] on span "Completed" at bounding box center [756, 280] width 56 height 14
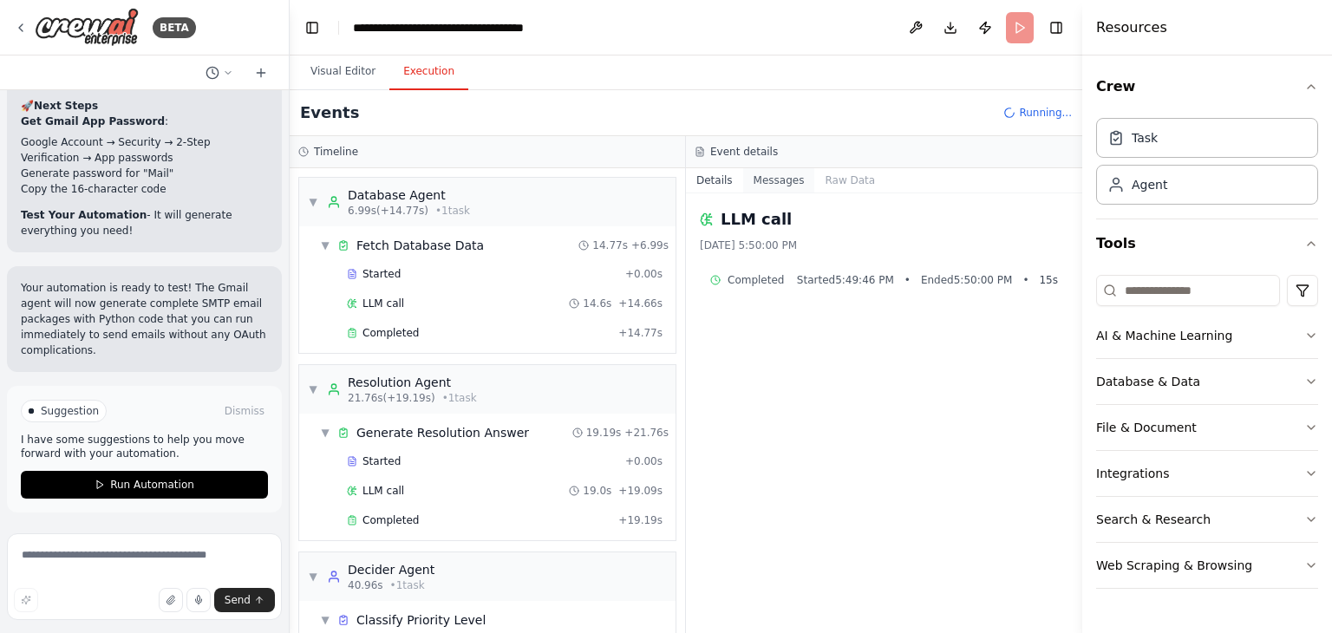
click at [762, 173] on button "Messages" at bounding box center [779, 180] width 72 height 24
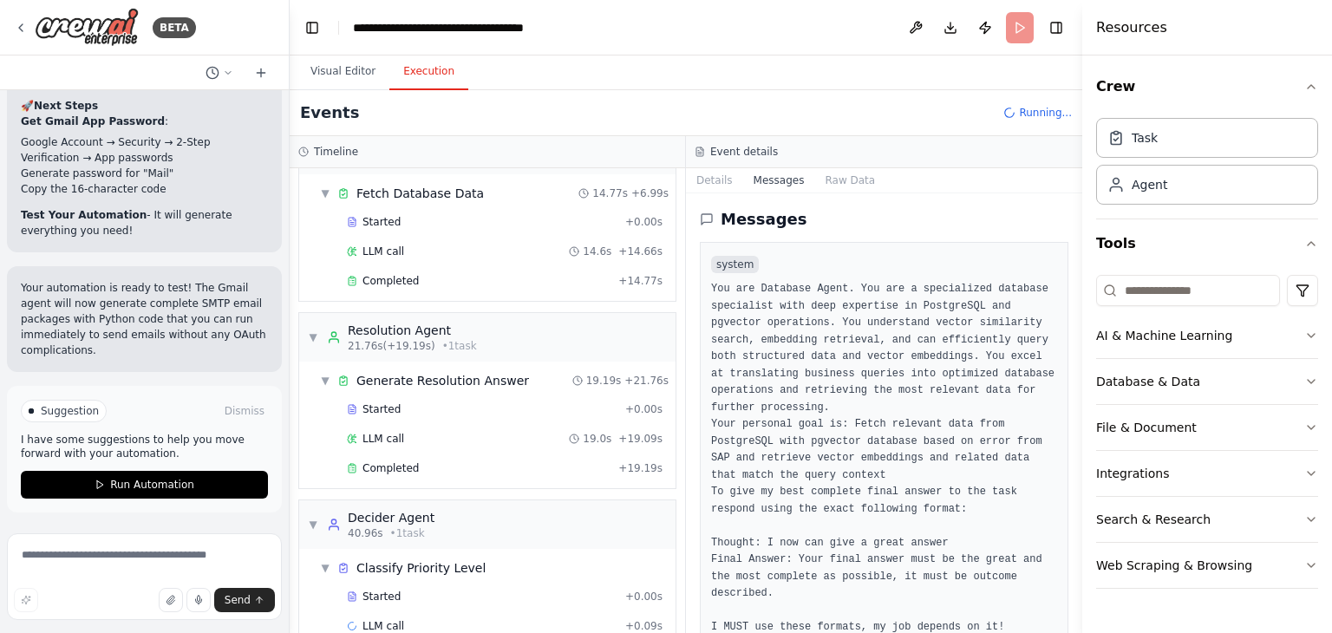
scroll to position [81, 0]
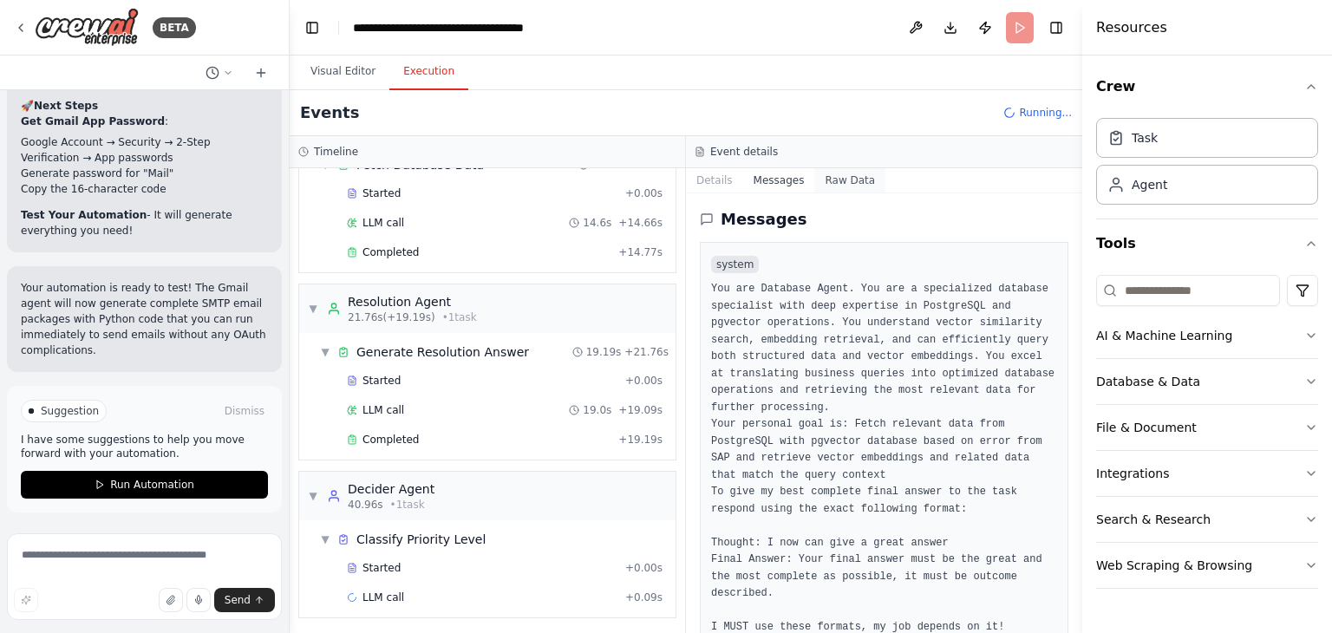
click at [842, 170] on button "Raw Data" at bounding box center [849, 180] width 71 height 24
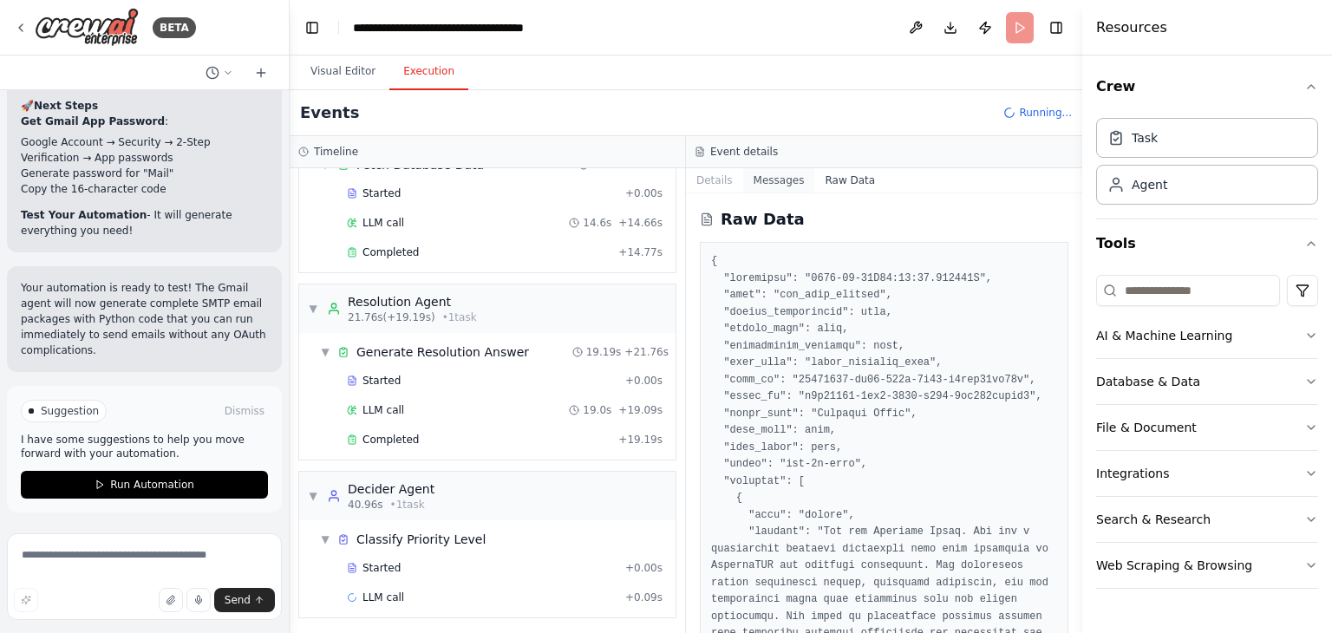
click at [767, 173] on button "Messages" at bounding box center [779, 180] width 72 height 24
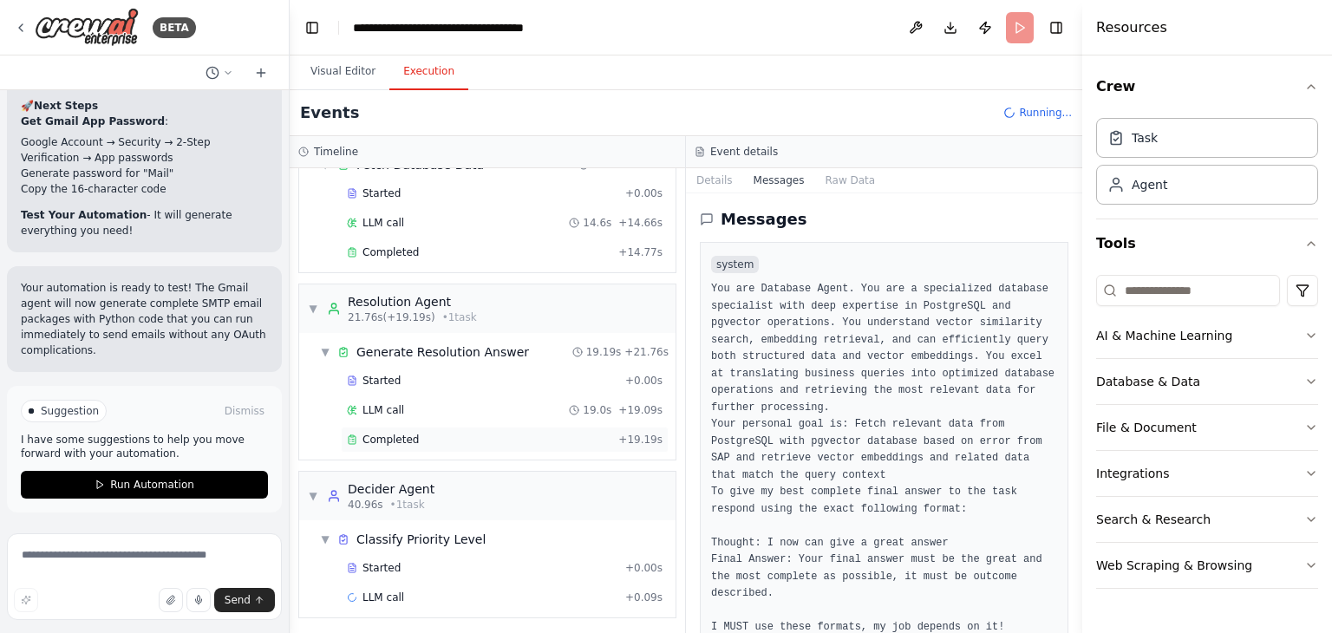
click at [399, 434] on span "Completed" at bounding box center [390, 440] width 56 height 14
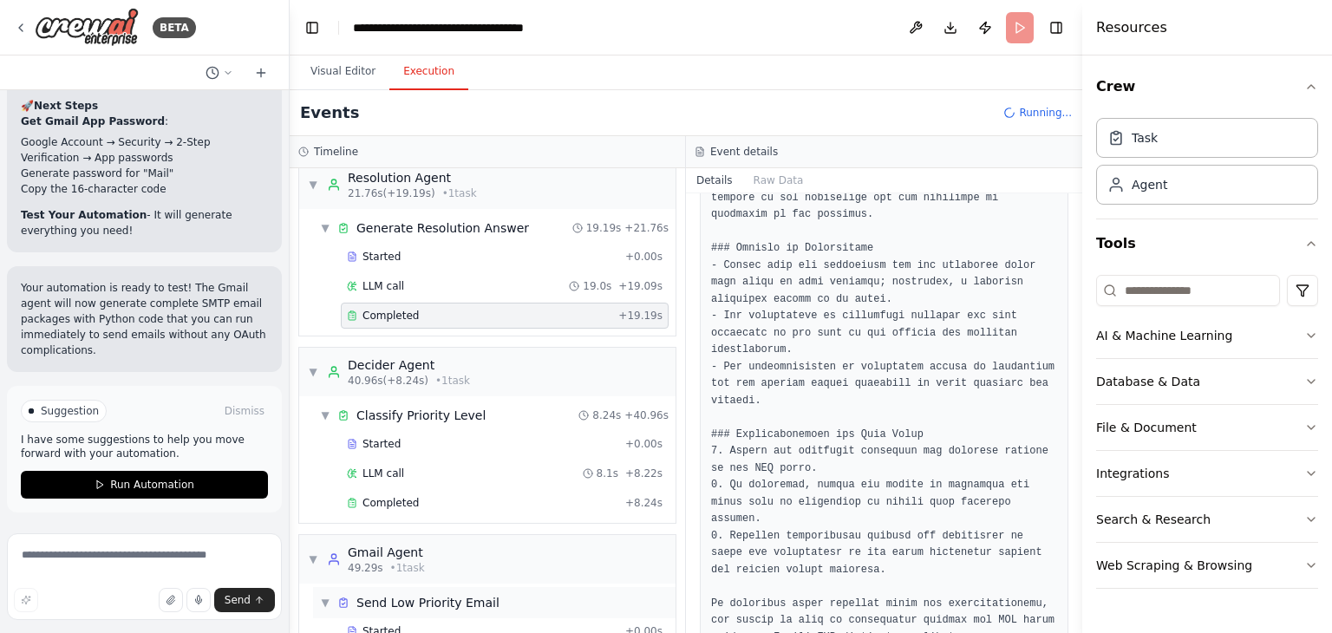
scroll to position [267, 0]
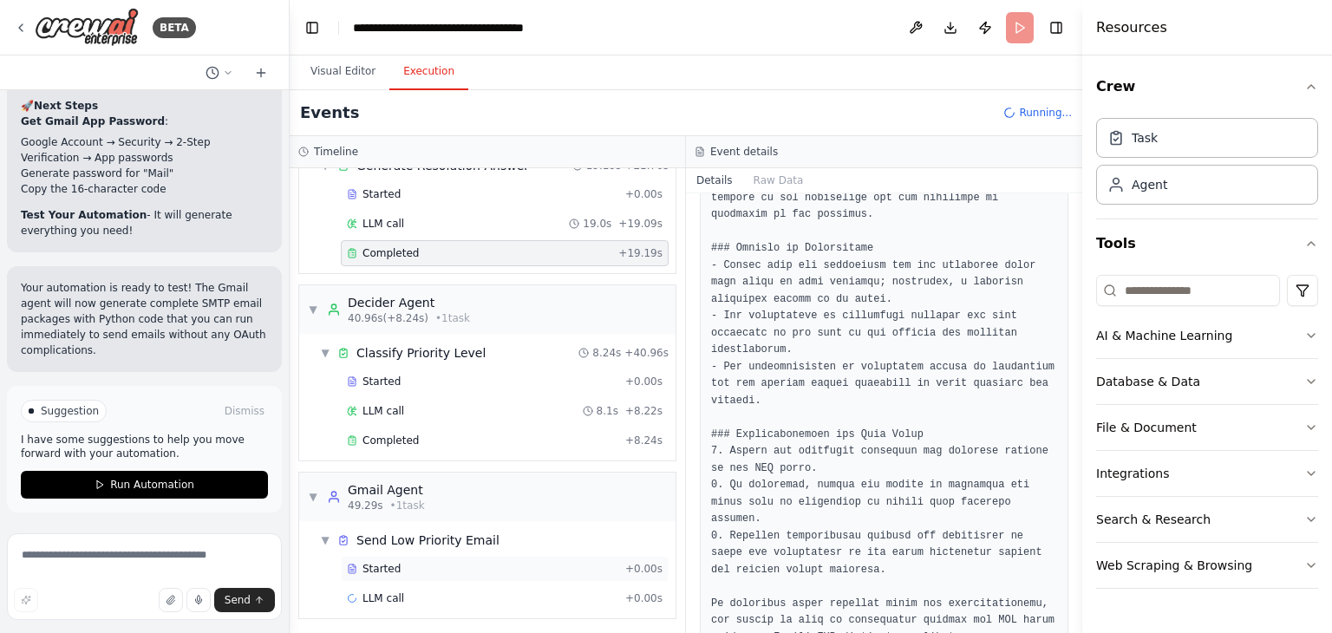
click at [403, 562] on div "Started" at bounding box center [482, 569] width 271 height 14
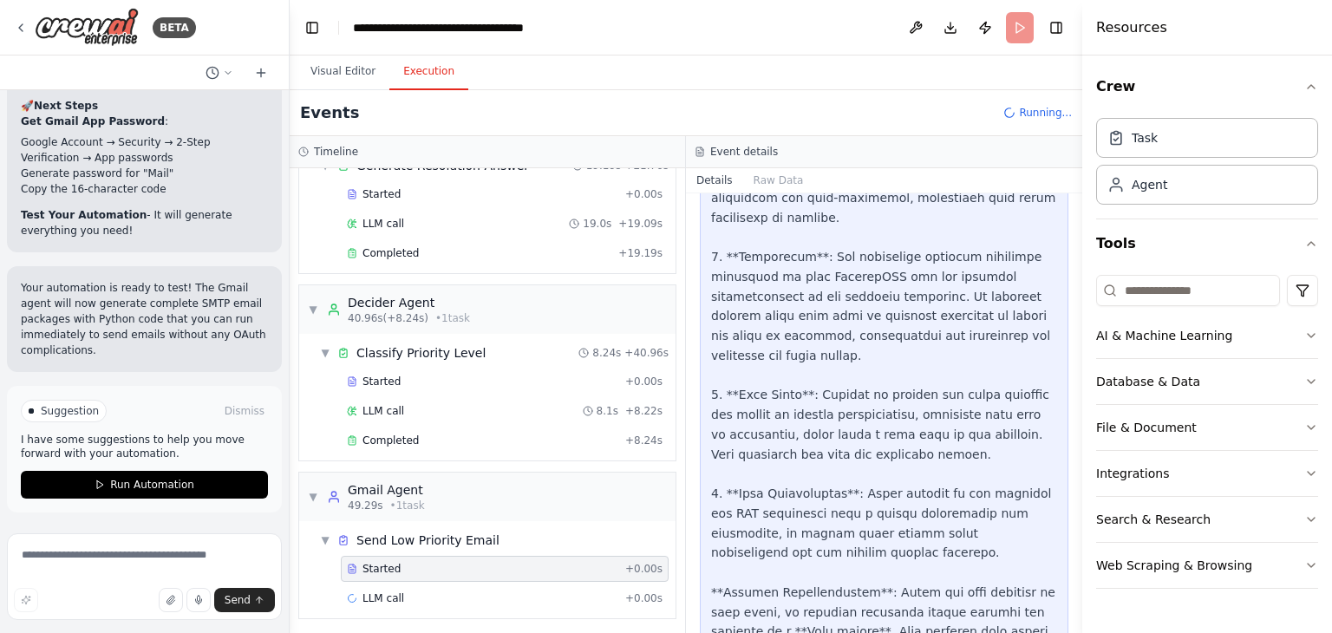
scroll to position [1252, 0]
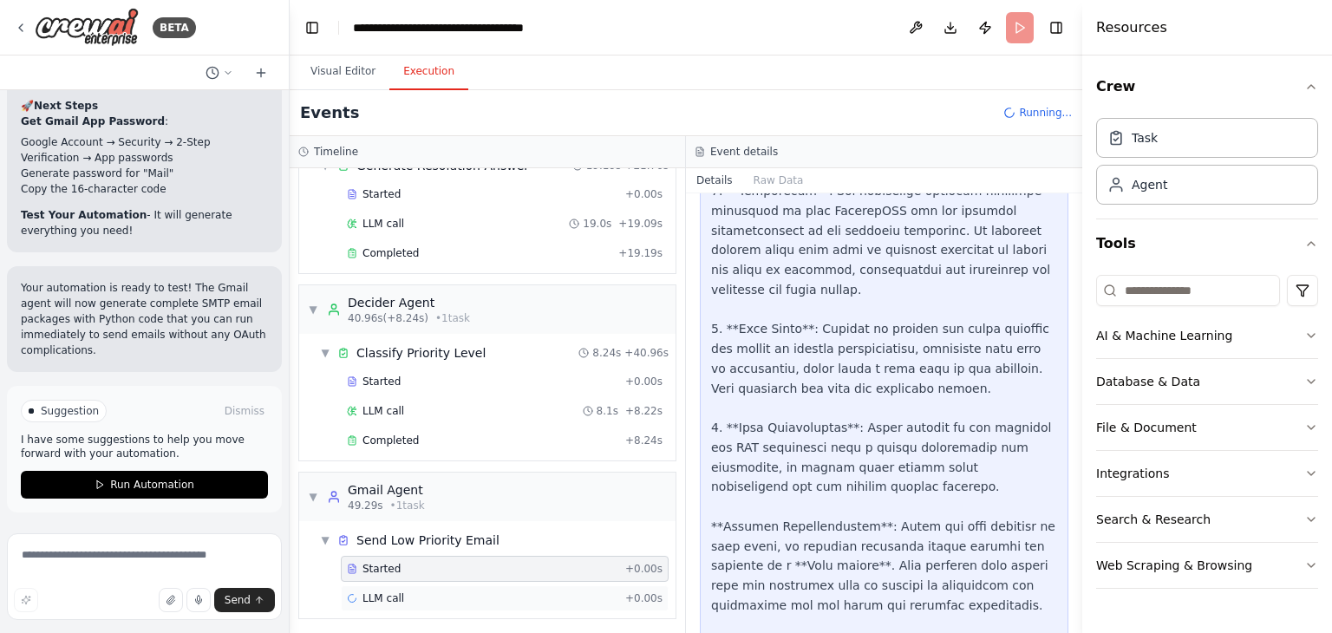
click at [395, 591] on span "LLM call" at bounding box center [383, 598] width 42 height 14
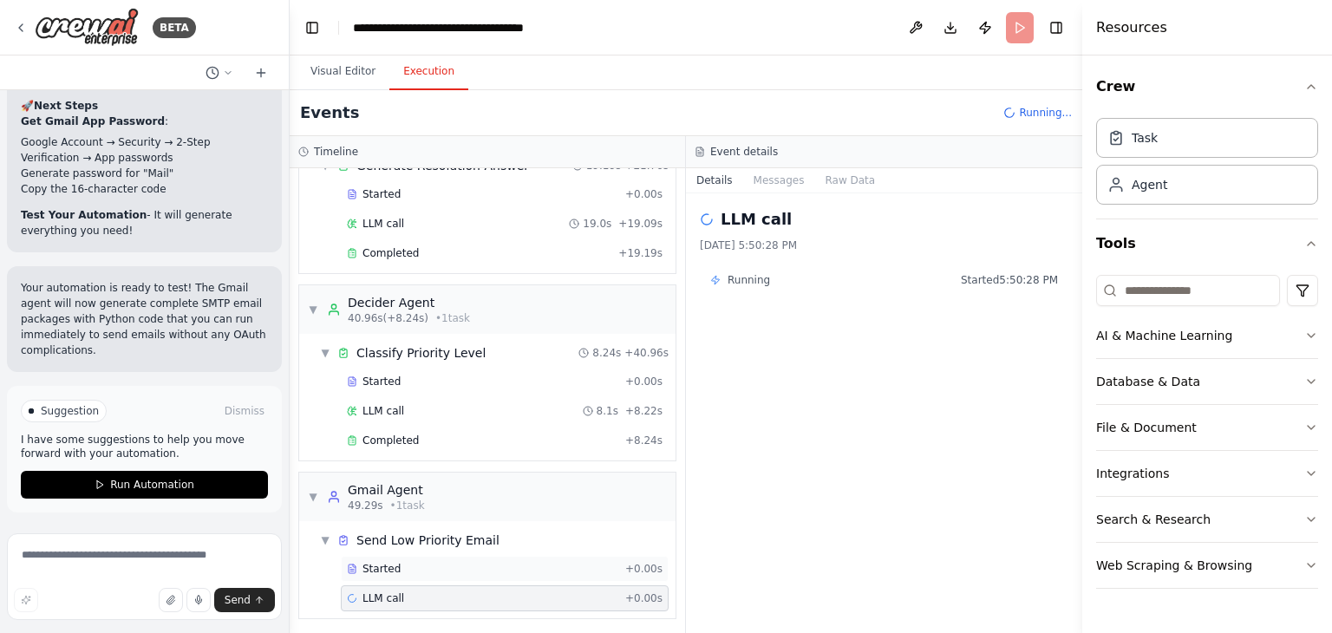
click at [414, 565] on div "Started" at bounding box center [482, 569] width 271 height 14
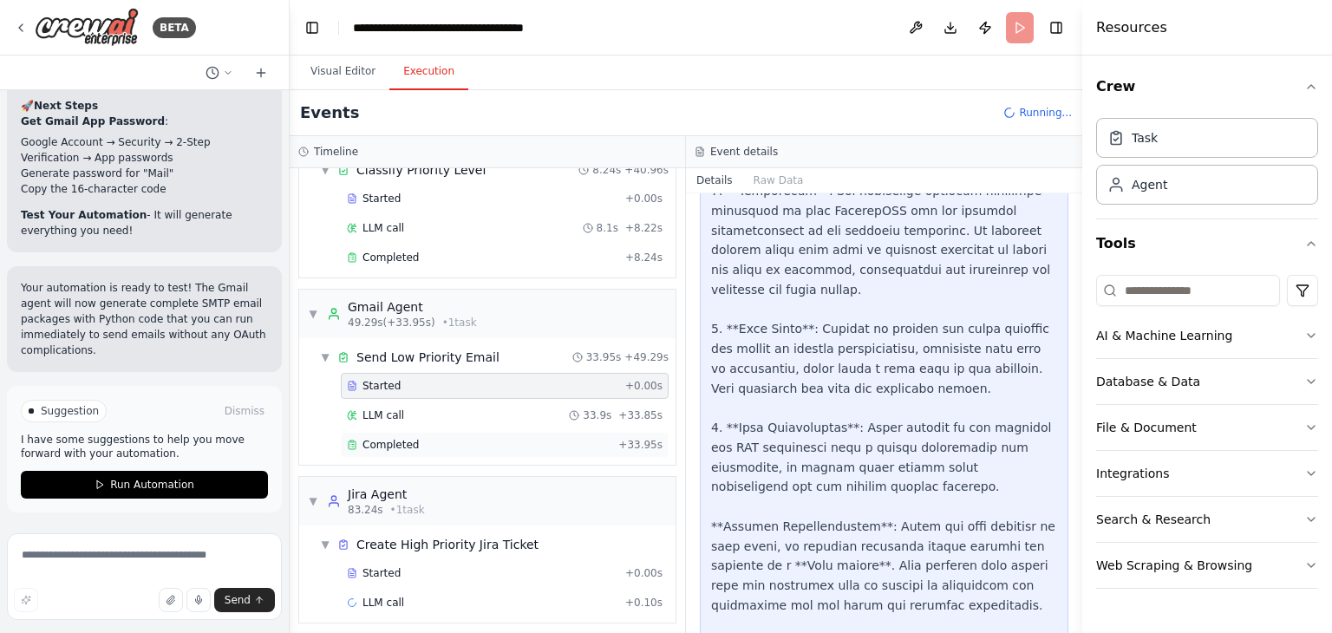
scroll to position [453, 0]
click at [402, 400] on div "LLM call 33.9s + 33.85s" at bounding box center [505, 413] width 328 height 26
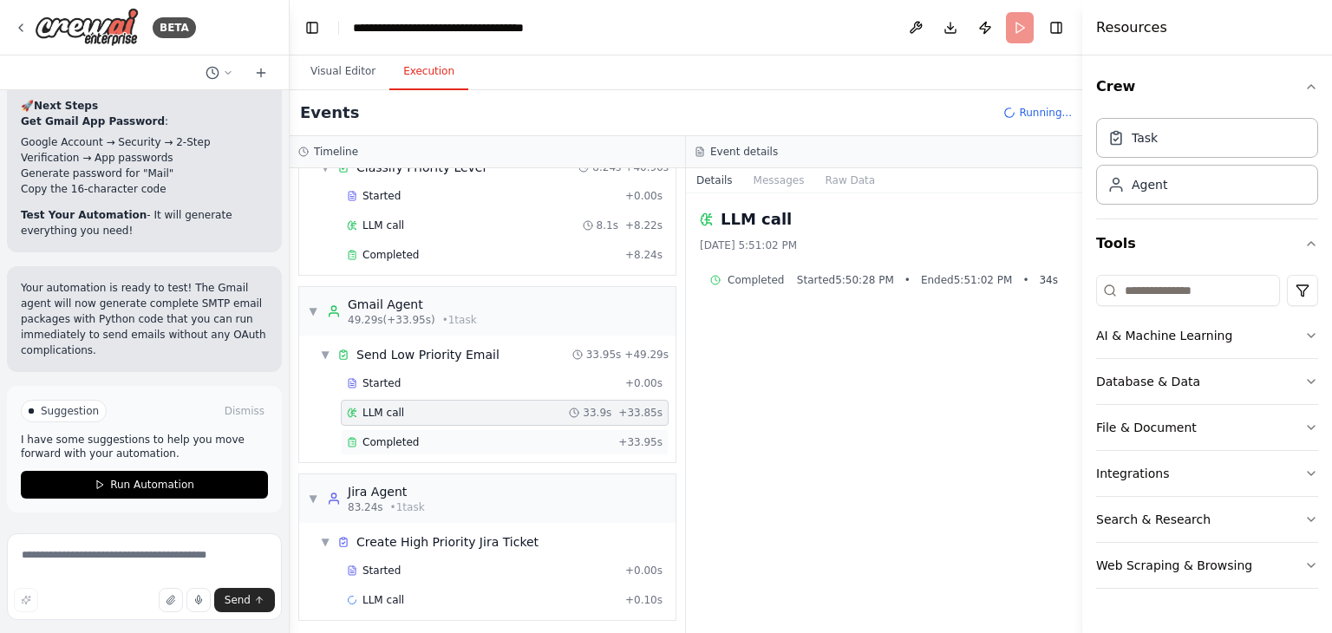
click at [417, 440] on div "Completed" at bounding box center [479, 442] width 264 height 14
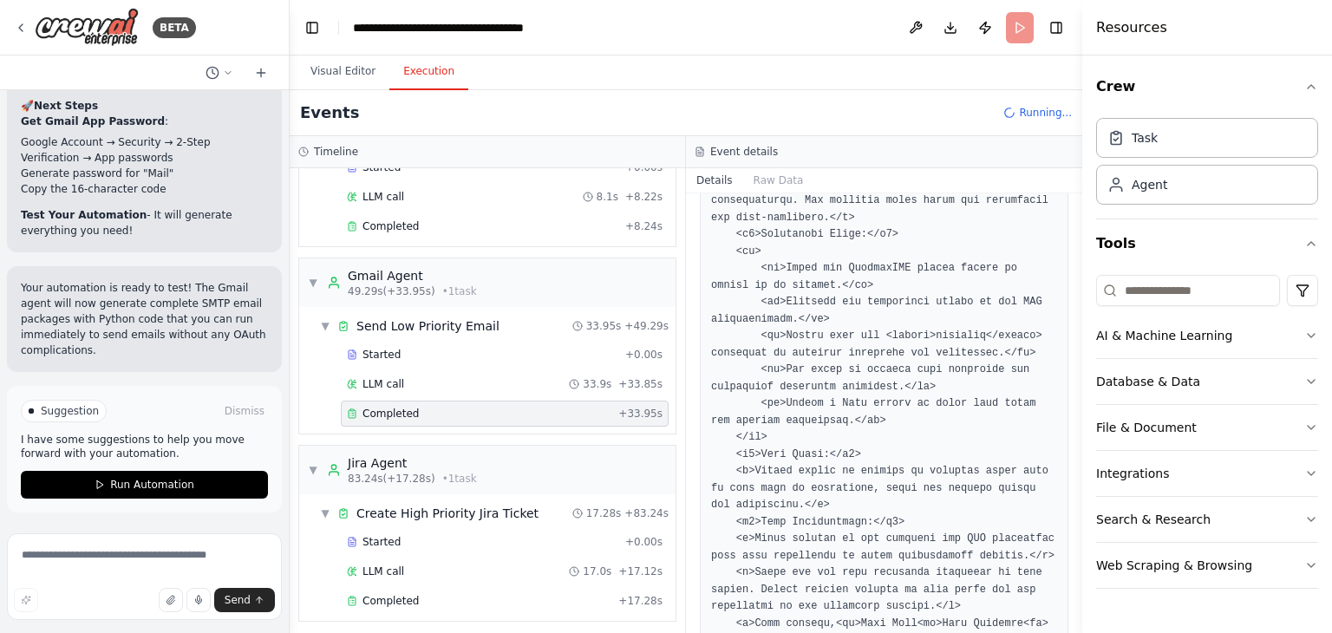
scroll to position [2775, 0]
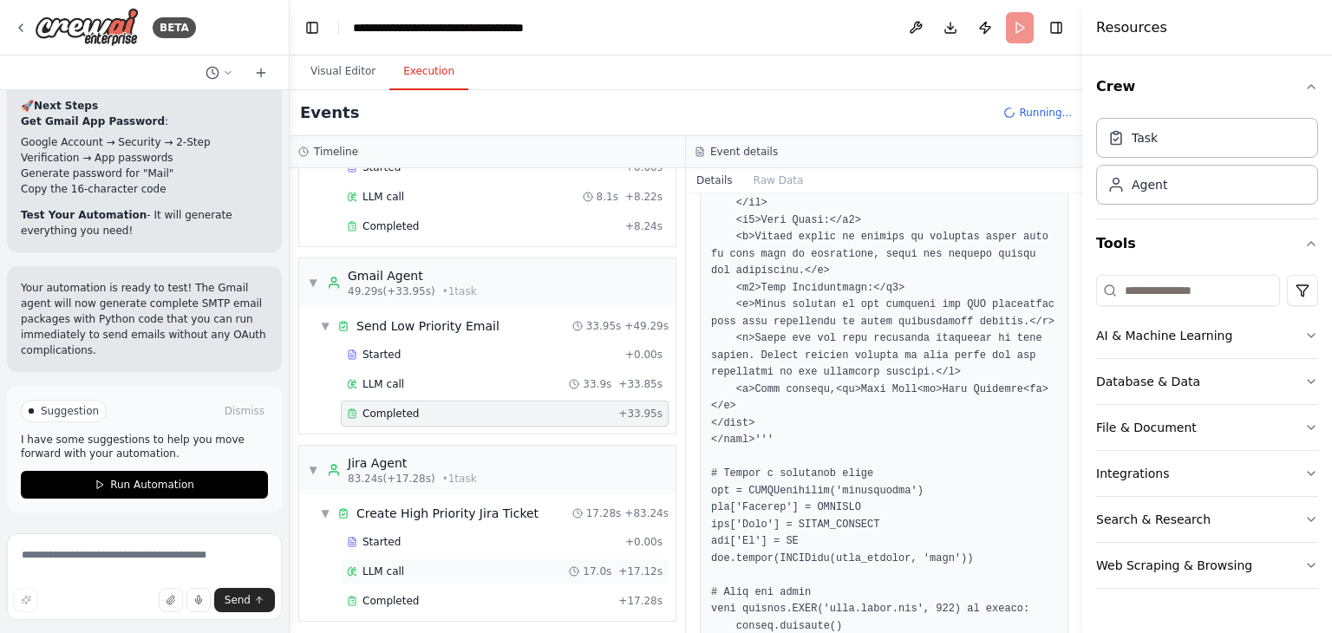
click at [377, 558] on div "LLM call 17.0s + 17.12s" at bounding box center [505, 571] width 328 height 26
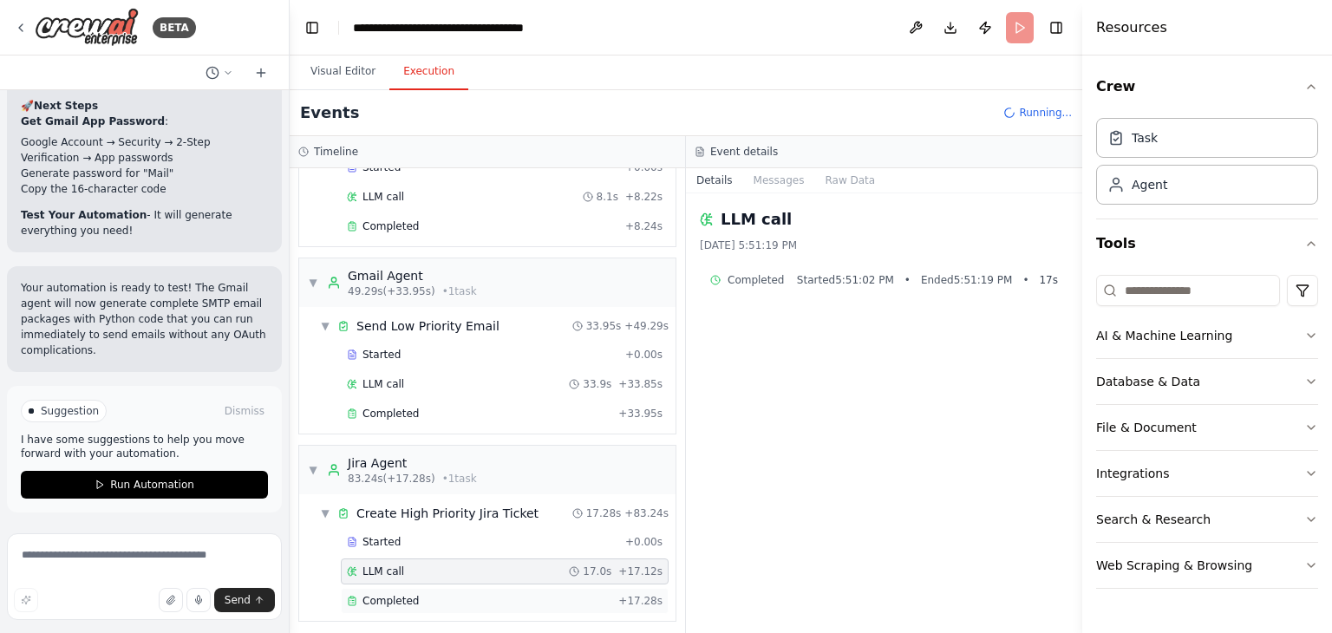
click at [433, 594] on div "Completed" at bounding box center [479, 601] width 264 height 14
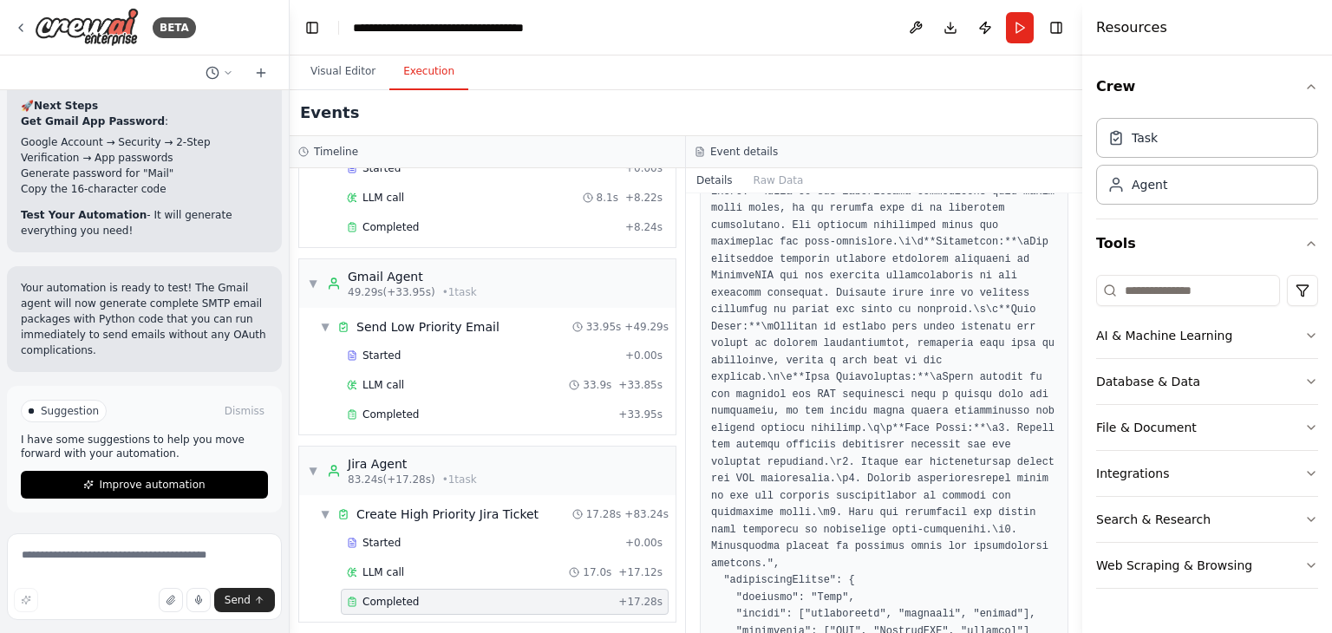
scroll to position [667, 0]
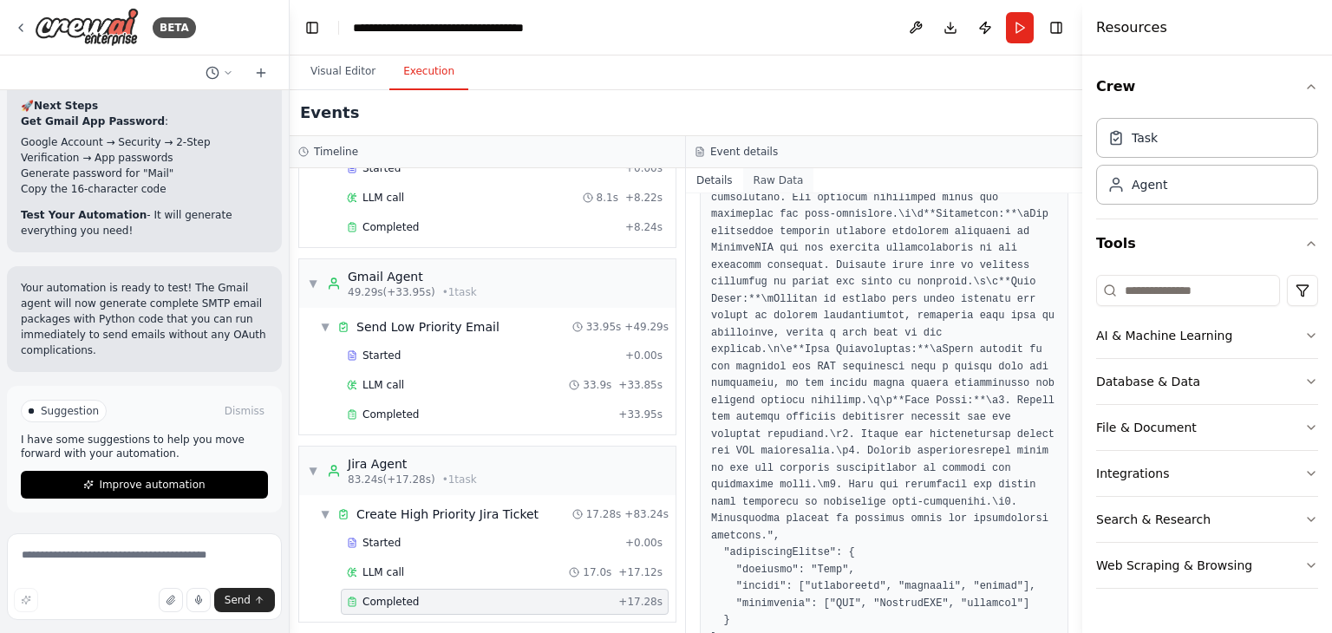
click at [758, 186] on button "Raw Data" at bounding box center [778, 180] width 71 height 24
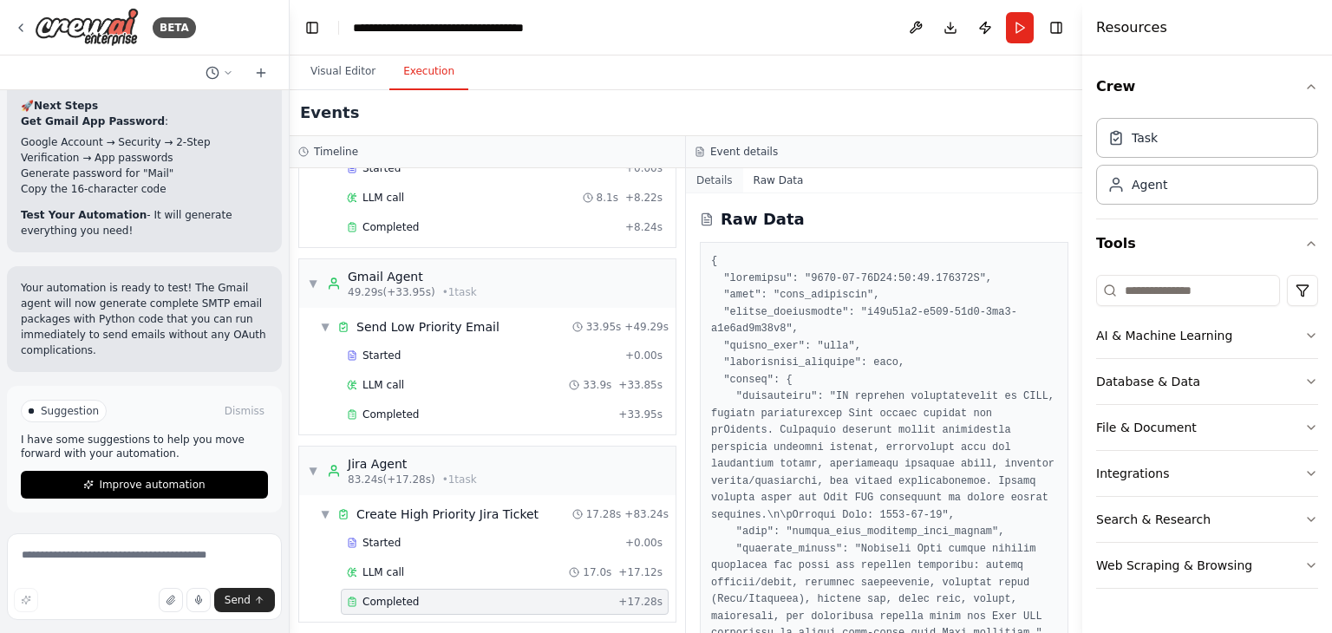
click at [725, 176] on button "Details" at bounding box center [714, 180] width 57 height 24
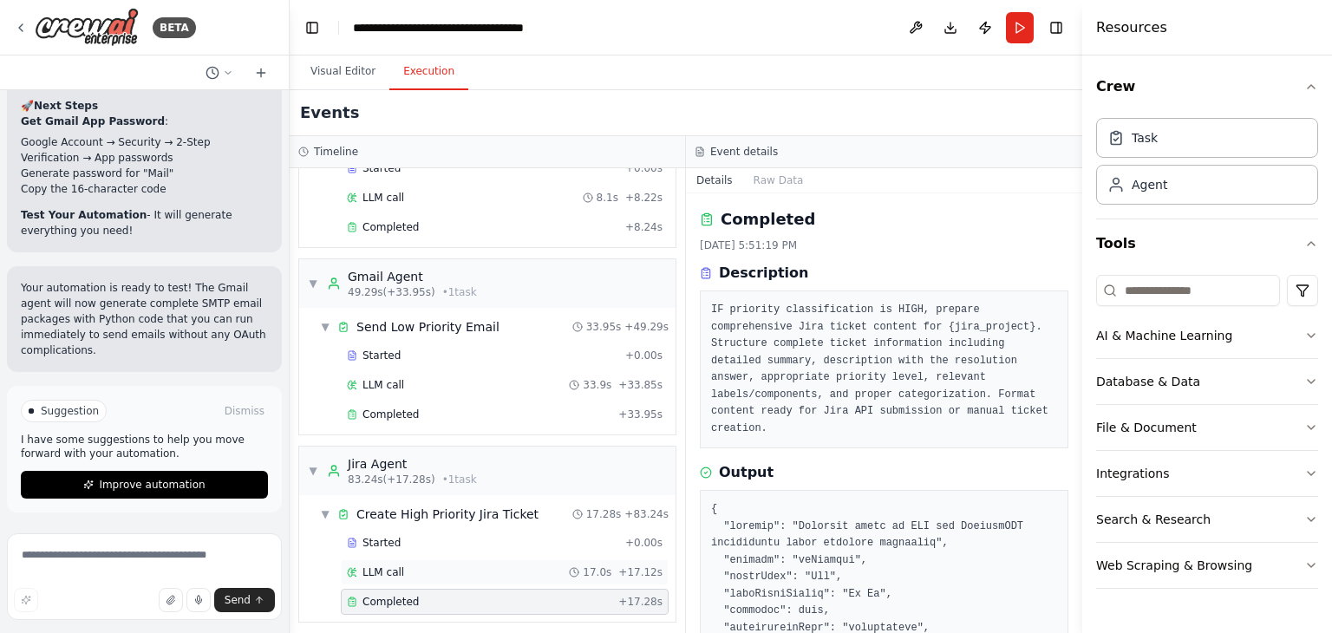
click at [394, 565] on span "LLM call" at bounding box center [383, 572] width 42 height 14
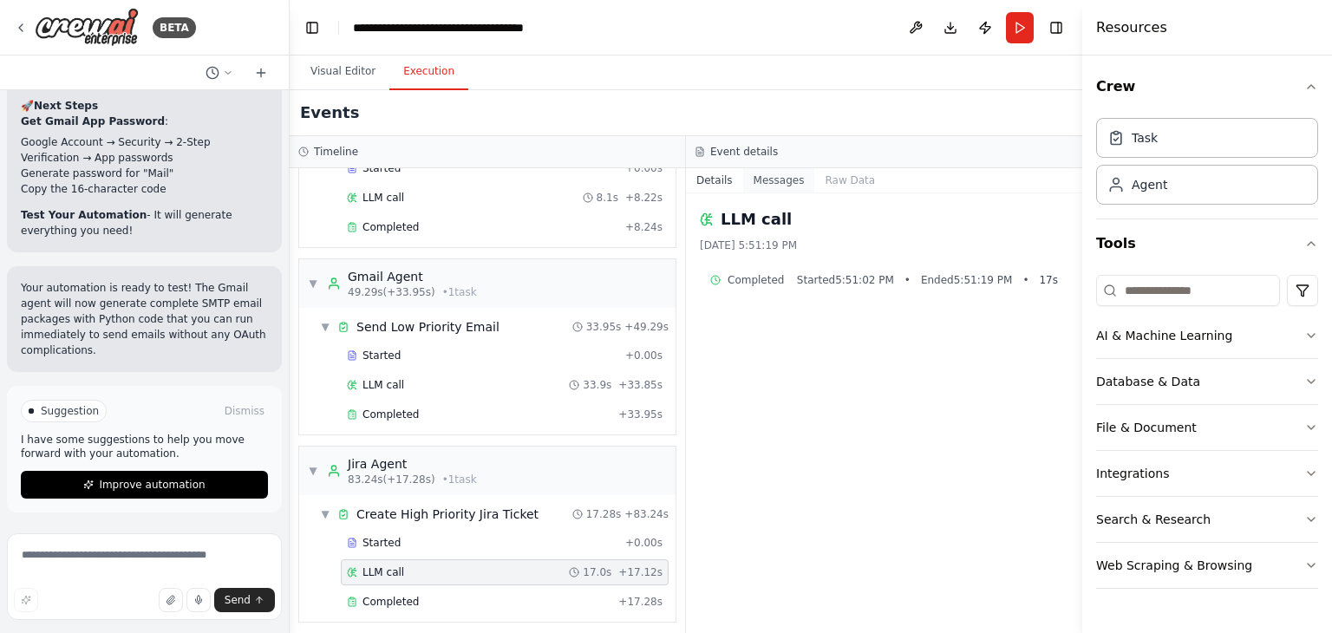
click at [776, 181] on button "Messages" at bounding box center [779, 180] width 72 height 24
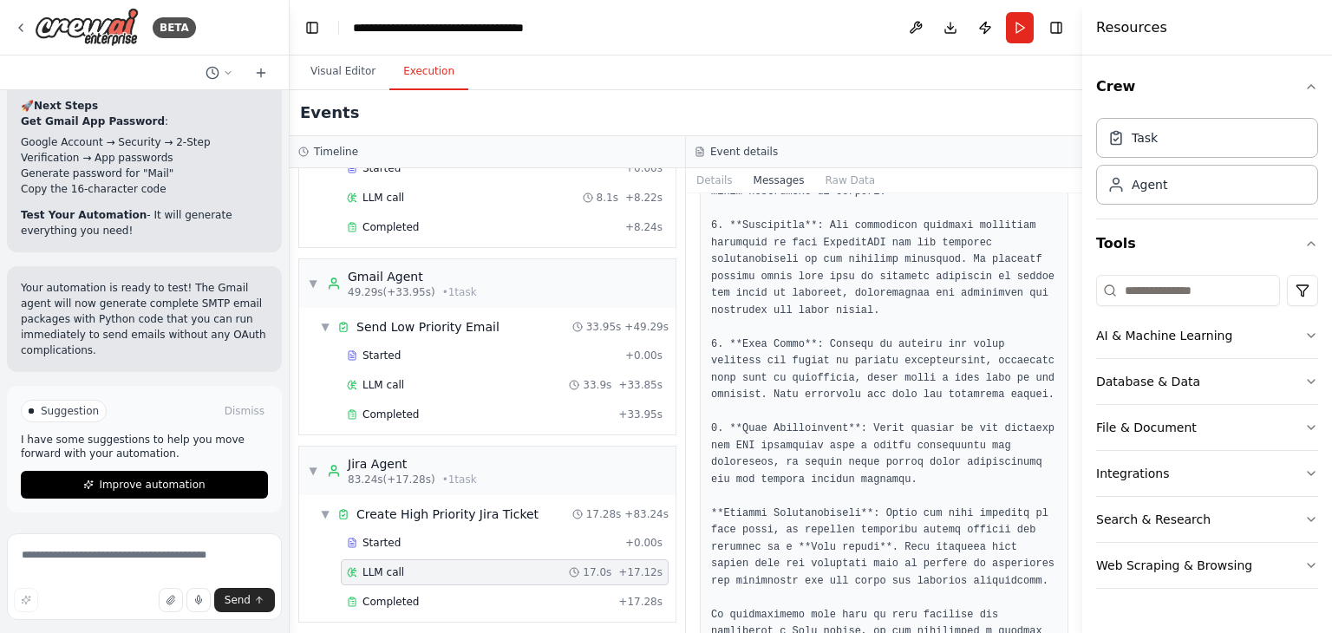
scroll to position [3030, 0]
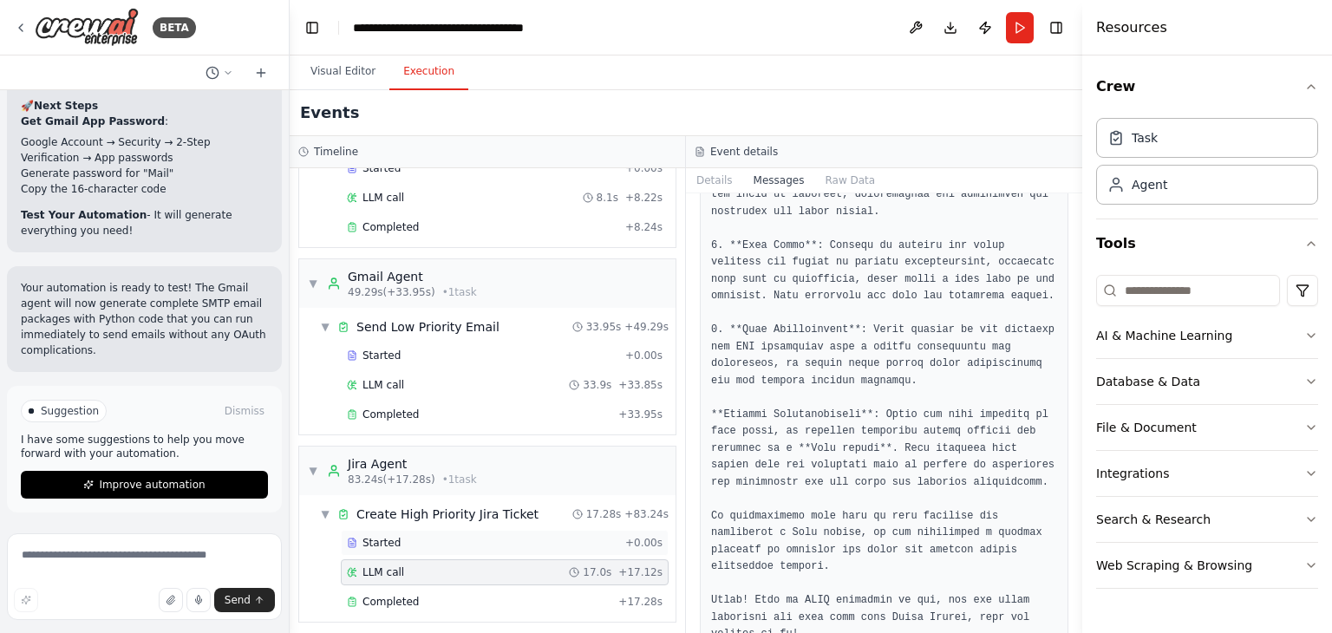
click at [409, 536] on div "Started" at bounding box center [482, 543] width 271 height 14
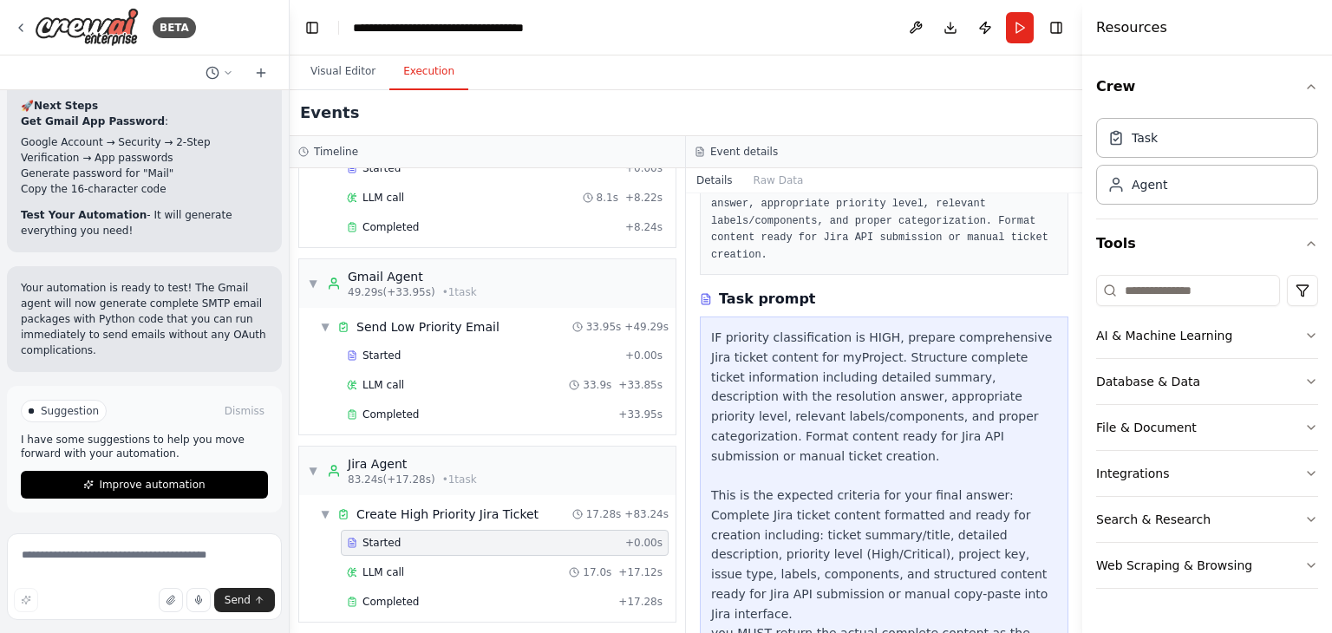
scroll to position [0, 0]
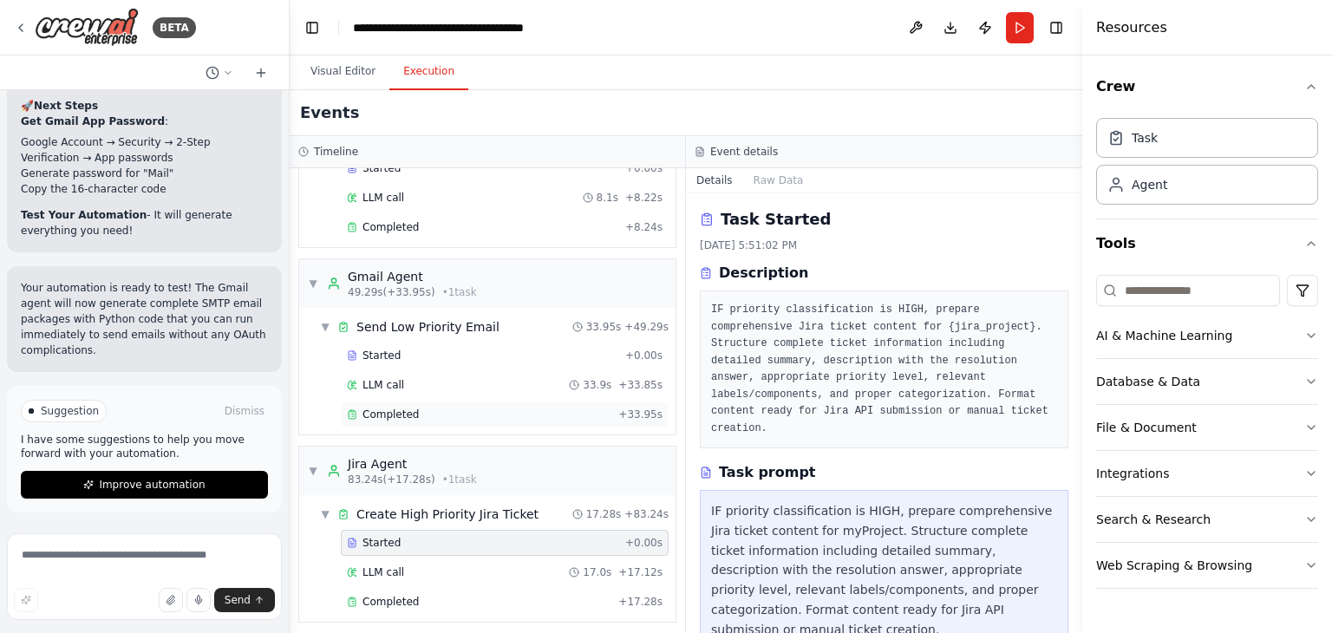
click at [407, 408] on span "Completed" at bounding box center [390, 415] width 56 height 14
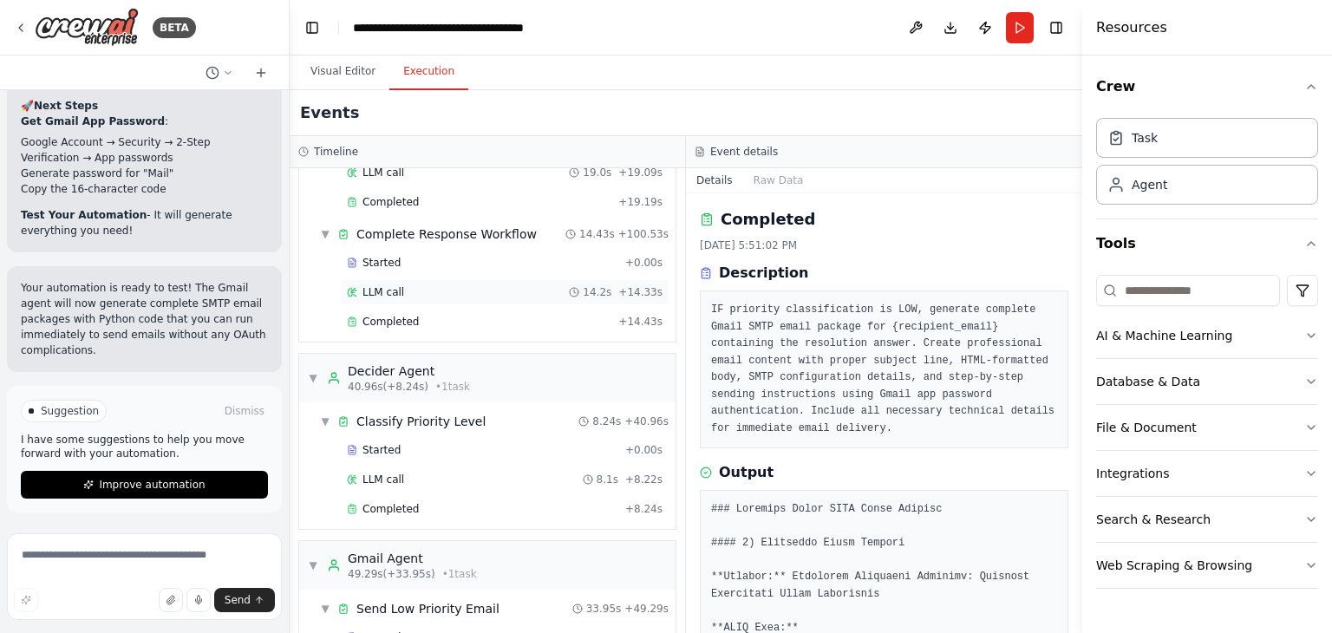
scroll to position [347, 0]
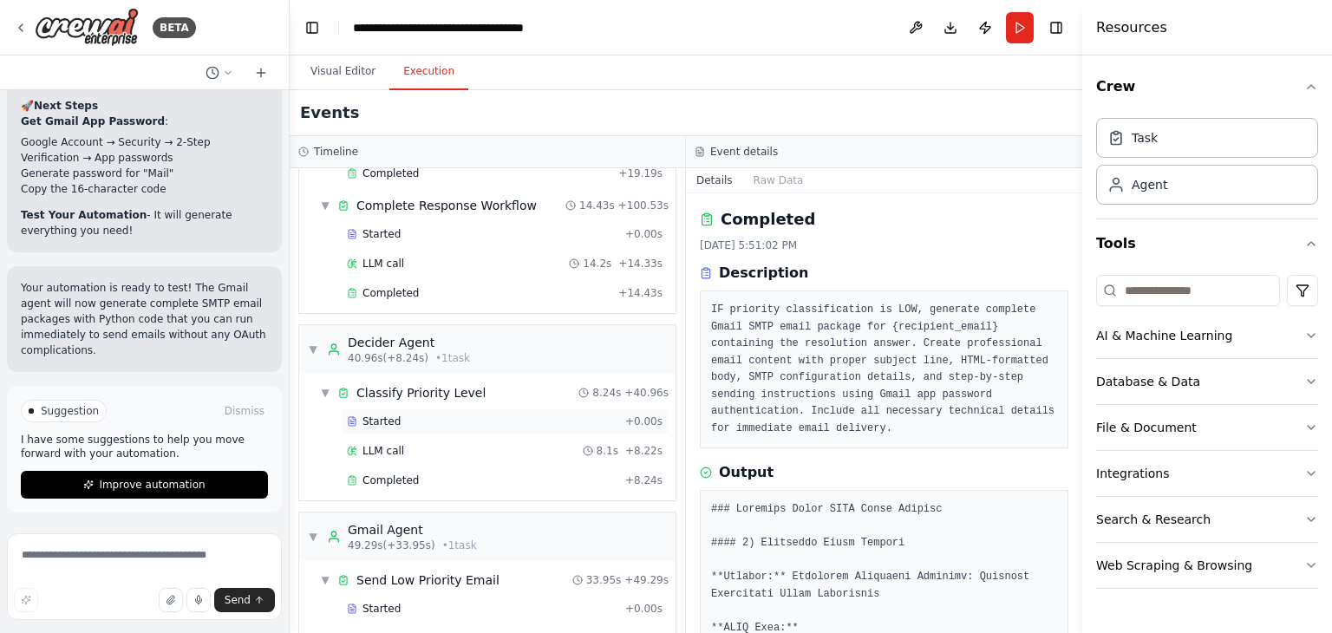
click at [408, 408] on div "Started + 0.00s" at bounding box center [505, 421] width 328 height 26
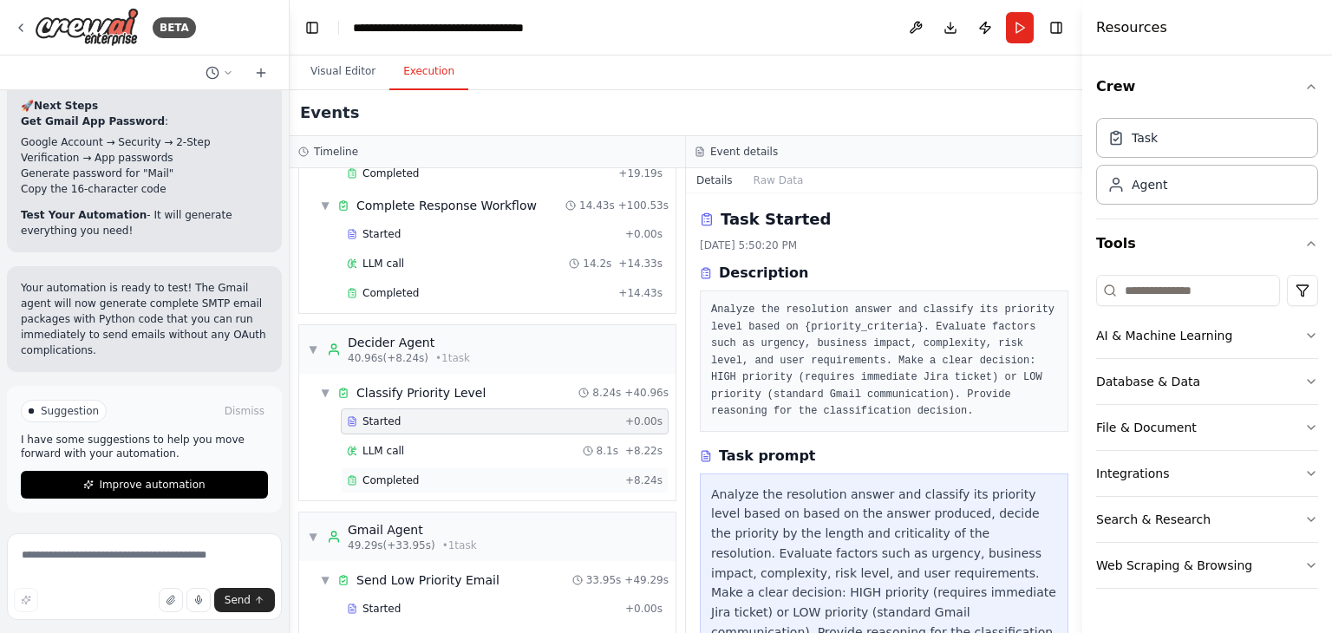
click at [408, 479] on span "Completed" at bounding box center [390, 480] width 56 height 14
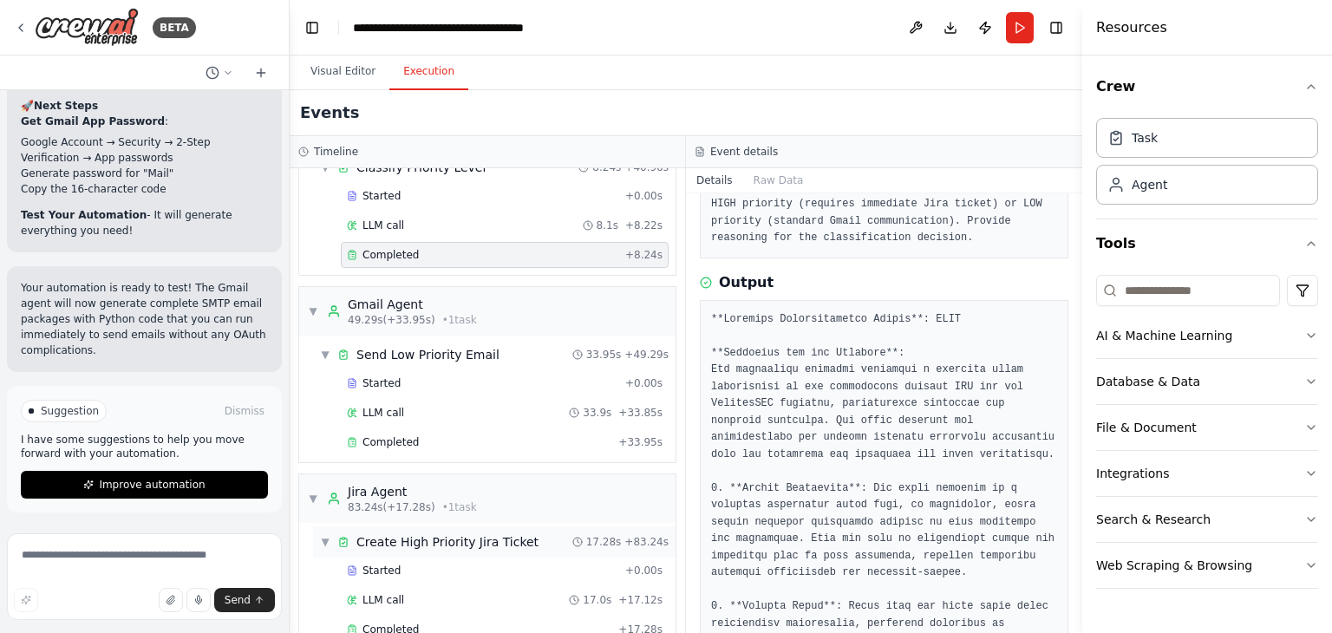
scroll to position [600, 0]
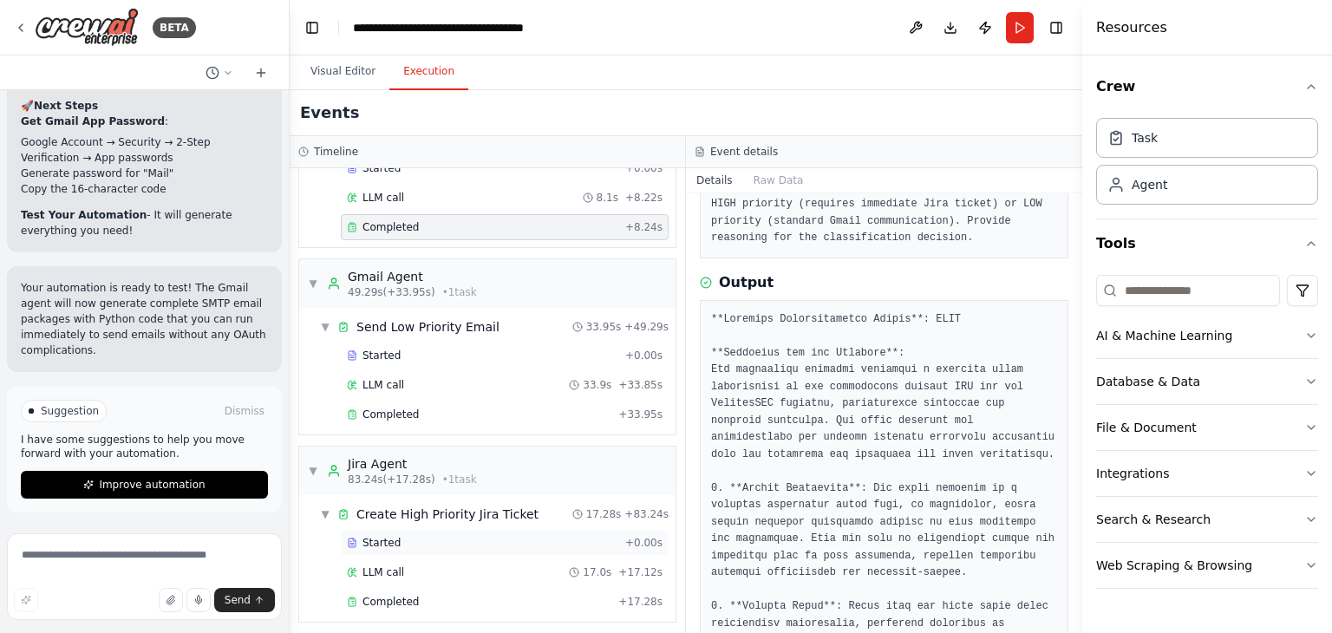
click at [401, 536] on div "Started" at bounding box center [482, 543] width 271 height 14
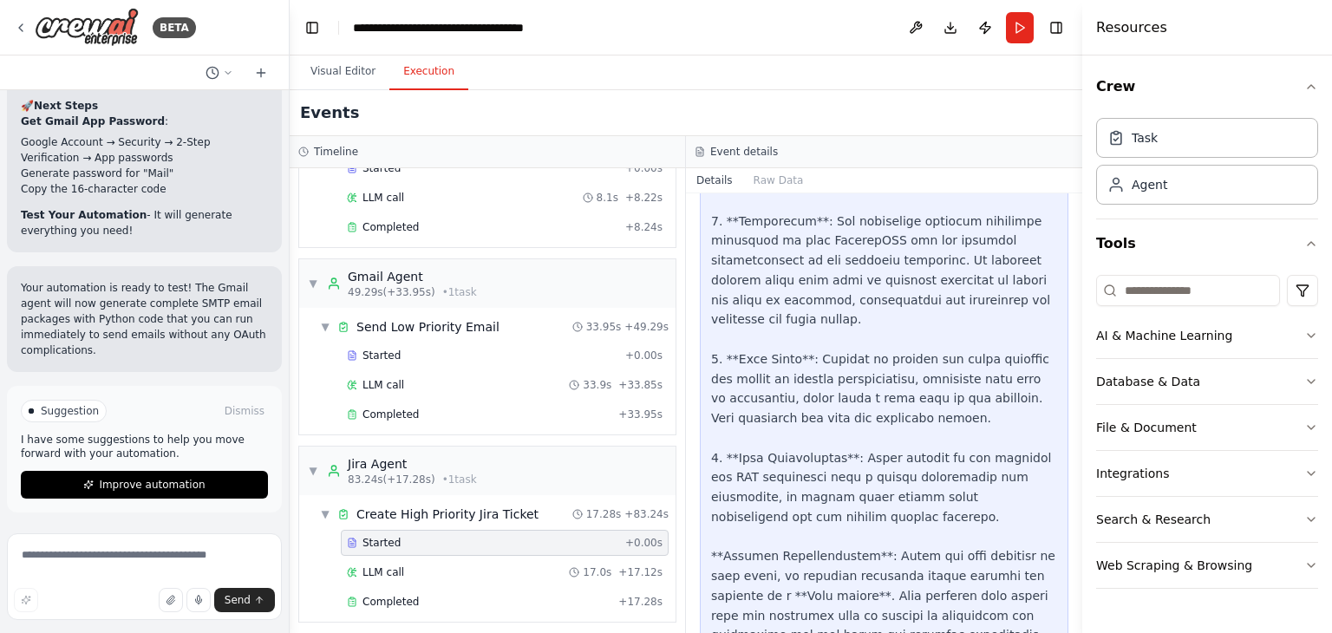
scroll to position [1196, 0]
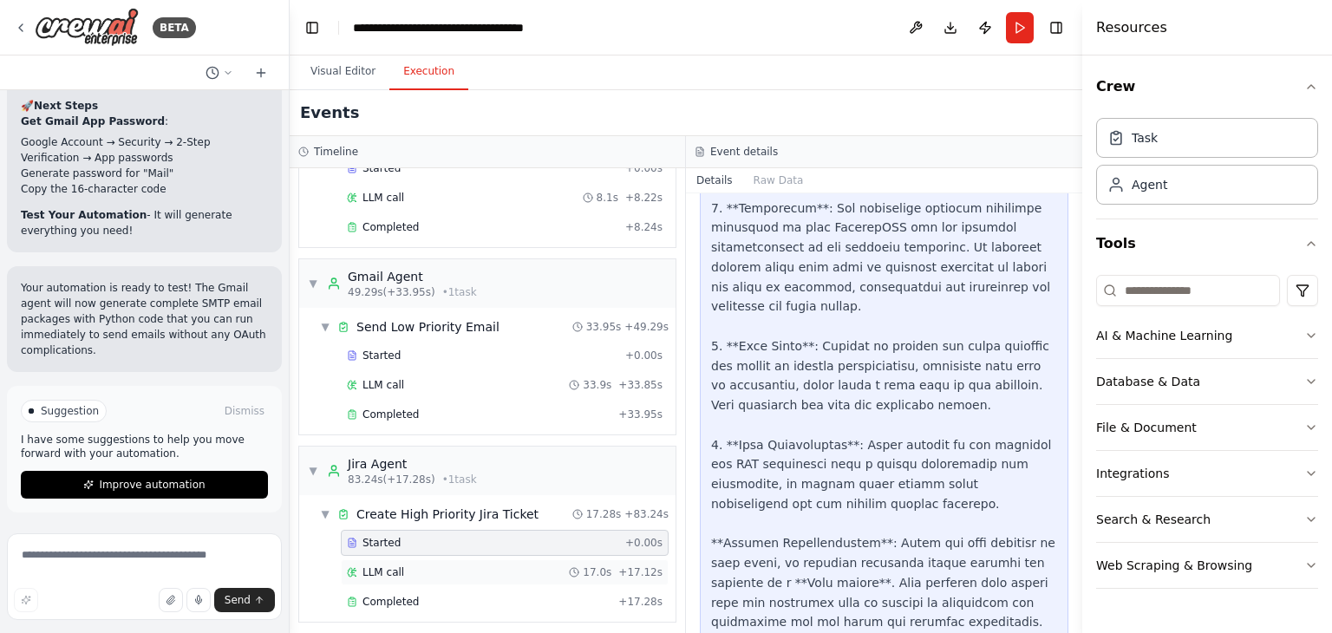
click at [371, 566] on span "LLM call" at bounding box center [383, 572] width 42 height 14
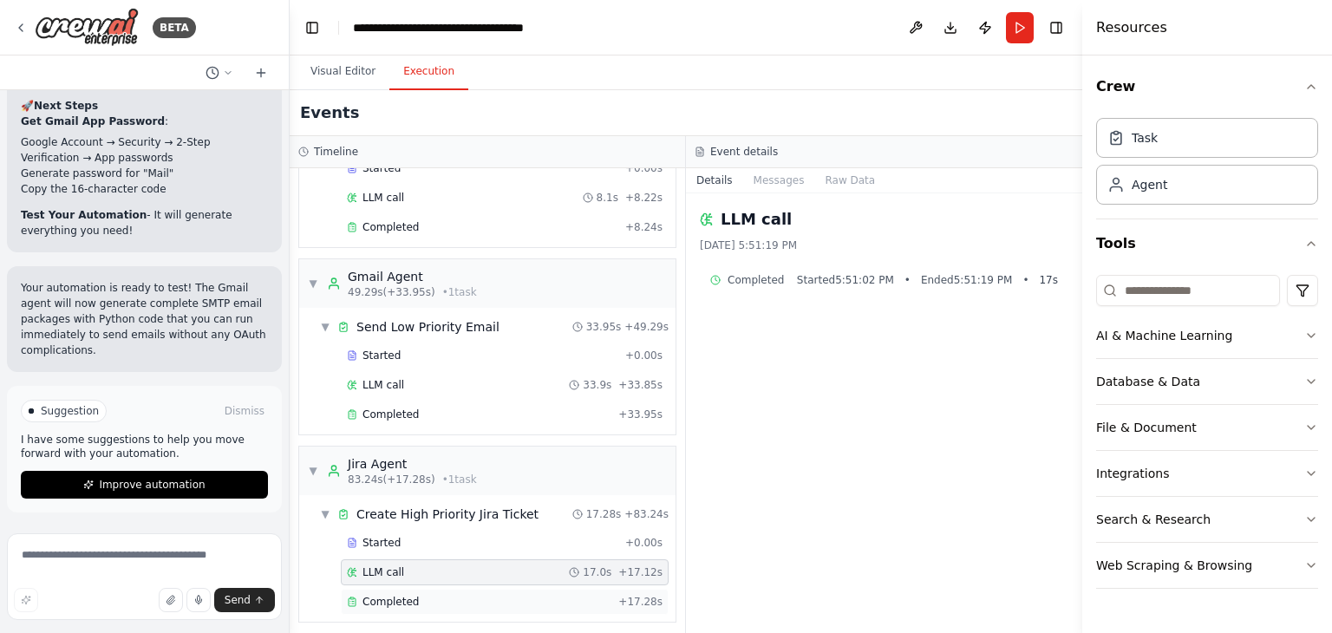
click at [385, 595] on span "Completed" at bounding box center [390, 602] width 56 height 14
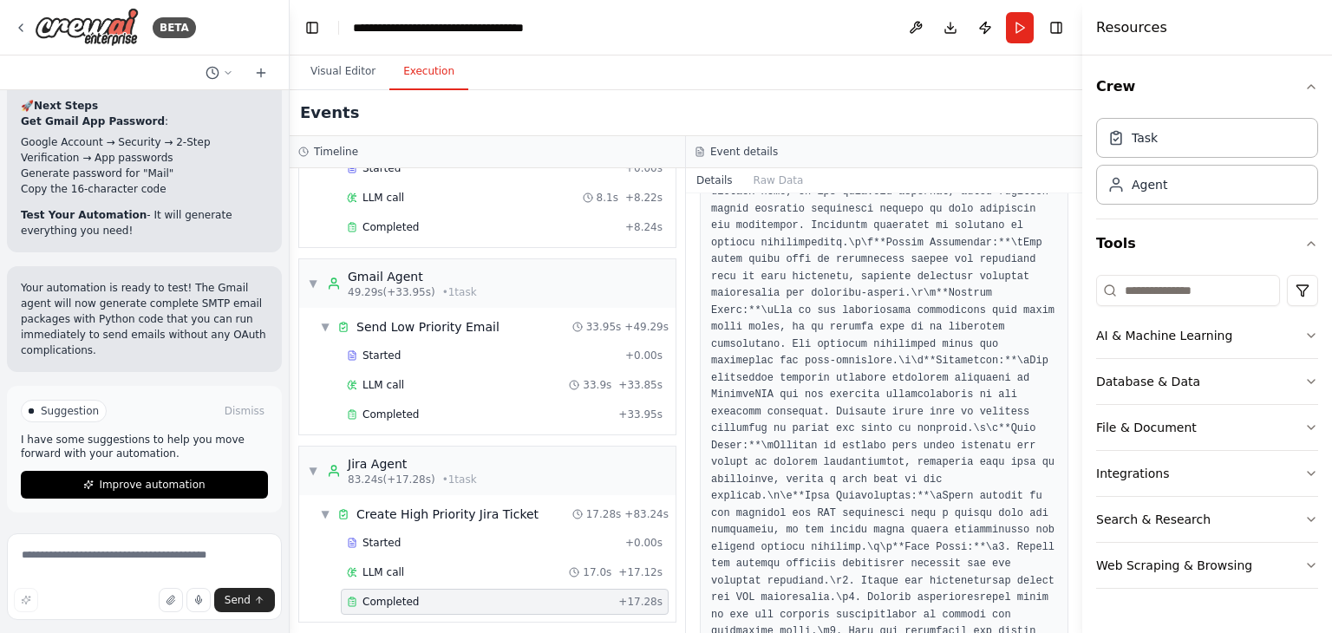
scroll to position [0, 0]
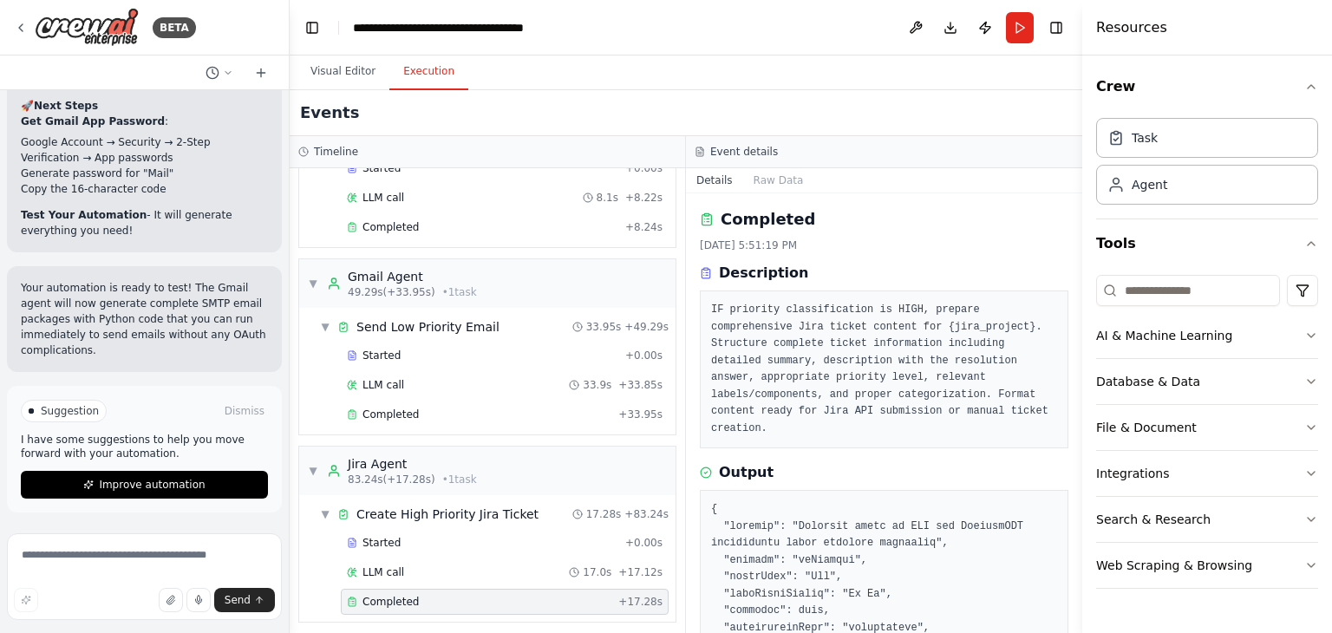
click at [863, 324] on pre "IF priority classification is HIGH, prepare comprehensive Jira ticket content f…" at bounding box center [884, 369] width 346 height 135
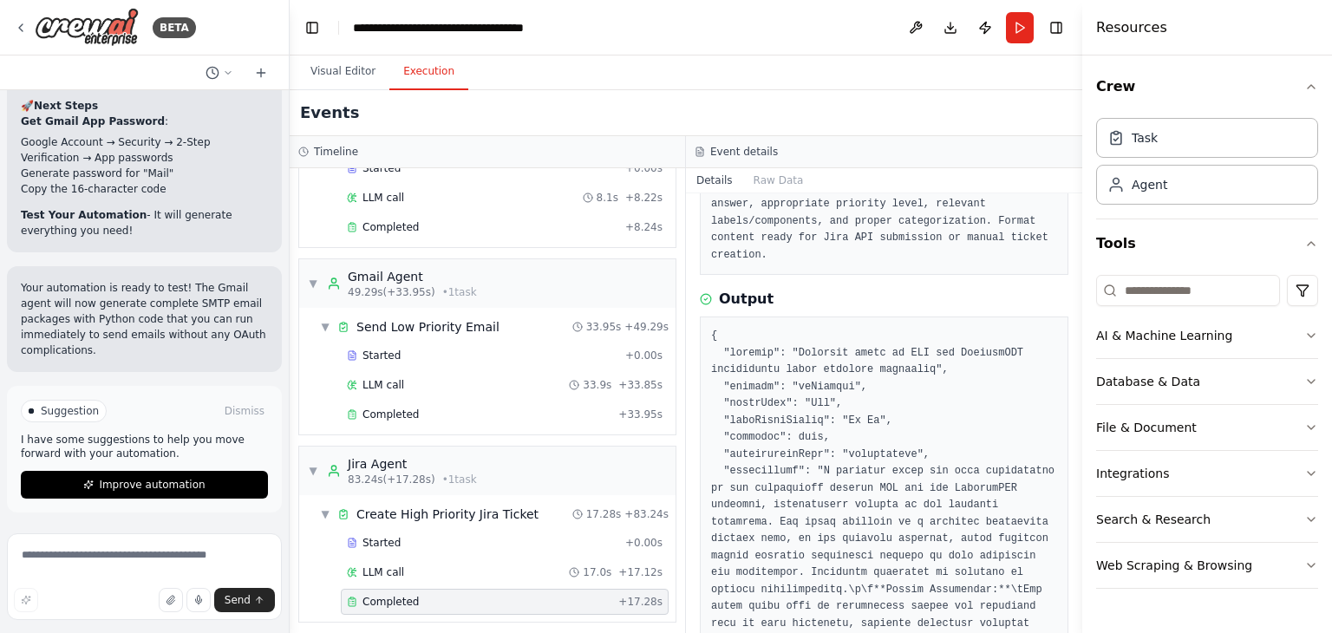
scroll to position [667, 0]
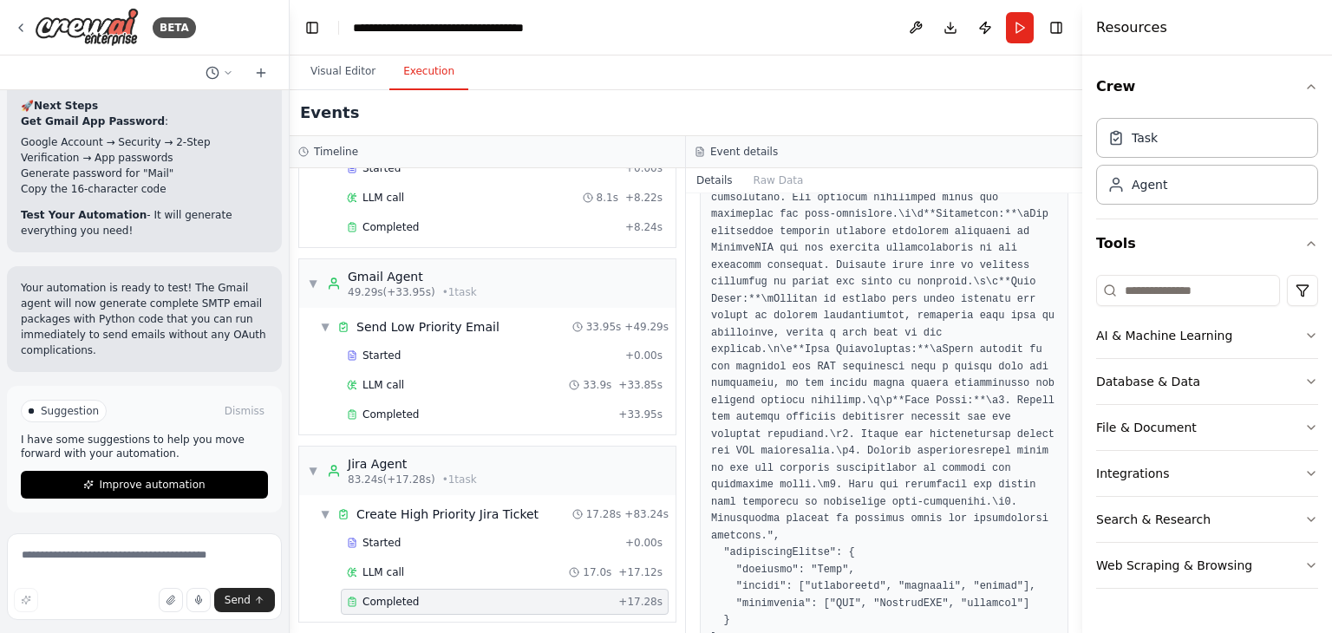
click at [819, 535] on pre at bounding box center [884, 240] width 346 height 812
click at [795, 588] on pre at bounding box center [884, 240] width 346 height 812
